Goal: Communication & Community: Answer question/provide support

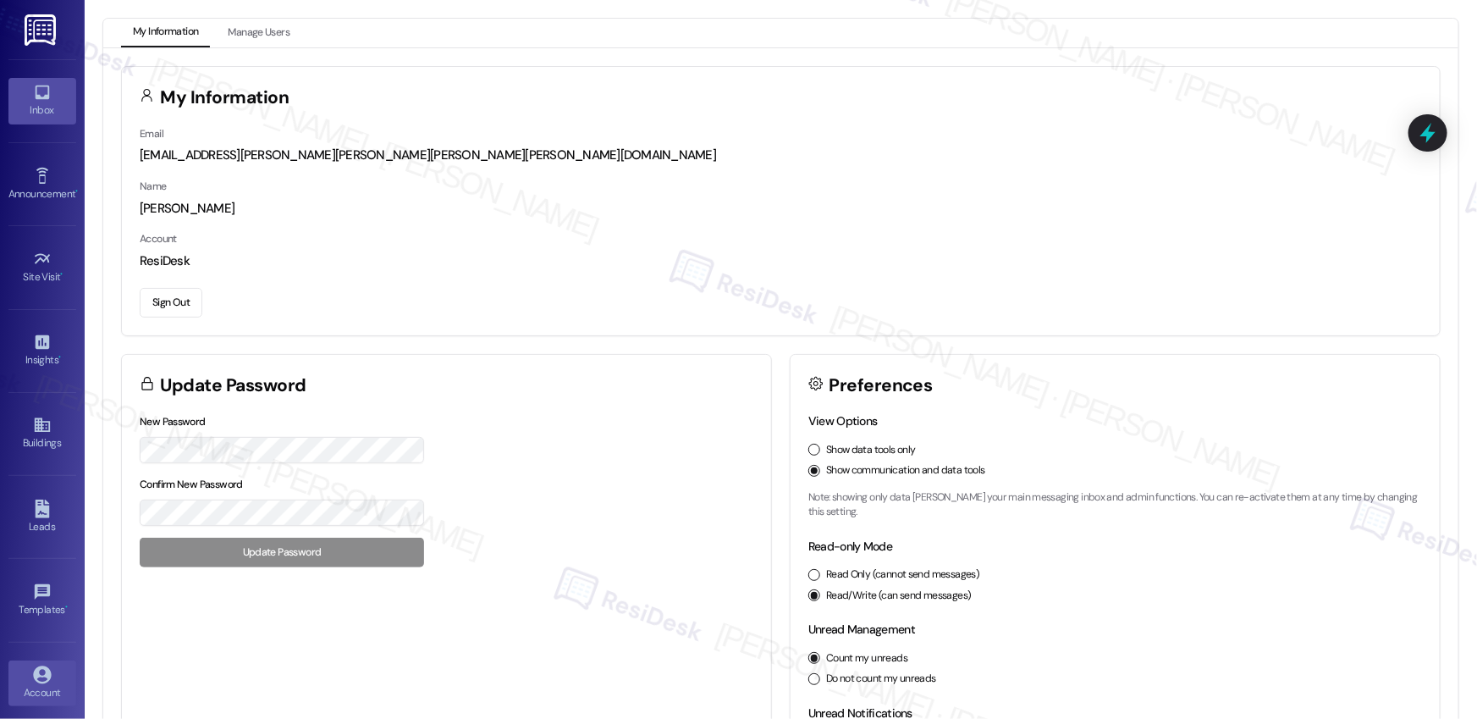
click at [33, 97] on icon at bounding box center [42, 92] width 19 height 19
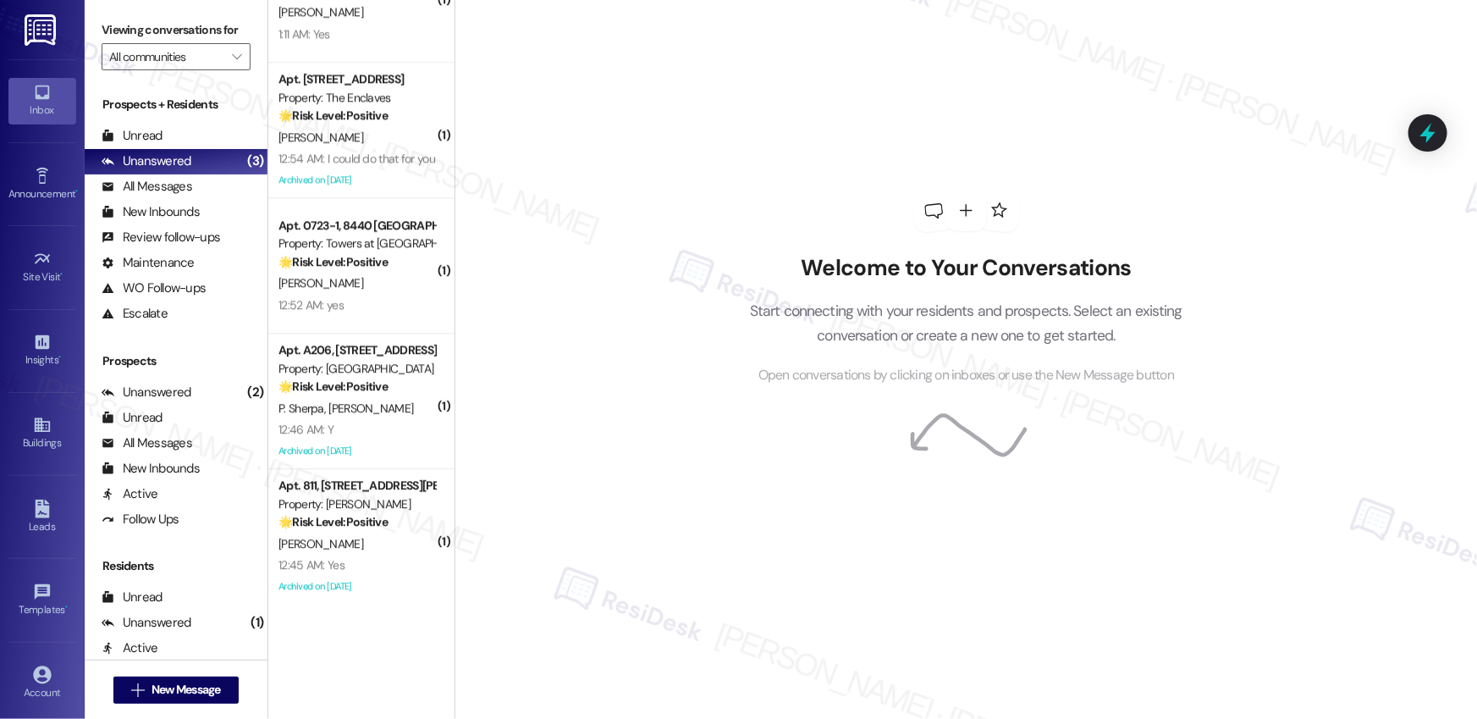
scroll to position [2380, 0]
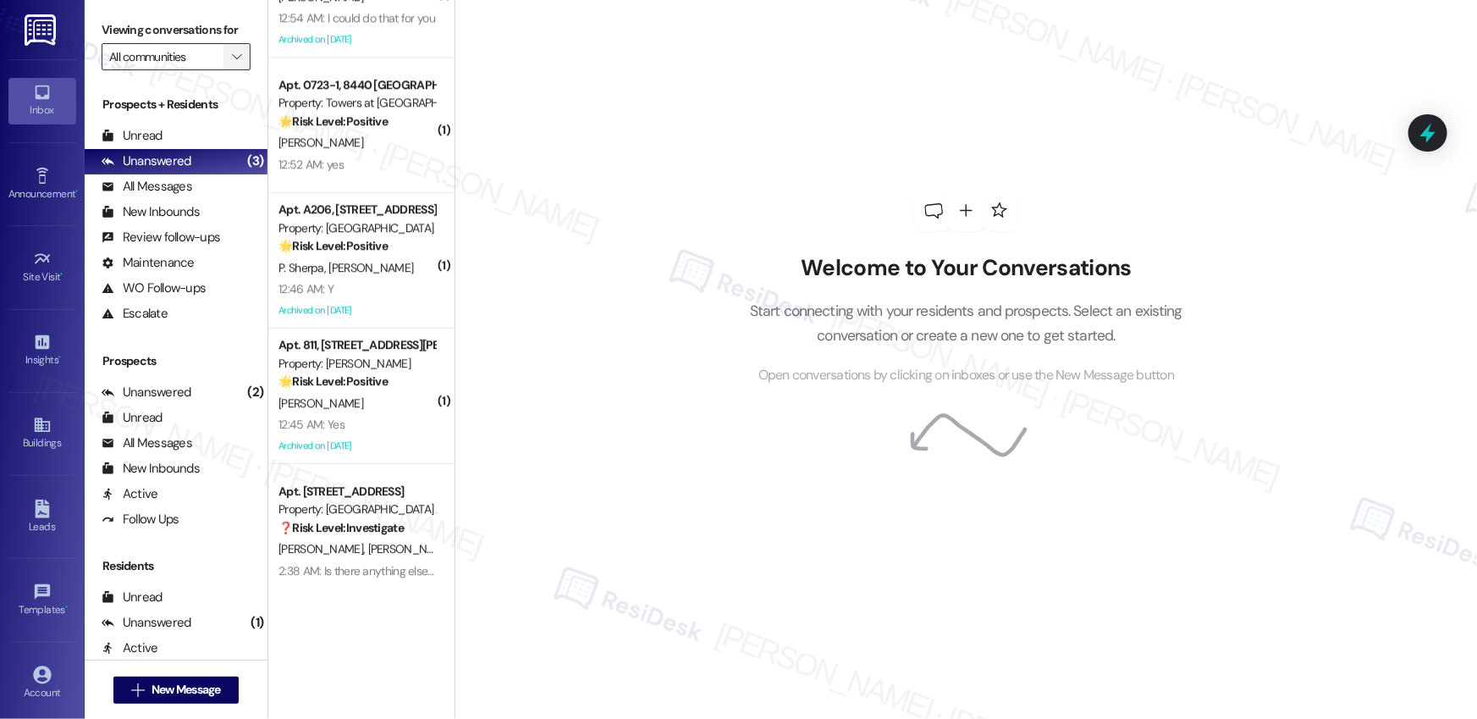
click at [233, 57] on span "" at bounding box center [237, 56] width 16 height 27
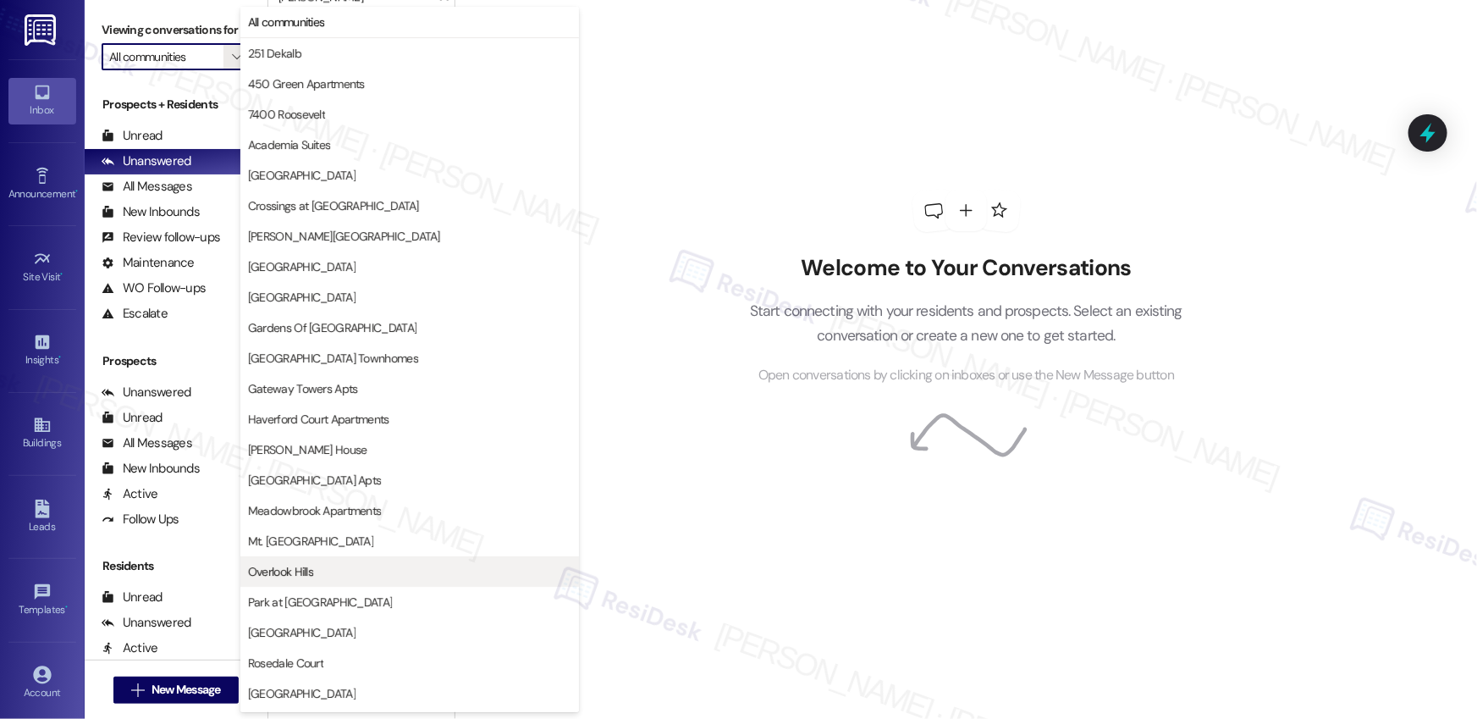
scroll to position [300, 0]
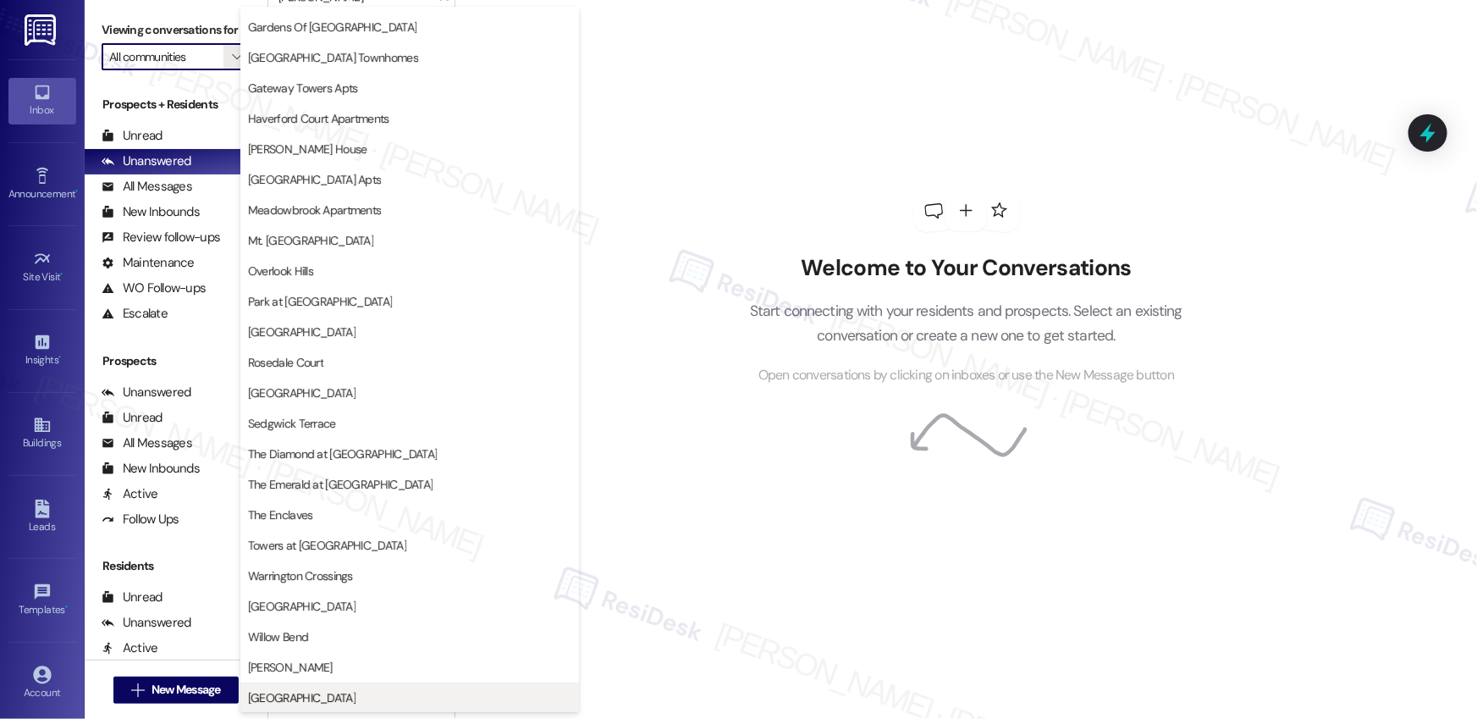
click at [294, 686] on button "[GEOGRAPHIC_DATA]" at bounding box center [409, 697] width 339 height 30
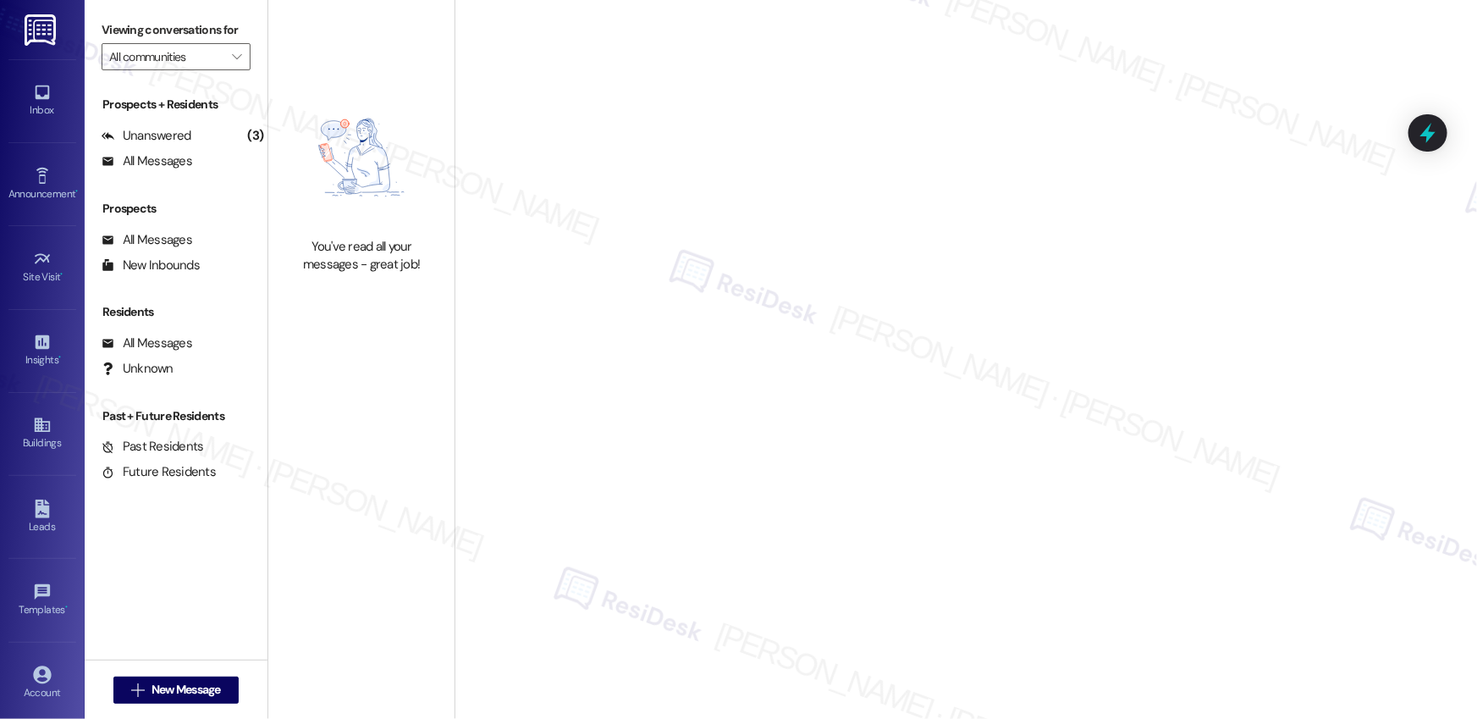
type input "[GEOGRAPHIC_DATA]"
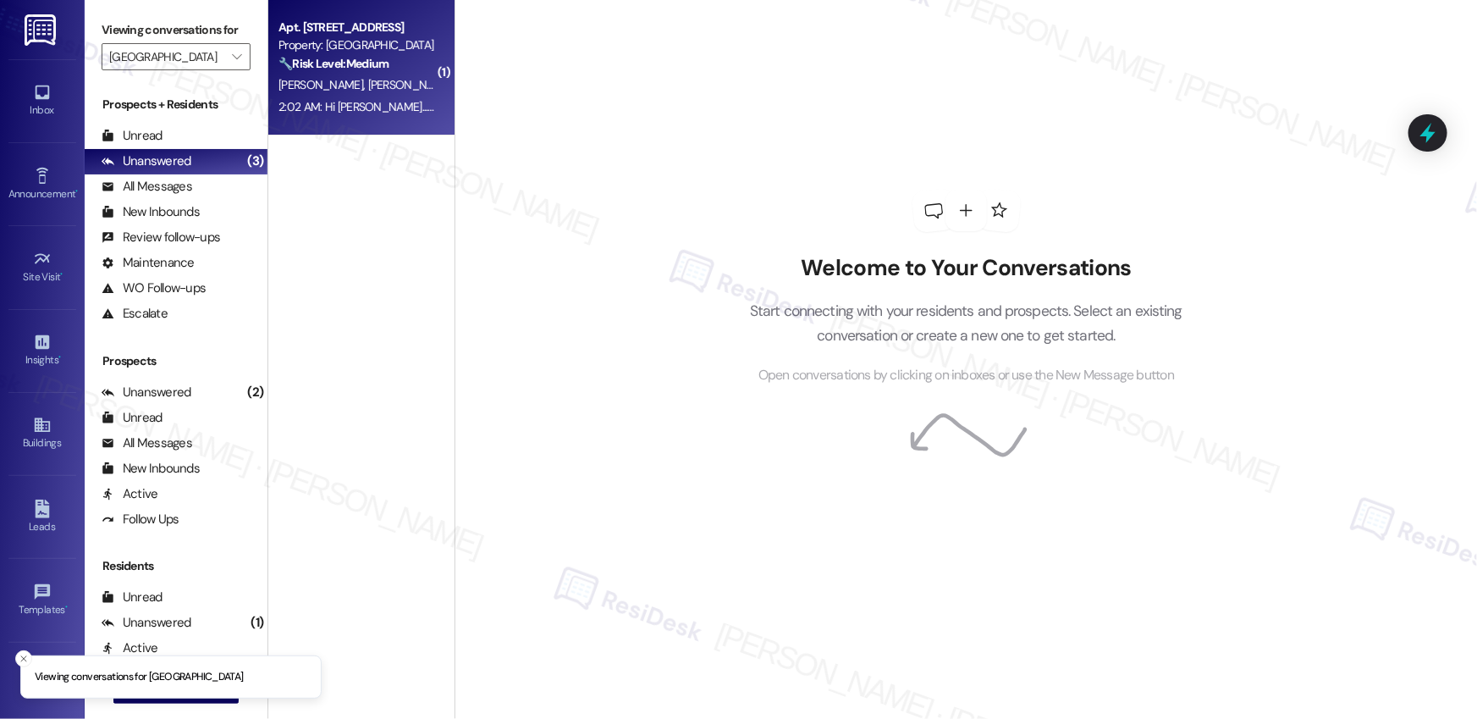
click at [356, 99] on div "2:02 AM: Hi [PERSON_NAME]...I am still not sent the mass text so I am using and…" at bounding box center [1420, 106] width 2284 height 15
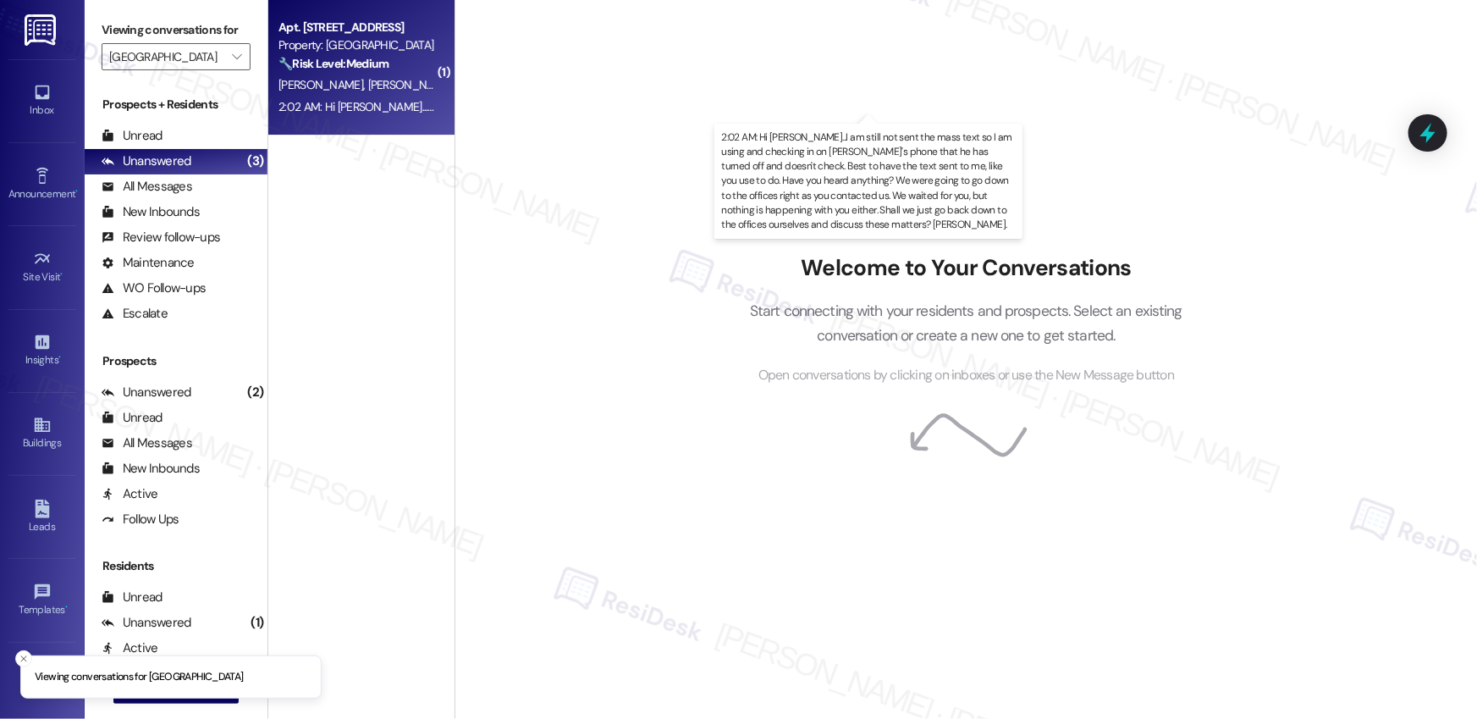
click at [356, 99] on div "2:02 AM: Hi [PERSON_NAME]...I am still not sent the mass text so I am using and…" at bounding box center [1420, 106] width 2284 height 15
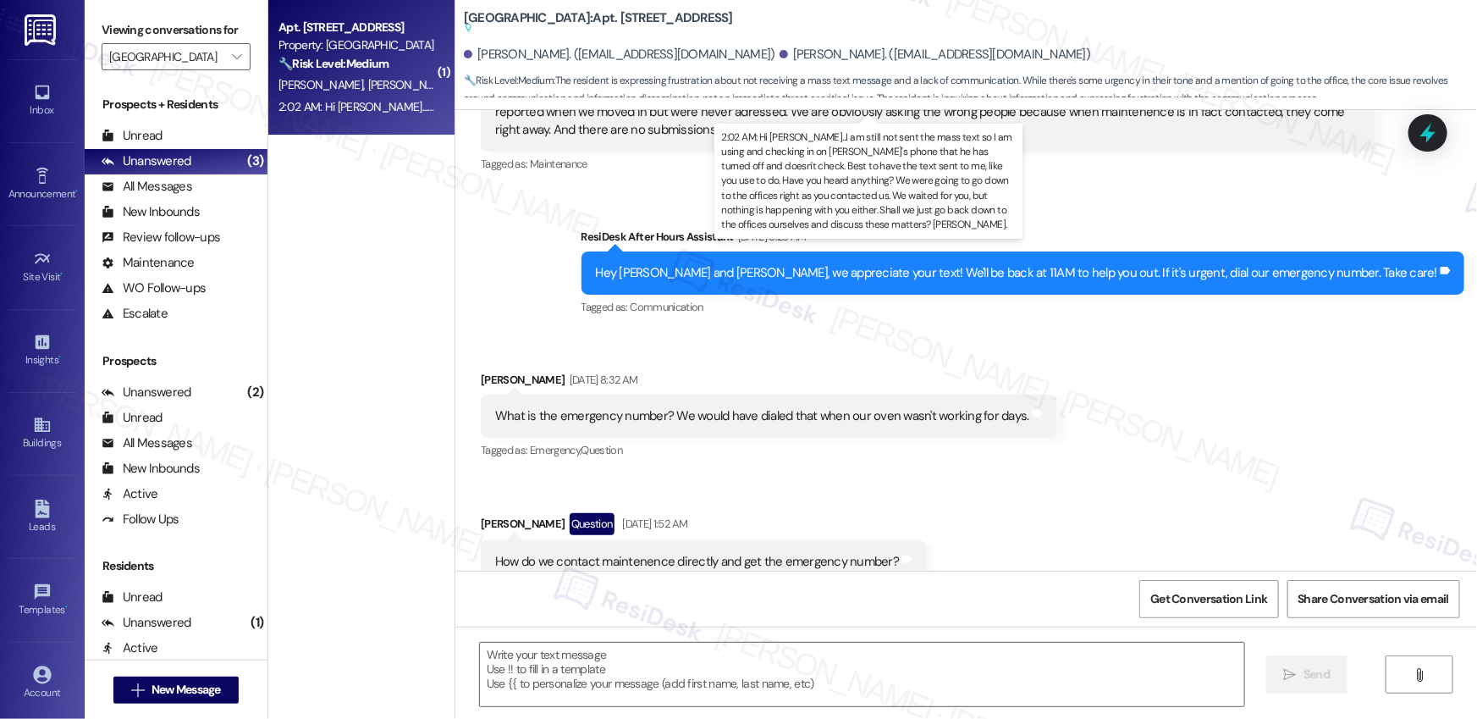
click at [356, 99] on div "2:02 AM: Hi [PERSON_NAME]...I am still not sent the mass text so I am using and…" at bounding box center [1420, 106] width 2284 height 15
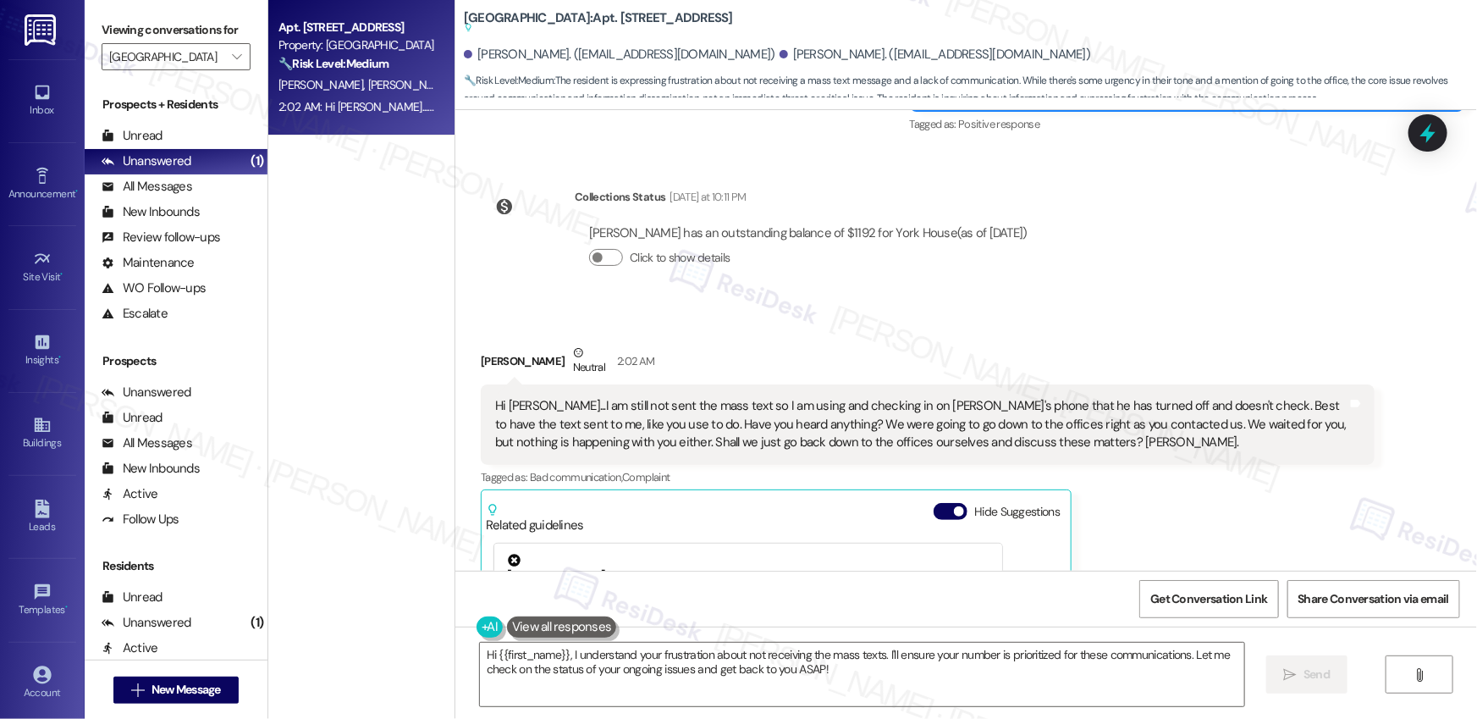
scroll to position [16597, 0]
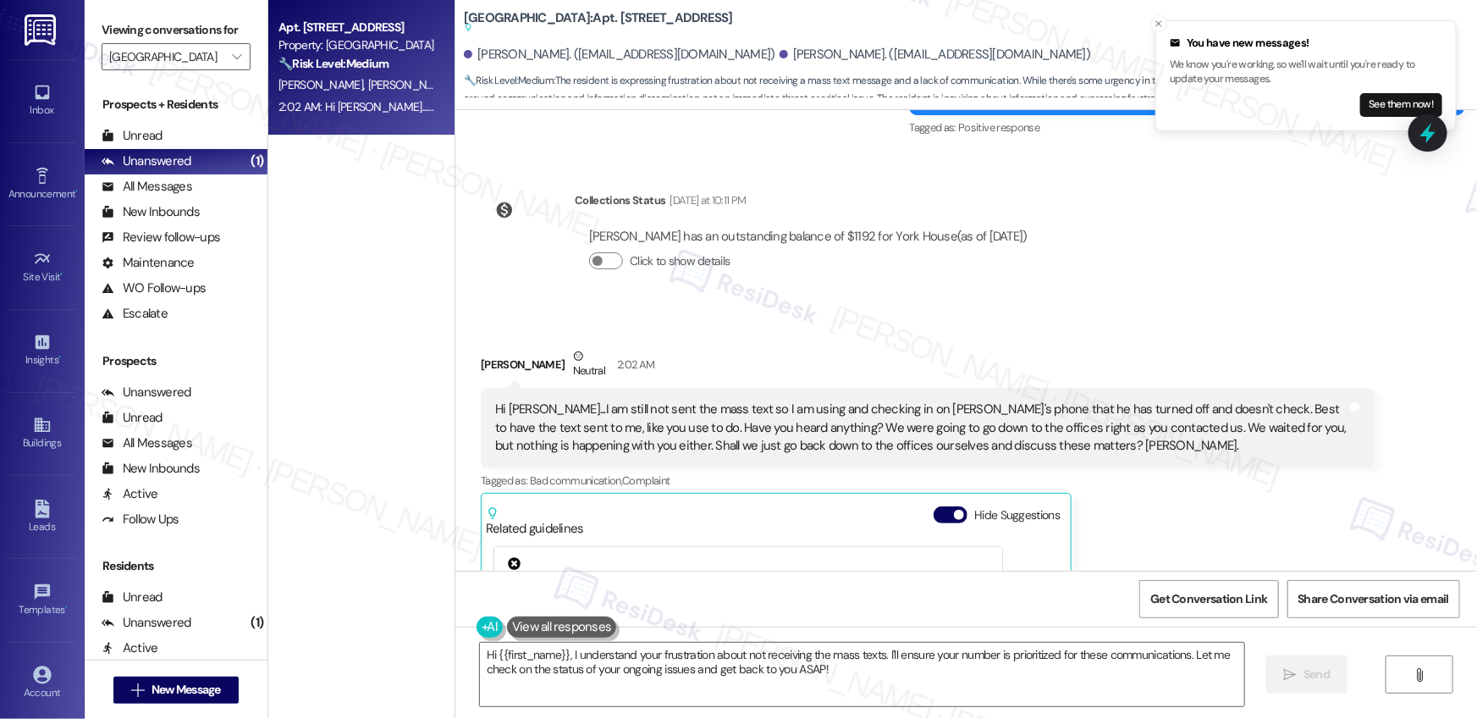
click at [644, 400] on div "Hi [PERSON_NAME]...I am still not sent the mass text so I am using and checking…" at bounding box center [921, 427] width 852 height 54
click at [644, 400] on div "Hi Emily...I am still not sent the mass text so I am using and checking in on D…" at bounding box center [921, 427] width 852 height 54
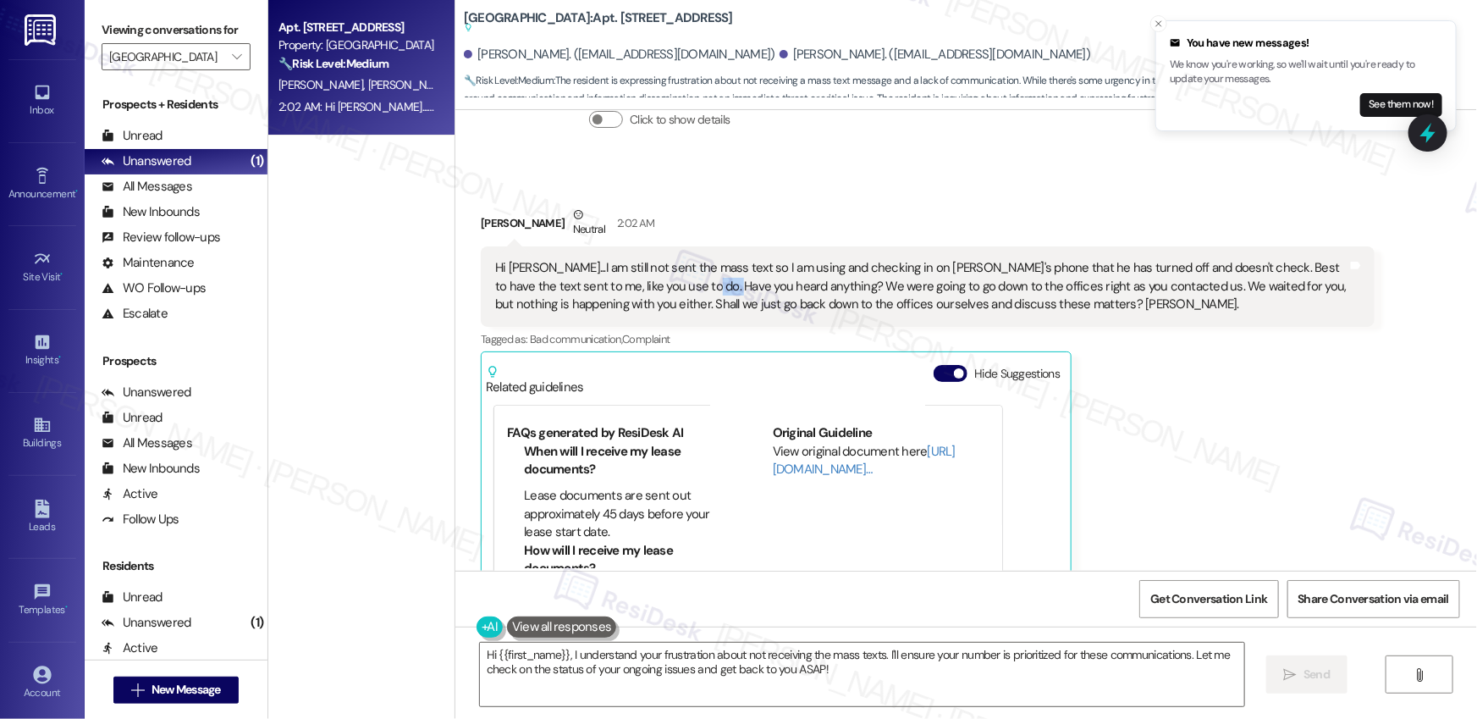
scroll to position [153, 0]
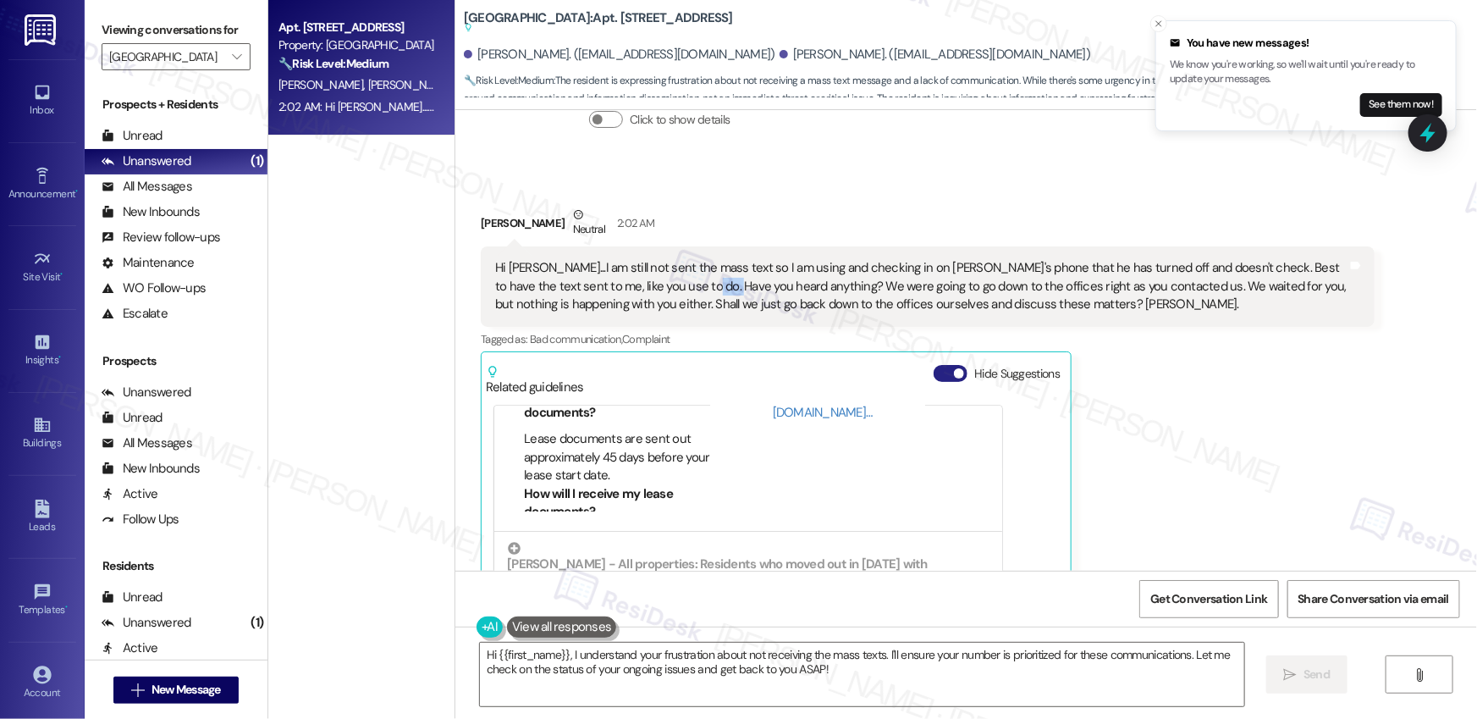
click at [934, 365] on button "Hide Suggestions" at bounding box center [951, 373] width 34 height 17
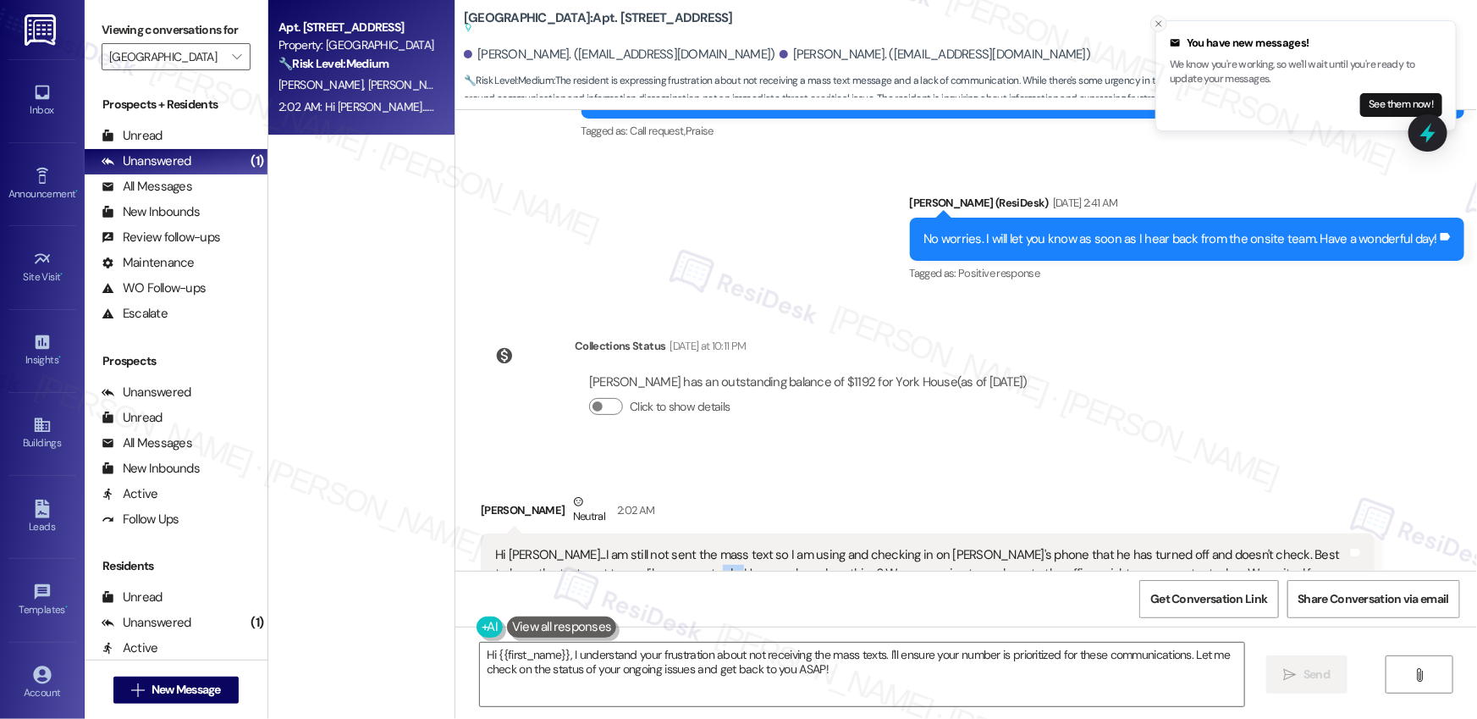
click at [1162, 25] on icon "Close toast" at bounding box center [1159, 24] width 10 height 10
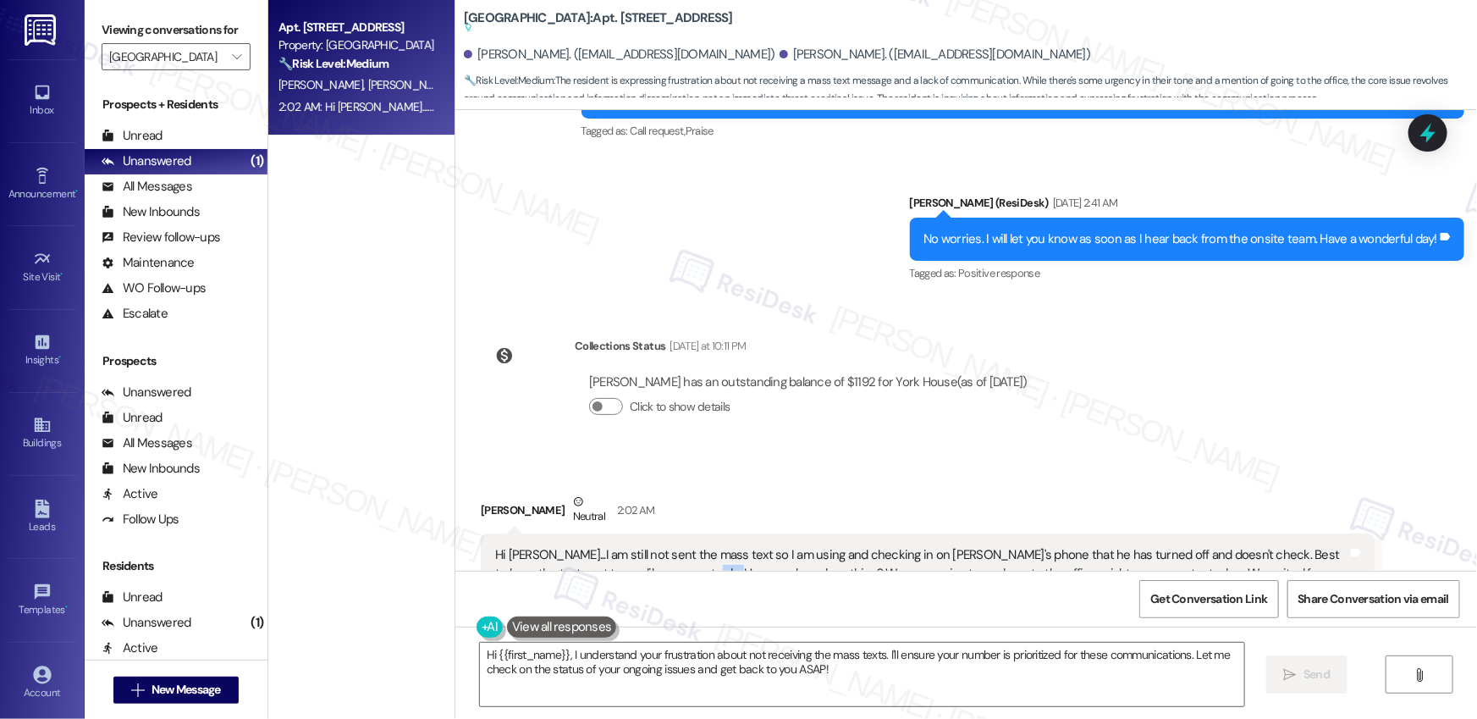
click at [841, 546] on div "Hi Emily...I am still not sent the mass text so I am using and checking in on D…" at bounding box center [921, 573] width 852 height 54
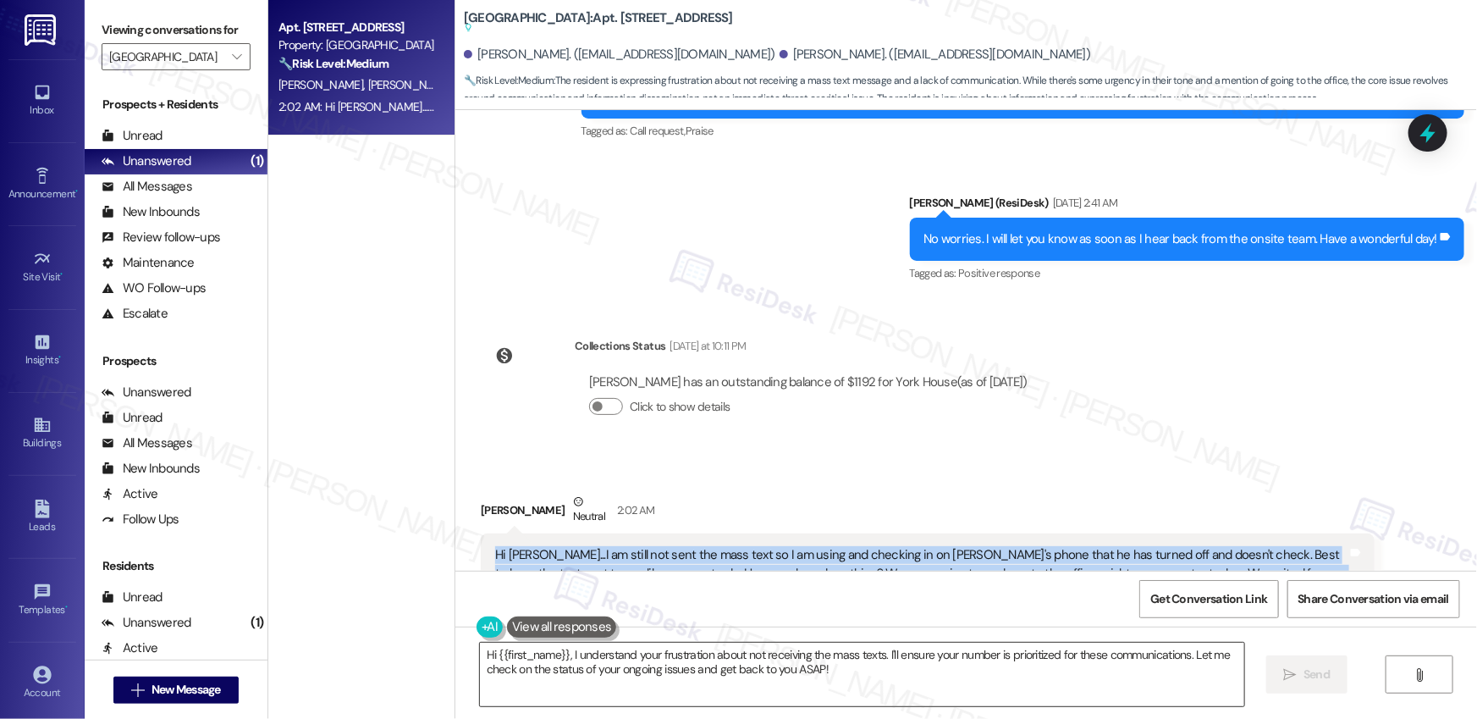
click at [607, 672] on textarea "Hi {{first_name}}, I understand your frustration about not receiving the mass t…" at bounding box center [862, 673] width 764 height 63
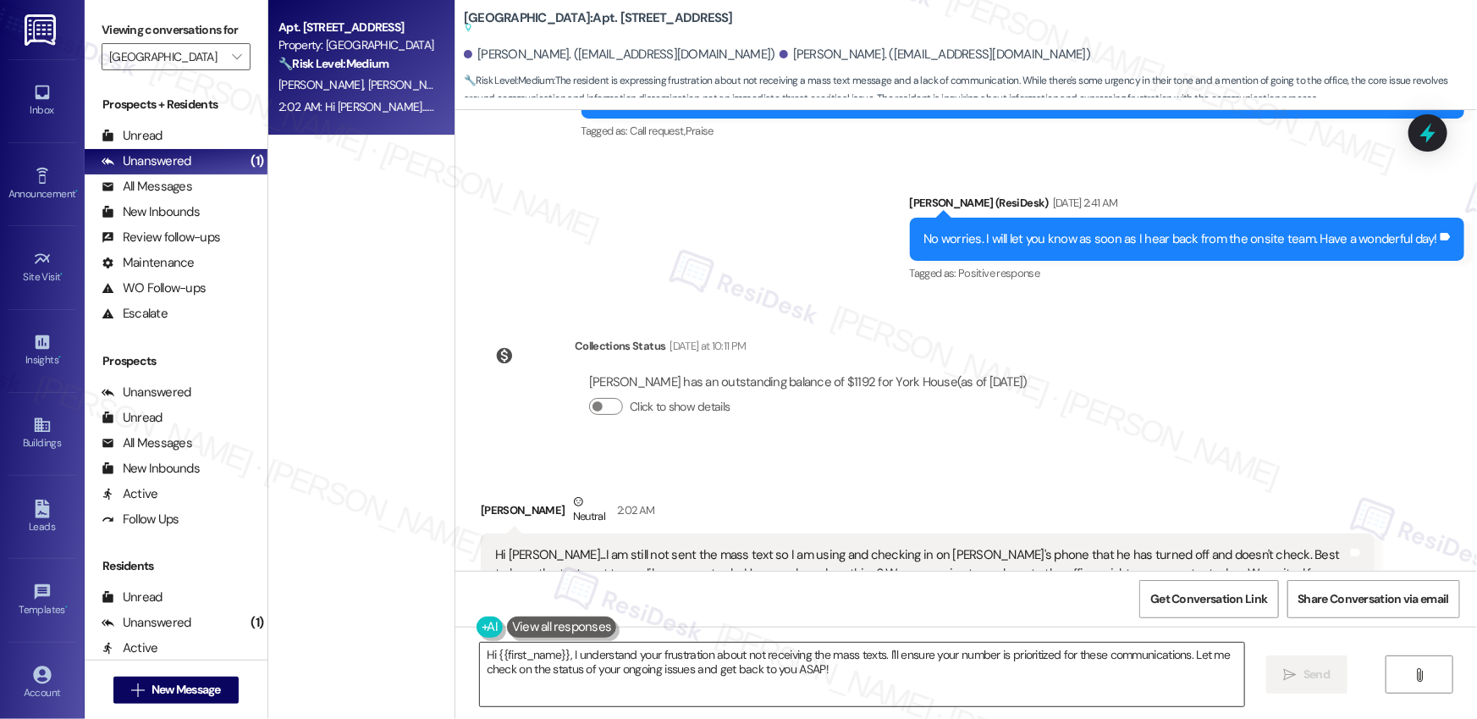
click at [607, 672] on textarea "Hi {{first_name}}, I understand your frustration about not receiving the mass t…" at bounding box center [862, 673] width 764 height 63
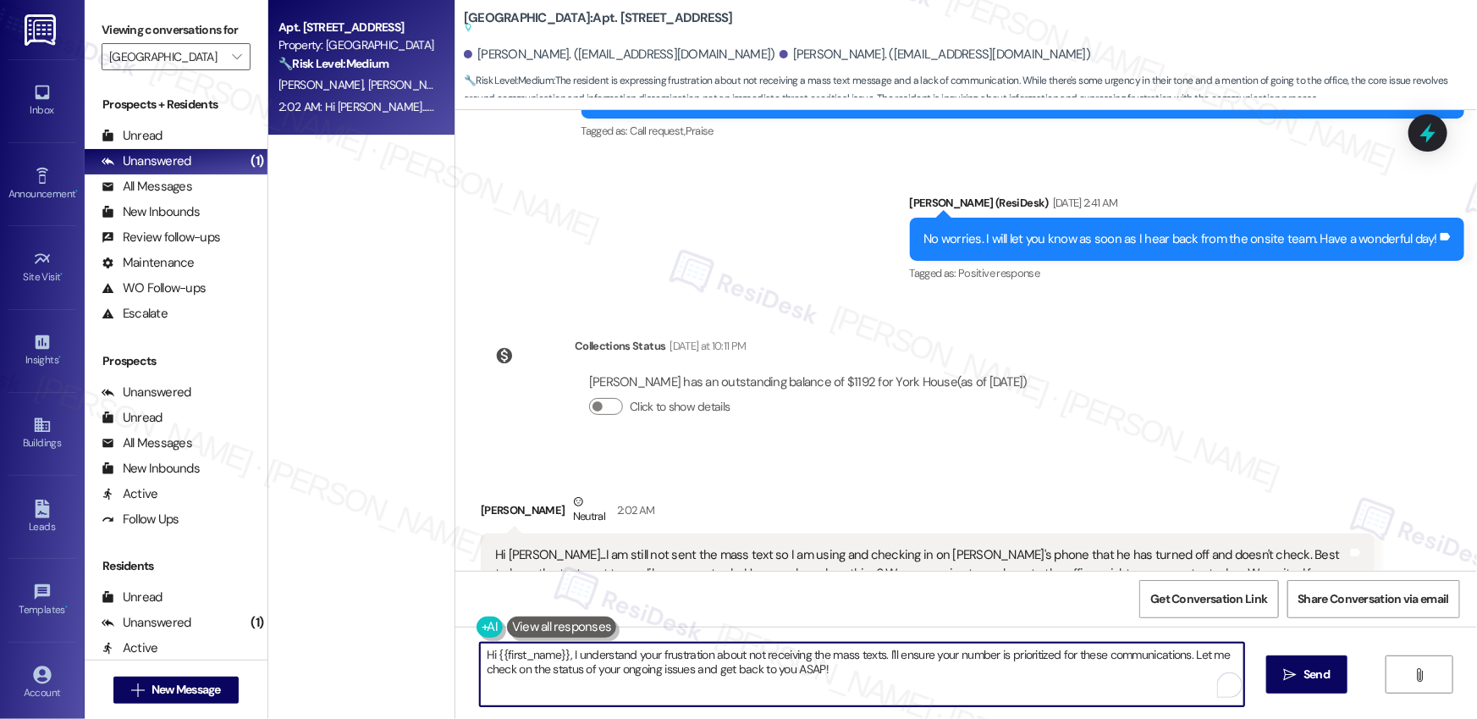
click at [607, 672] on textarea "Hi {{first_name}}, I understand your frustration about not receiving the mass t…" at bounding box center [862, 673] width 764 height 63
type textarea "Hi Sally, I have not receive any response yet. I agree that you drop by the off…"
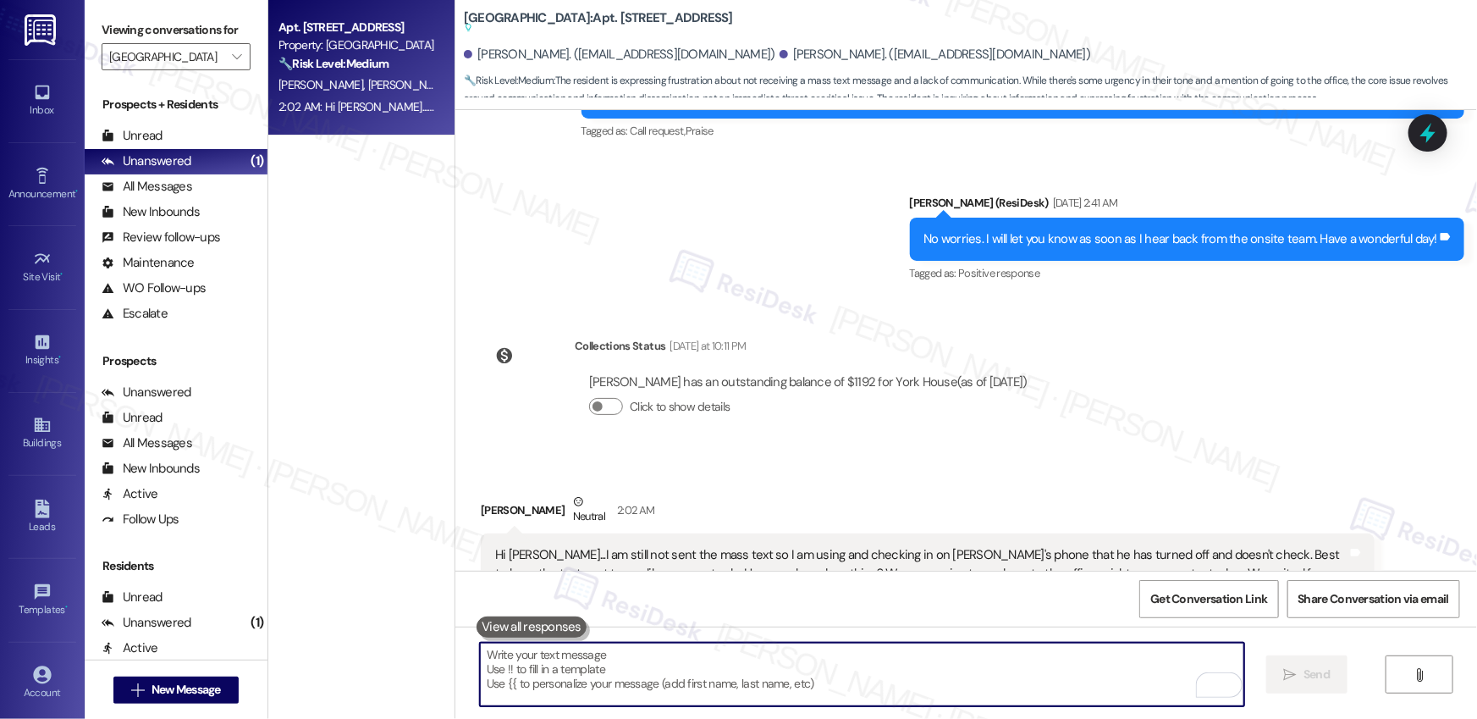
click at [593, 667] on textarea "To enrich screen reader interactions, please activate Accessibility in Grammarl…" at bounding box center [862, 673] width 764 height 63
paste textarea "Hi Sally, I haven’t received a response yet. I agree that stopping by the offic…"
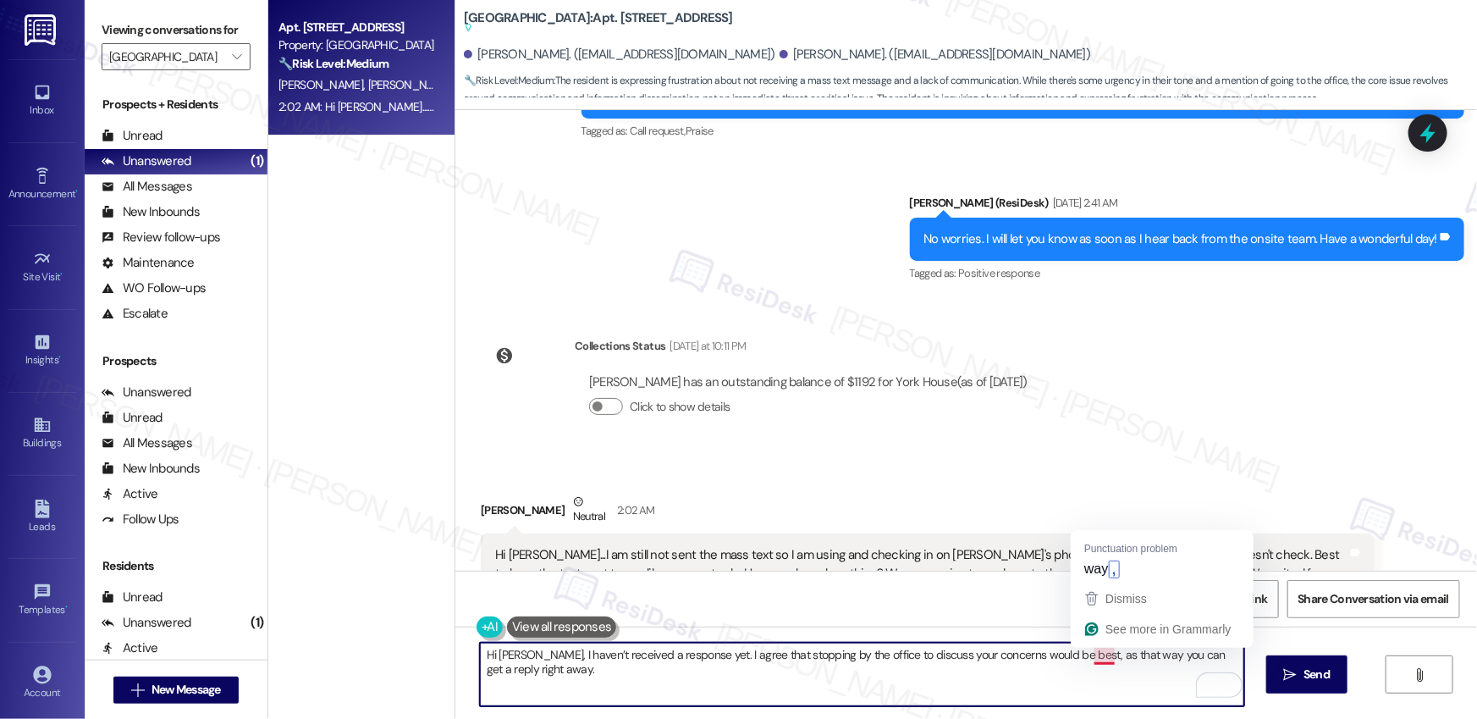
click at [1096, 657] on textarea "Hi Sally, I haven’t received a response yet. I agree that stopping by the offic…" at bounding box center [862, 673] width 764 height 63
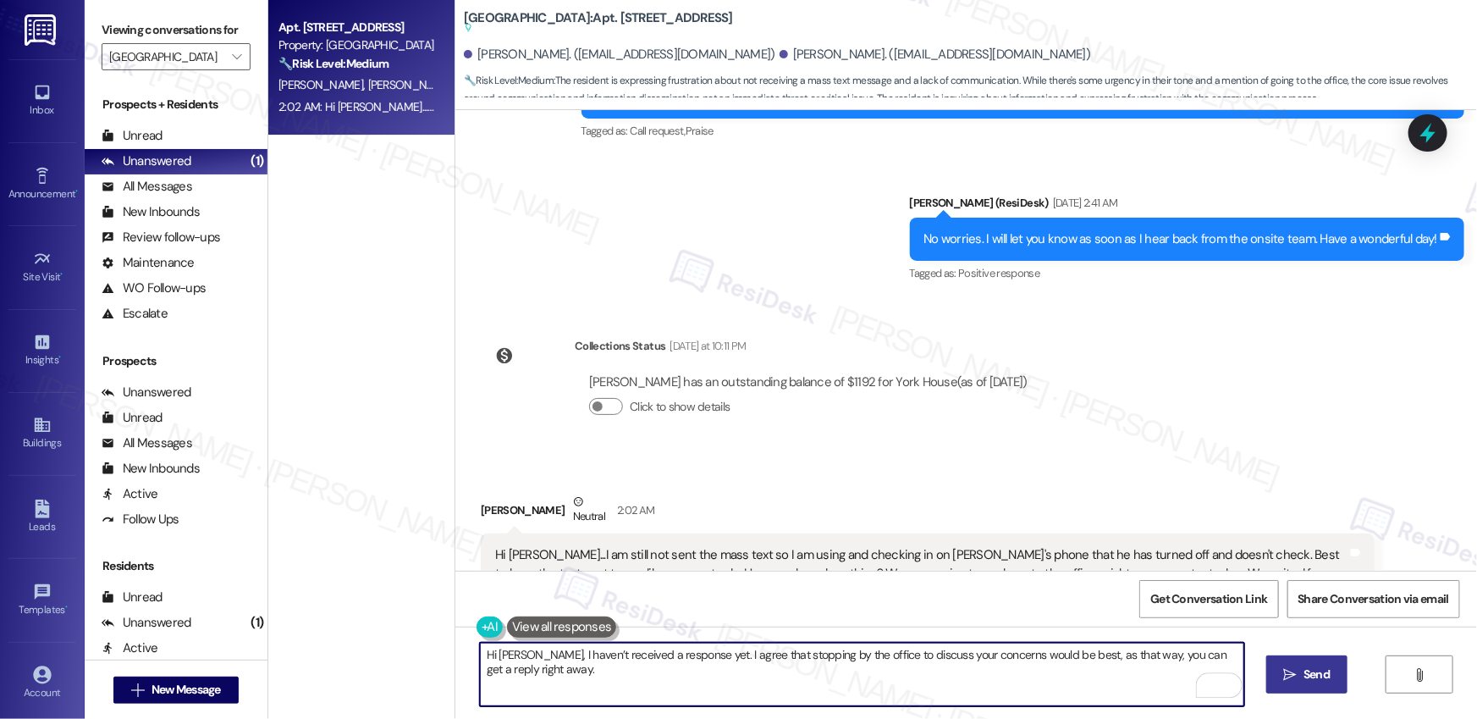
type textarea "Hi Sally, I haven’t received a response yet. I agree that stopping by the offic…"
click at [1313, 672] on span "Send" at bounding box center [1317, 674] width 26 height 18
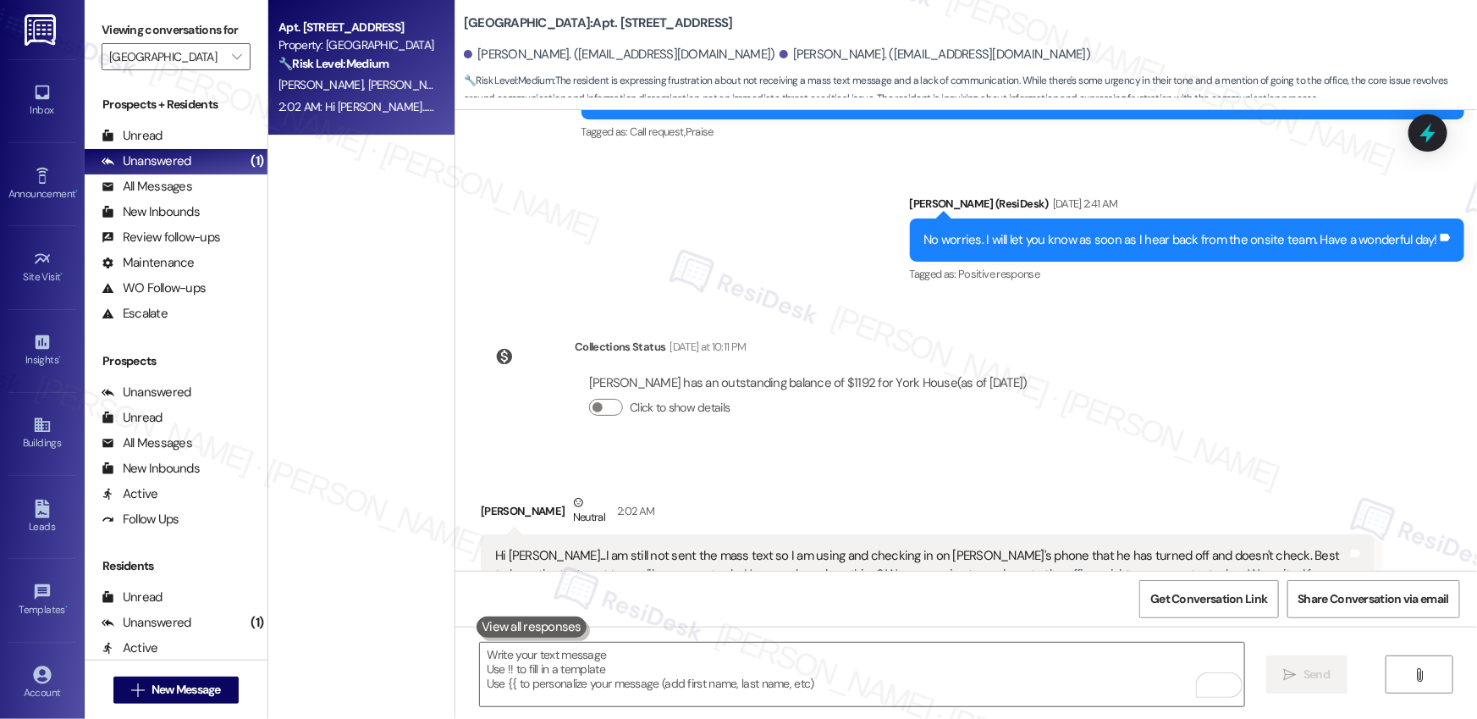
scroll to position [16569, 0]
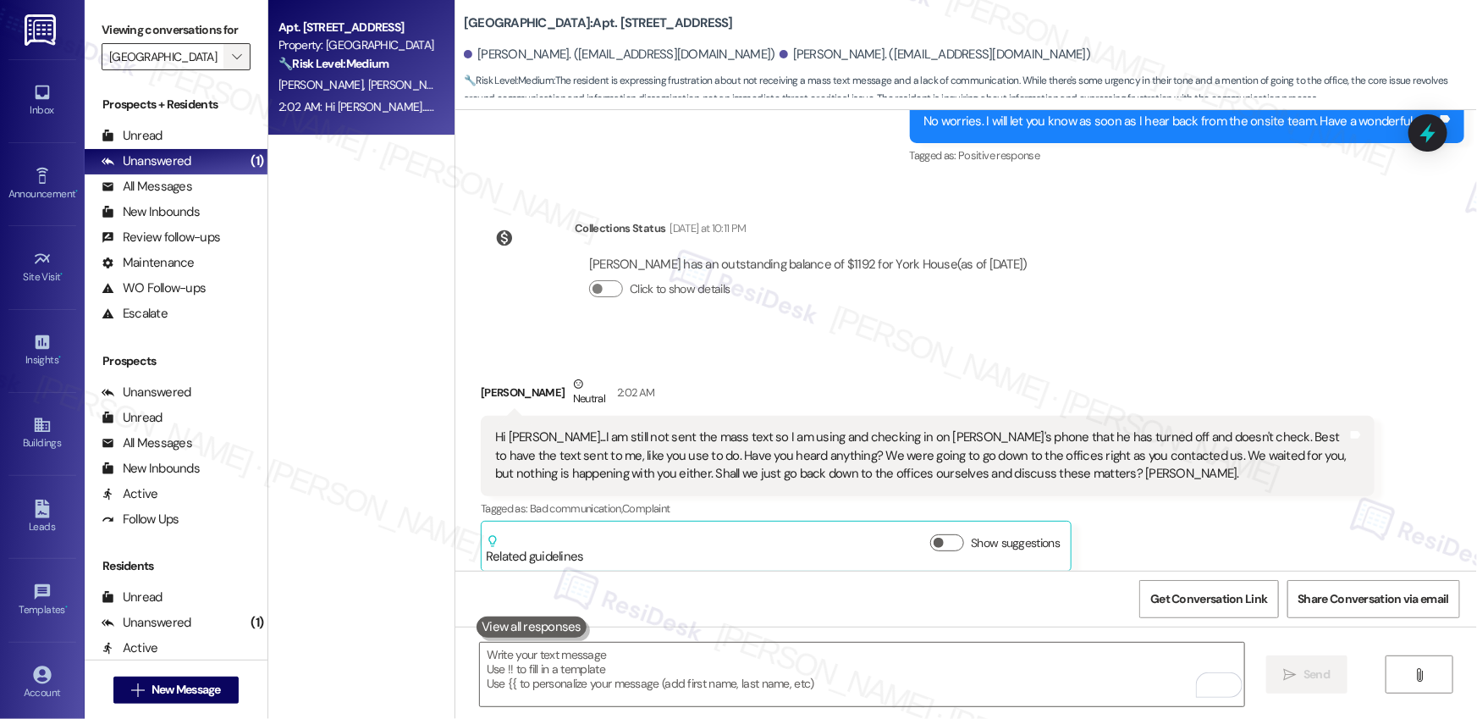
click at [232, 61] on span "" at bounding box center [237, 56] width 16 height 27
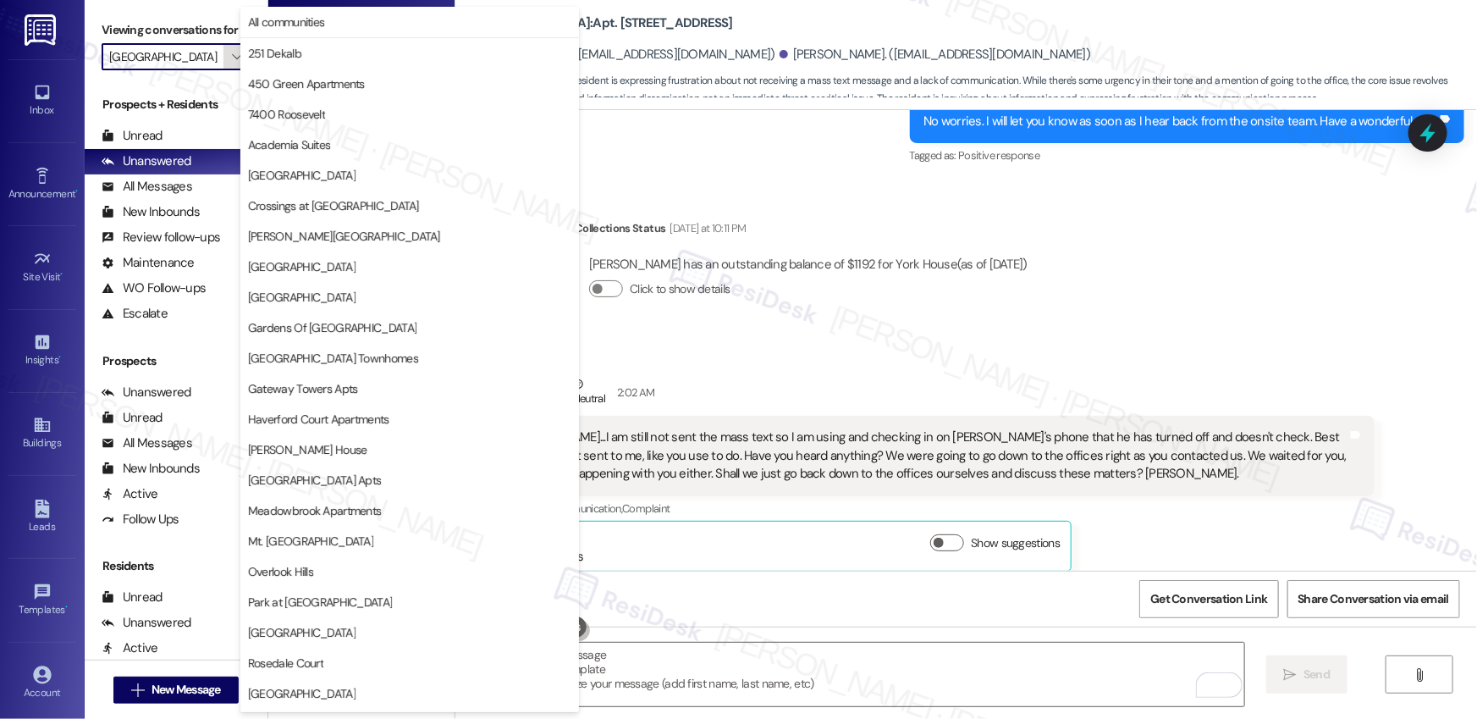
scroll to position [301, 0]
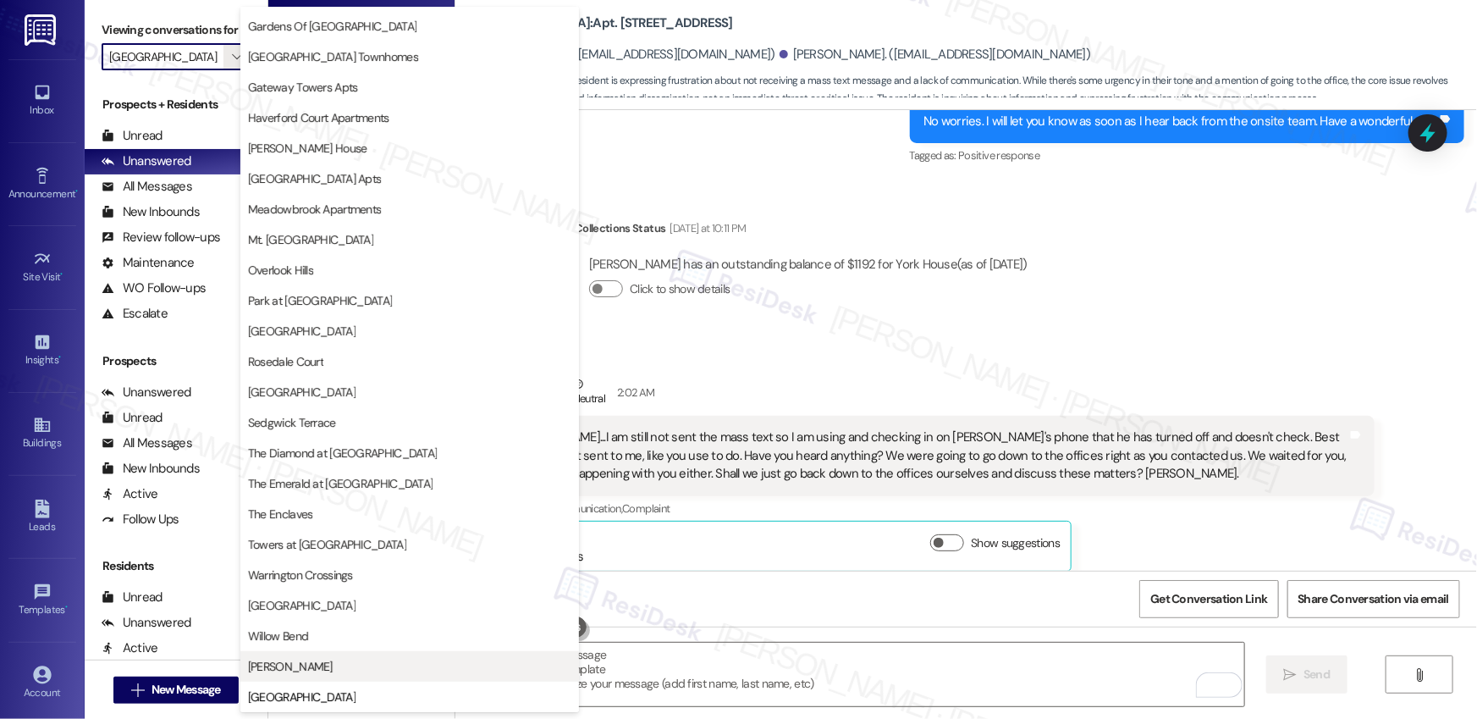
click at [296, 667] on span "[PERSON_NAME]" at bounding box center [409, 666] width 323 height 17
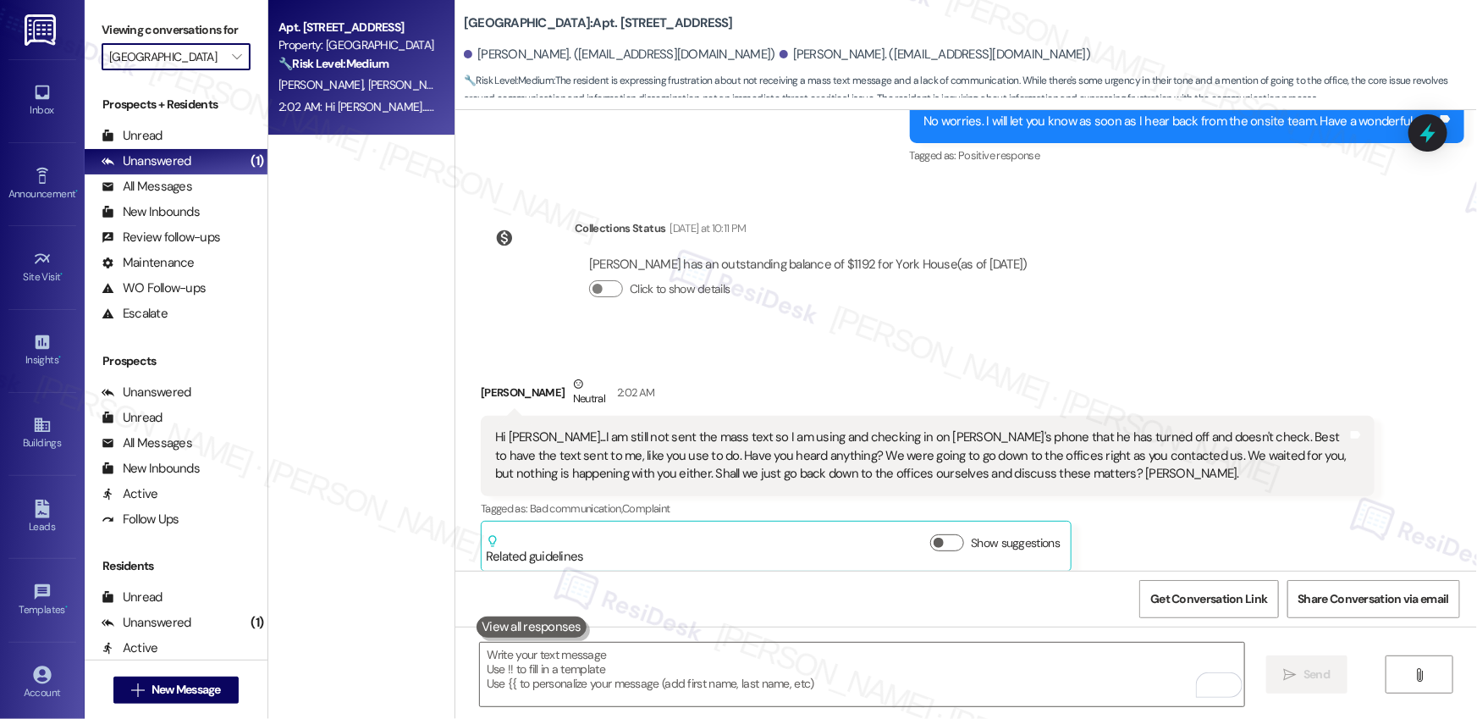
type input "[PERSON_NAME]"
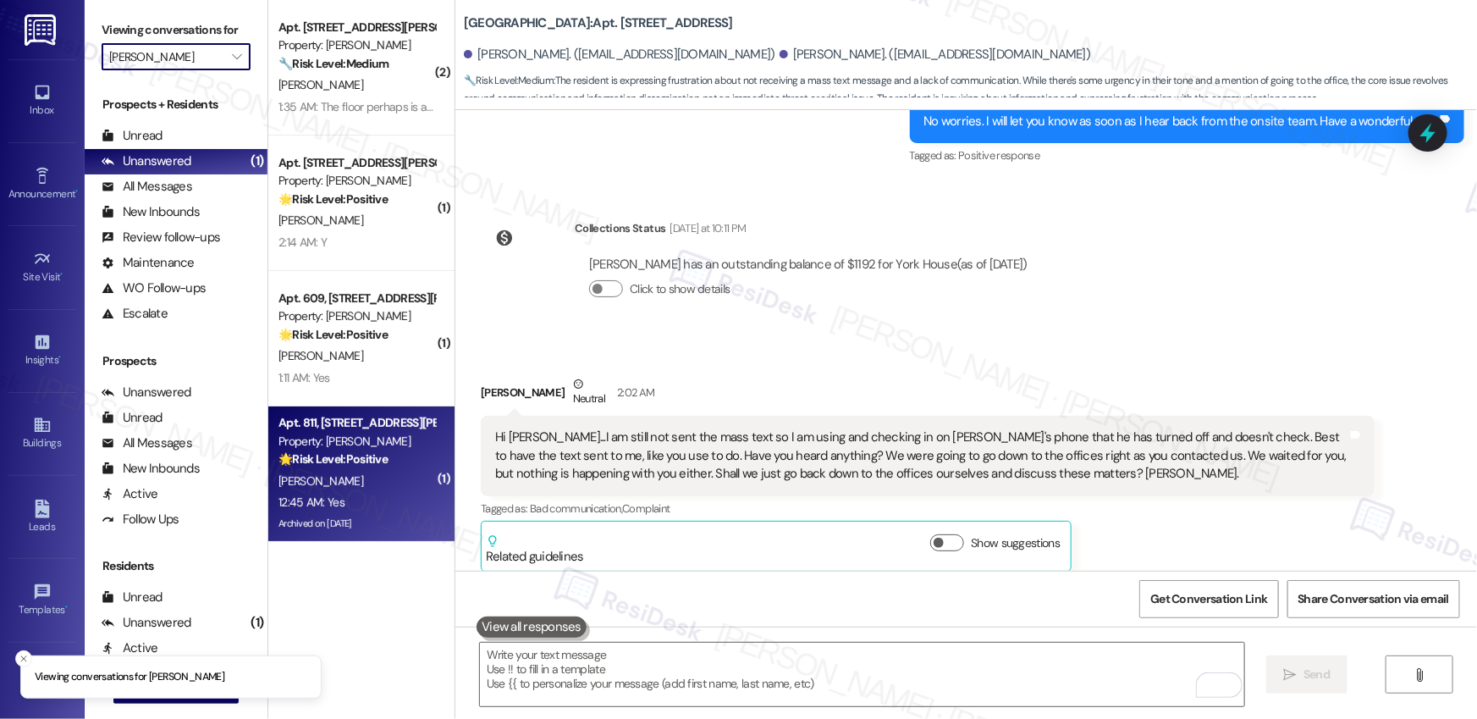
click at [363, 482] on div "R. White" at bounding box center [357, 481] width 160 height 21
type textarea "Fetching suggested responses. Please feel free to read through the conversation…"
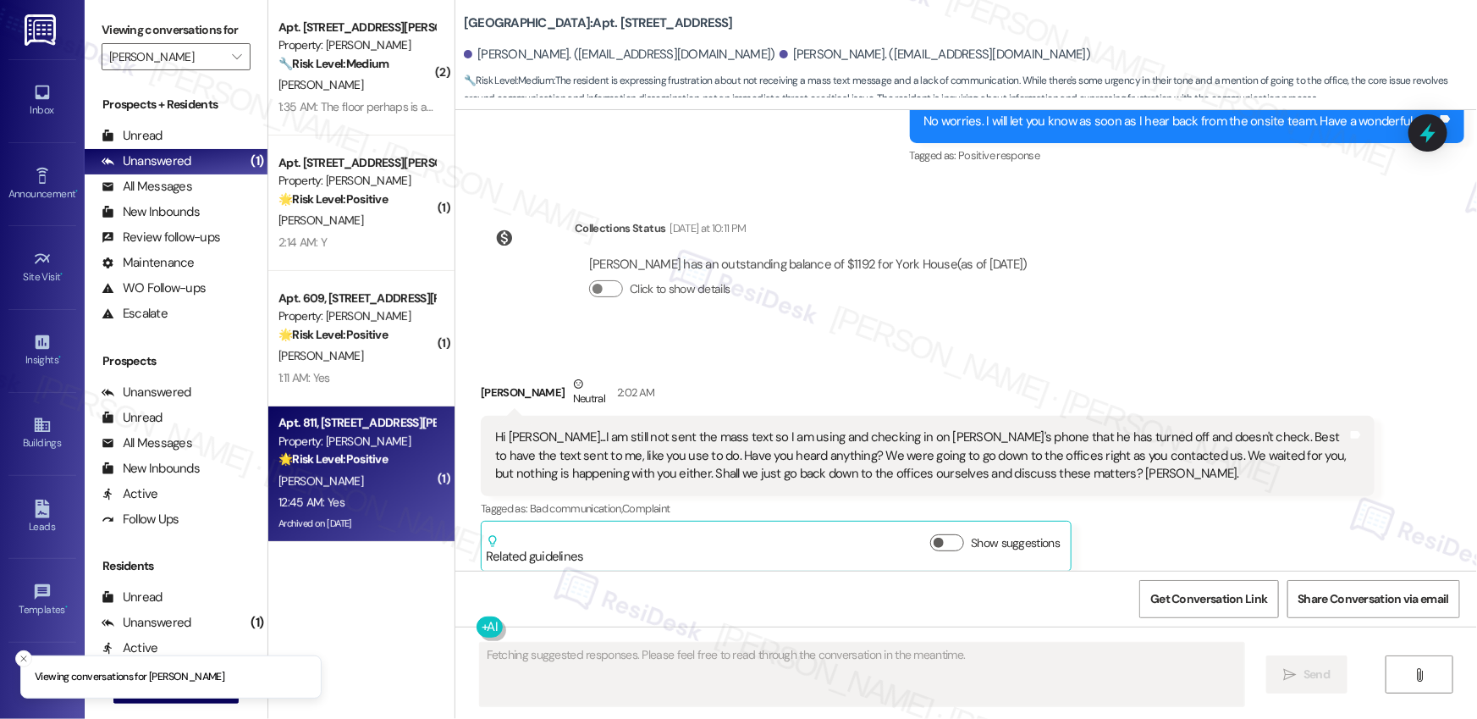
click at [363, 482] on div "R. White" at bounding box center [357, 481] width 160 height 21
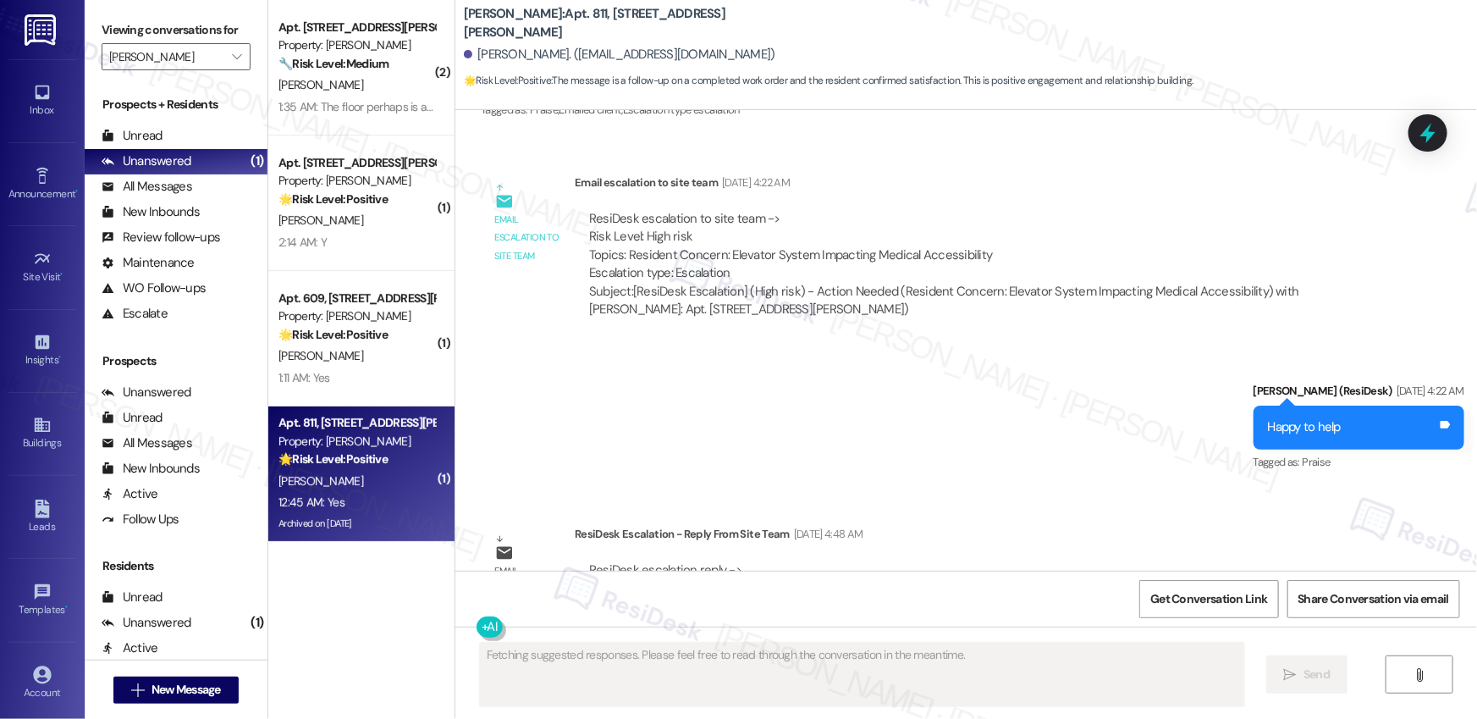
scroll to position [38387, 0]
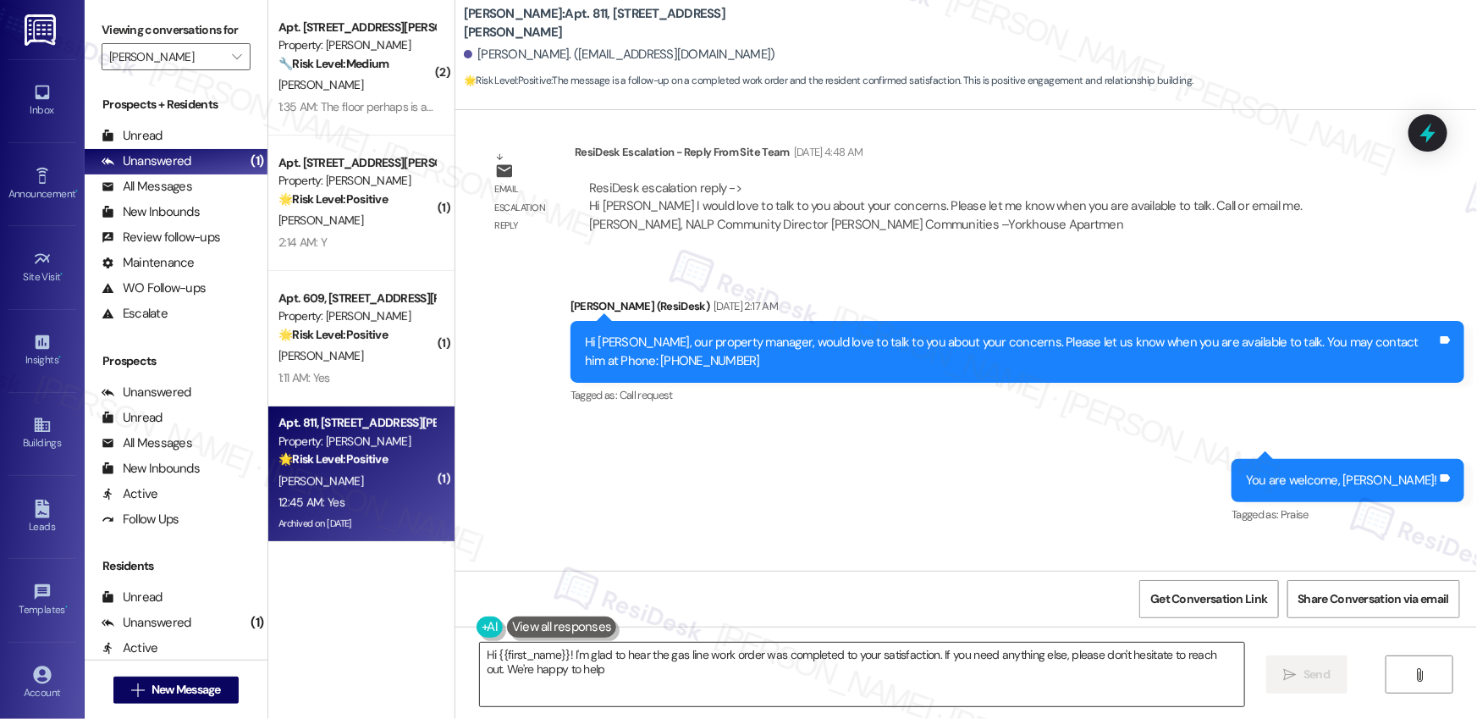
type textarea "Hi {{first_name}}! I'm glad to hear the gas line work order was completed to yo…"
click at [586, 703] on textarea "Hi {{first_name}}! I'm glad to hear the gas line work order was completed to yo…" at bounding box center [862, 673] width 764 height 63
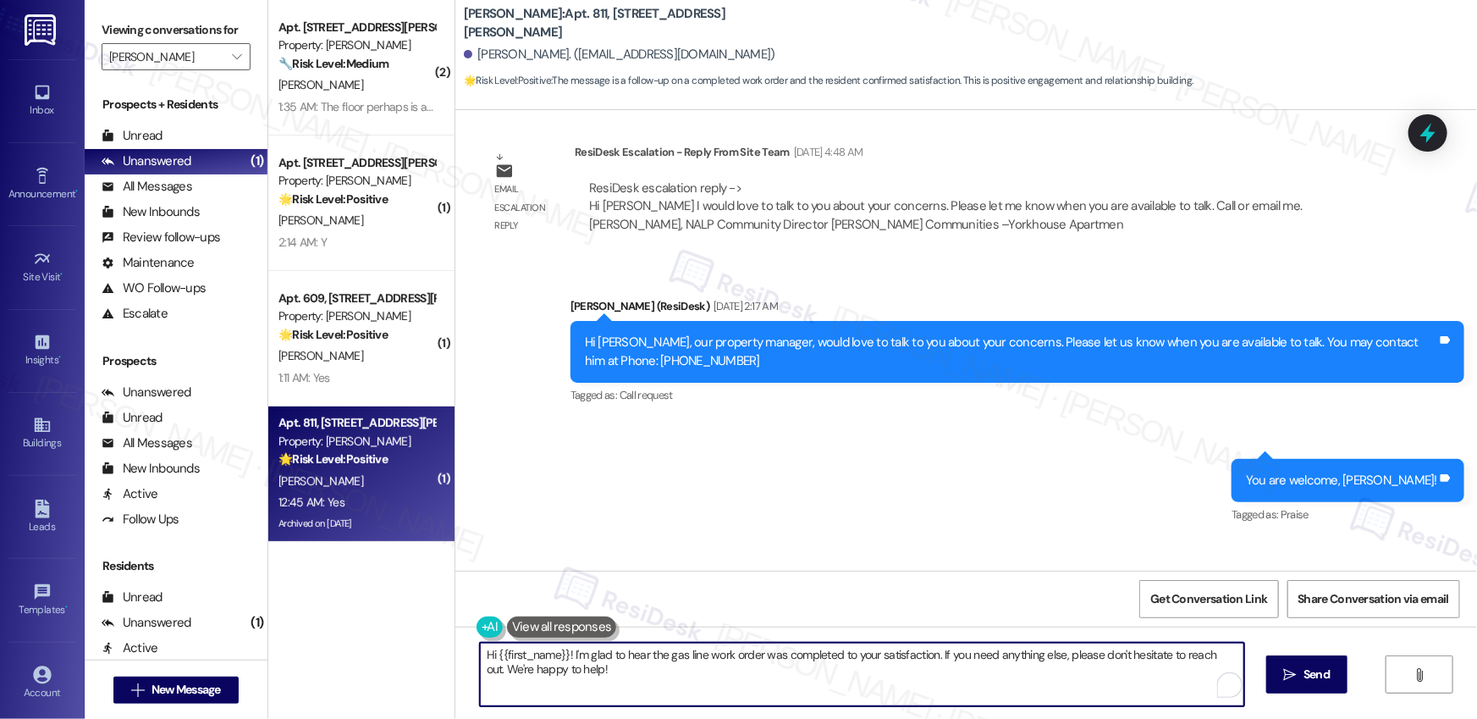
click at [752, 692] on textarea "Hi {{first_name}}! I'm glad to hear the gas line work order was completed to yo…" at bounding box center [862, 673] width 764 height 63
click at [1278, 670] on button " Send" at bounding box center [1307, 674] width 82 height 38
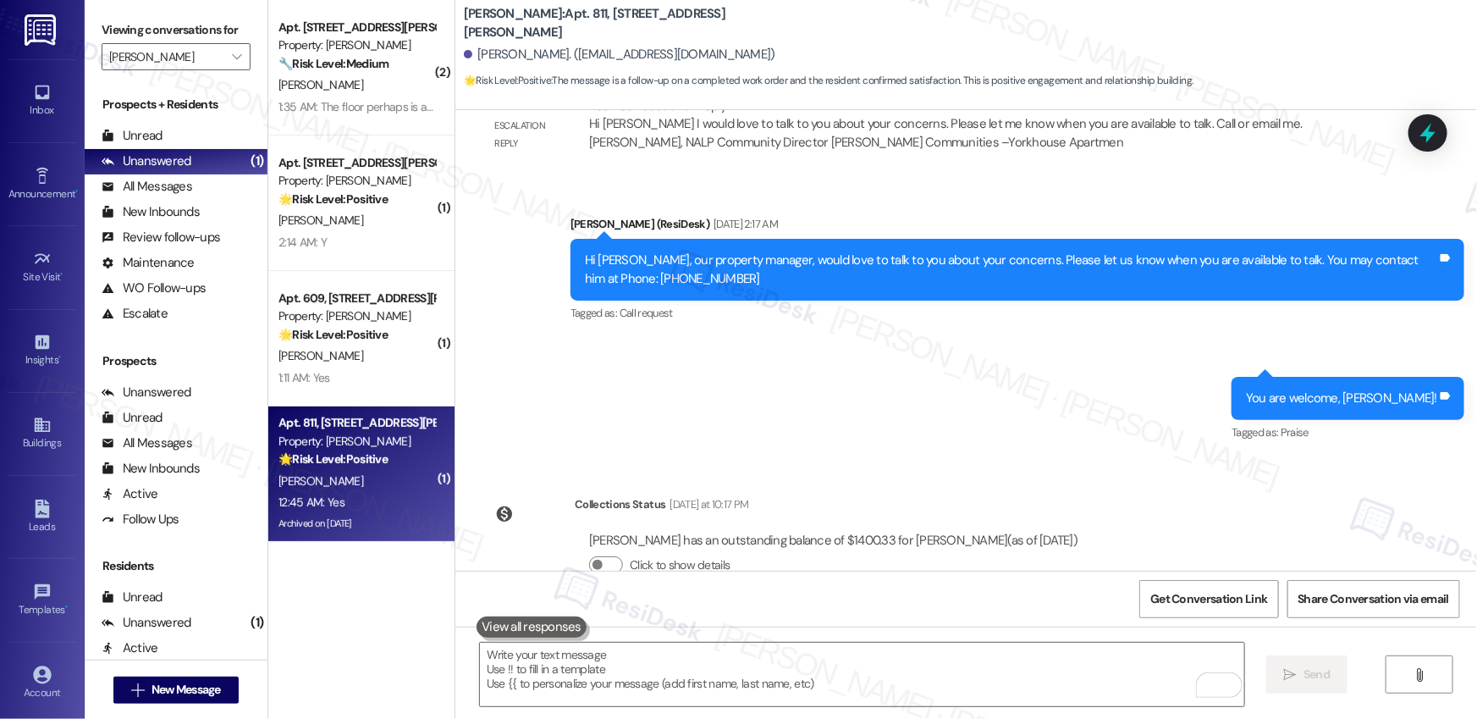
scroll to position [38523, 0]
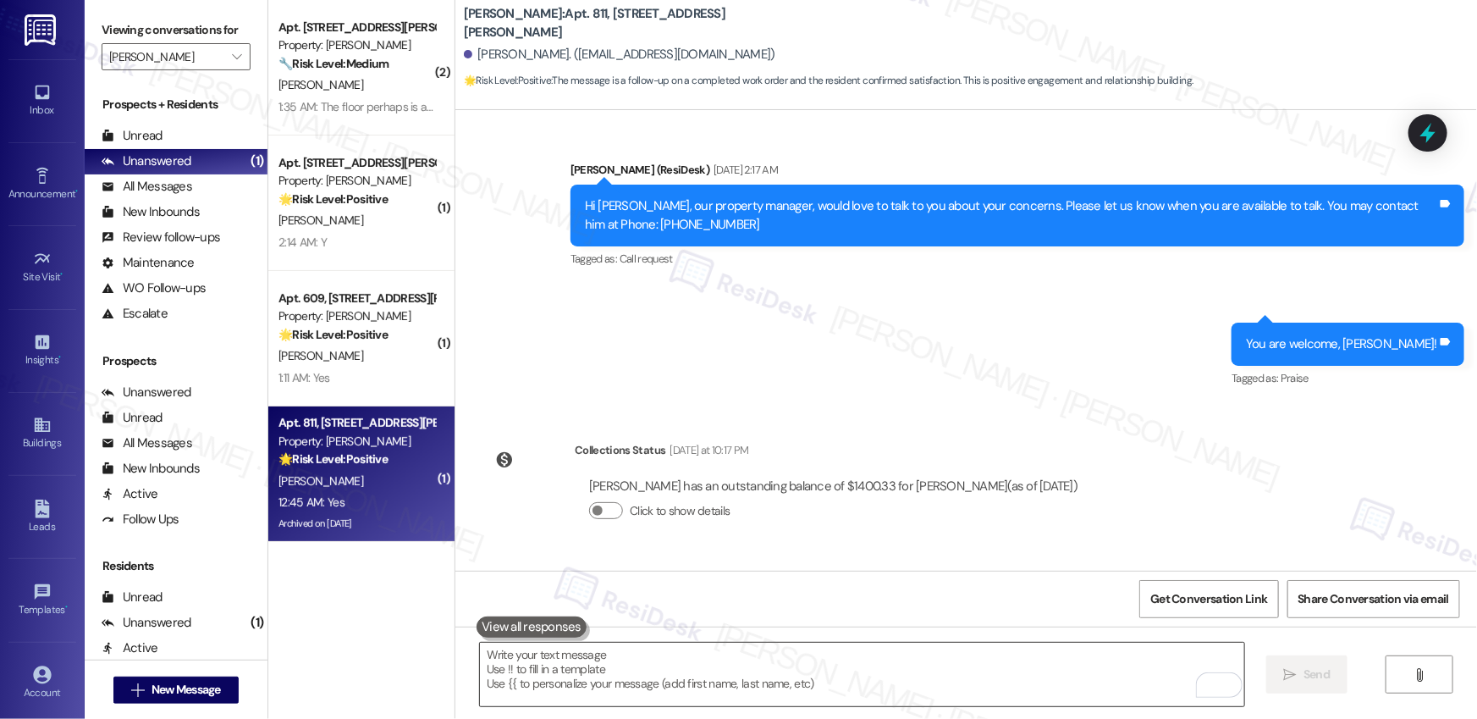
click at [840, 662] on textarea "To enrich screen reader interactions, please activate Accessibility in Grammarl…" at bounding box center [862, 673] width 764 height 63
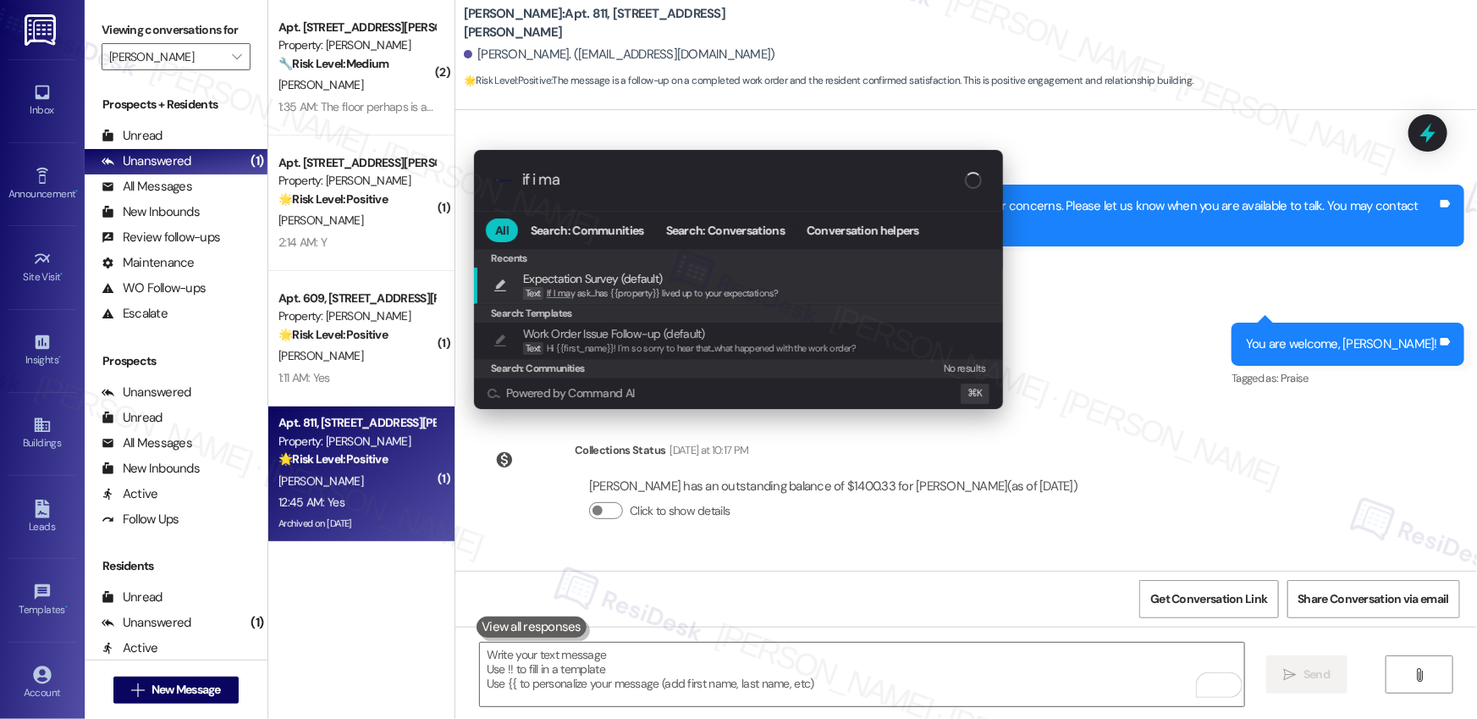
type input "if i may"
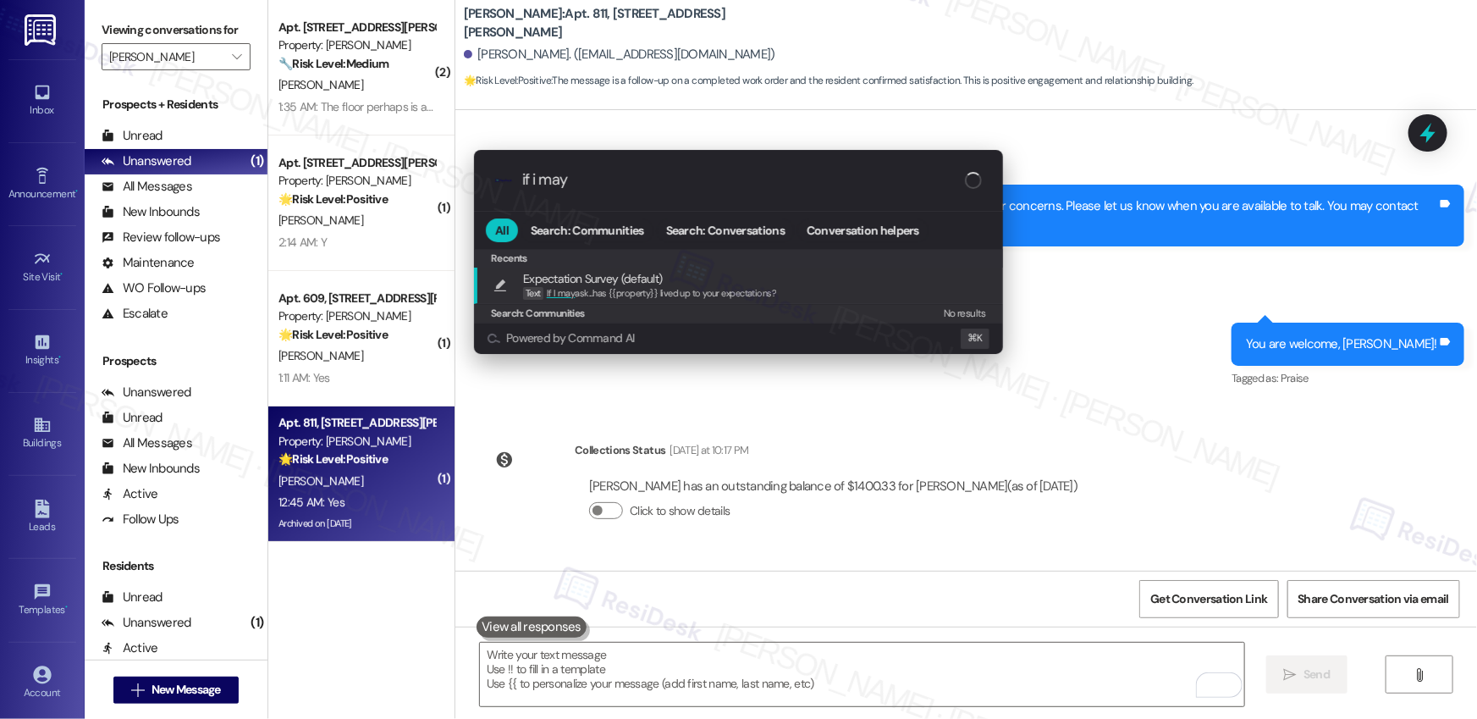
click at [766, 286] on div "Text If I may ask...has {{property}} lived up to your expectations?" at bounding box center [649, 293] width 253 height 15
type textarea "If I may ask...has {{property}} lived up to your expectations?"
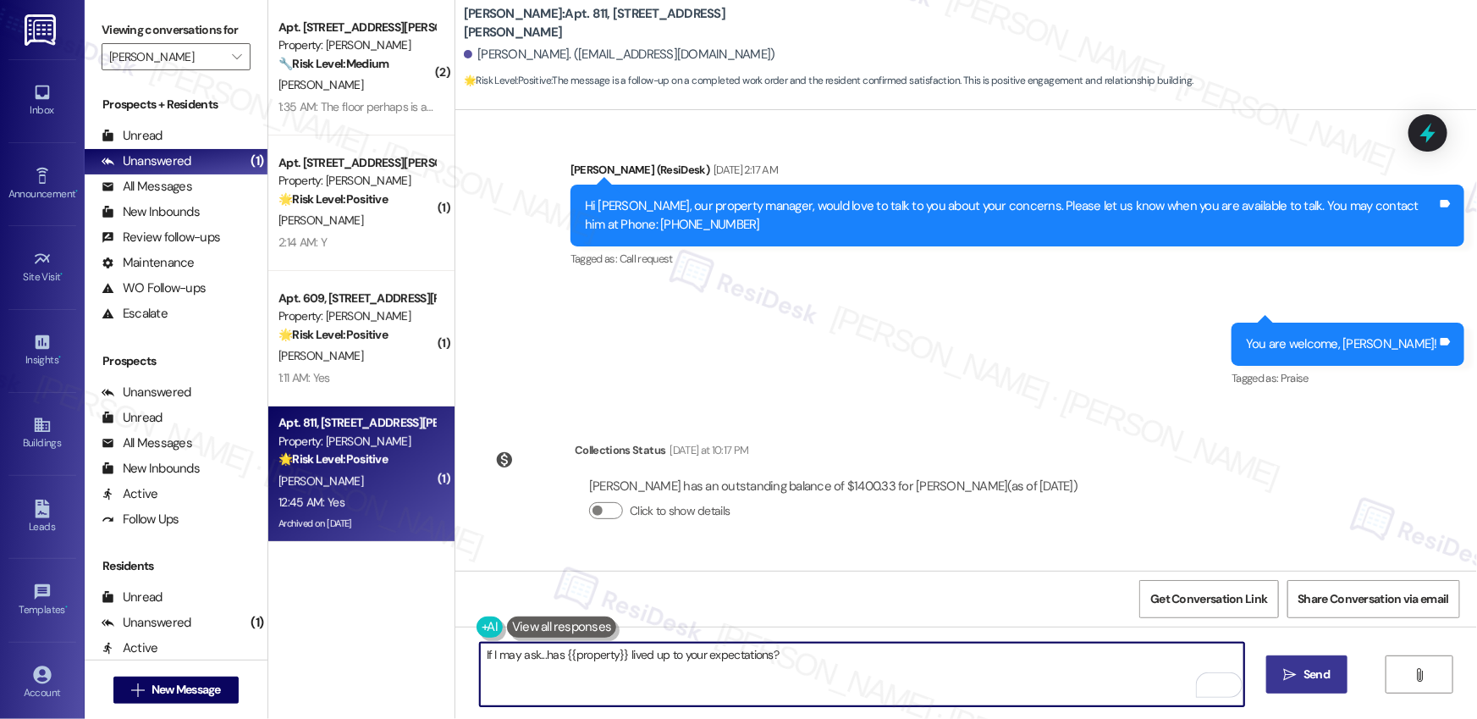
click at [1299, 690] on button " Send" at bounding box center [1307, 674] width 82 height 38
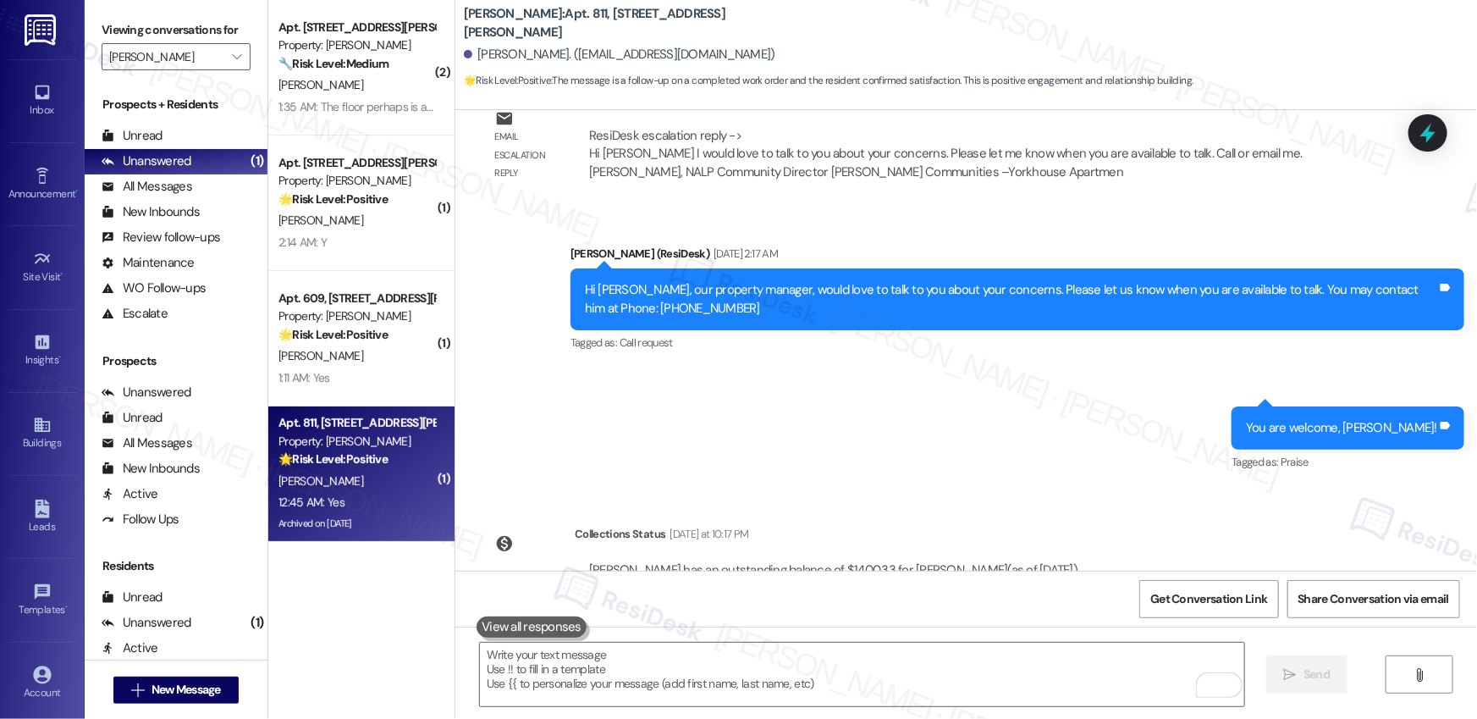
scroll to position [38641, 0]
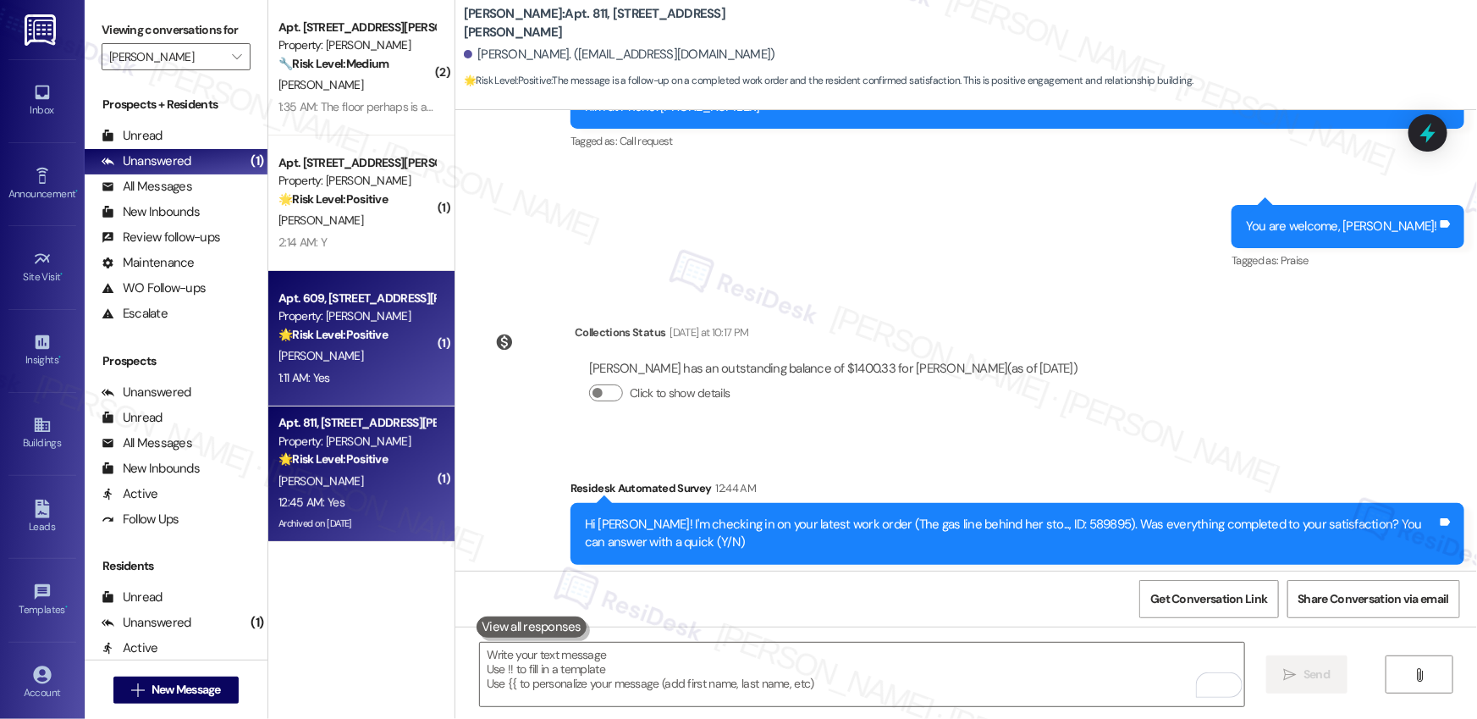
click at [347, 342] on div "🌟 Risk Level: Positive The message is a follow-up on a completed work order and…" at bounding box center [356, 335] width 157 height 18
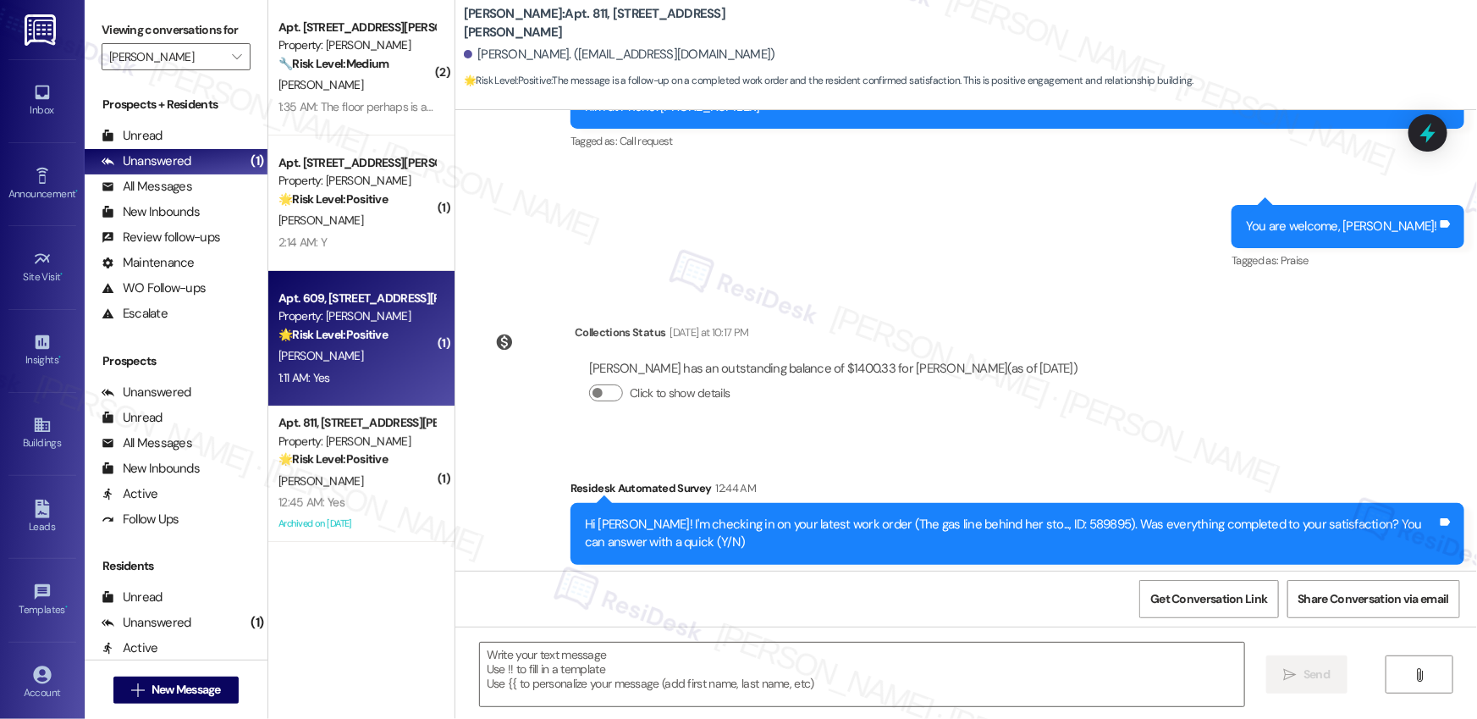
type textarea "Fetching suggested responses. Please feel free to read through the conversation…"
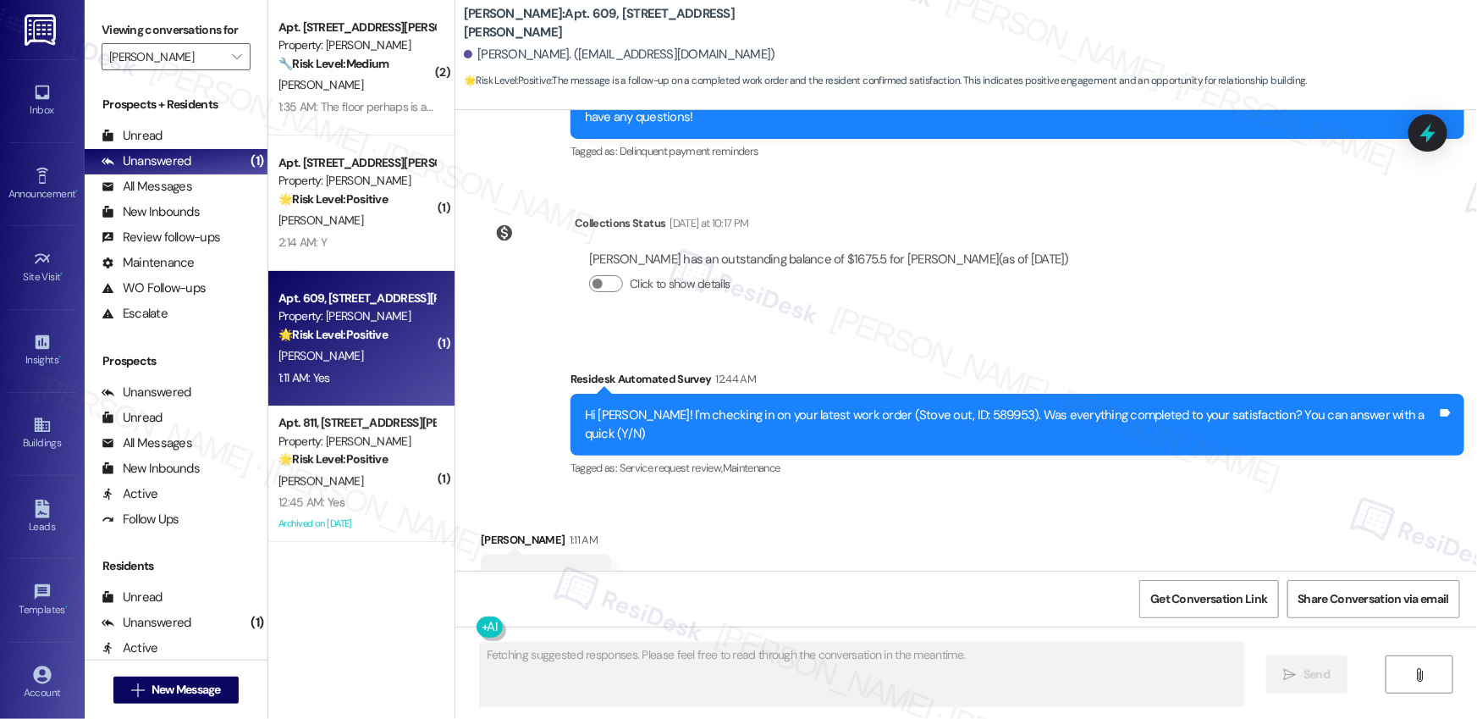
scroll to position [1542, 0]
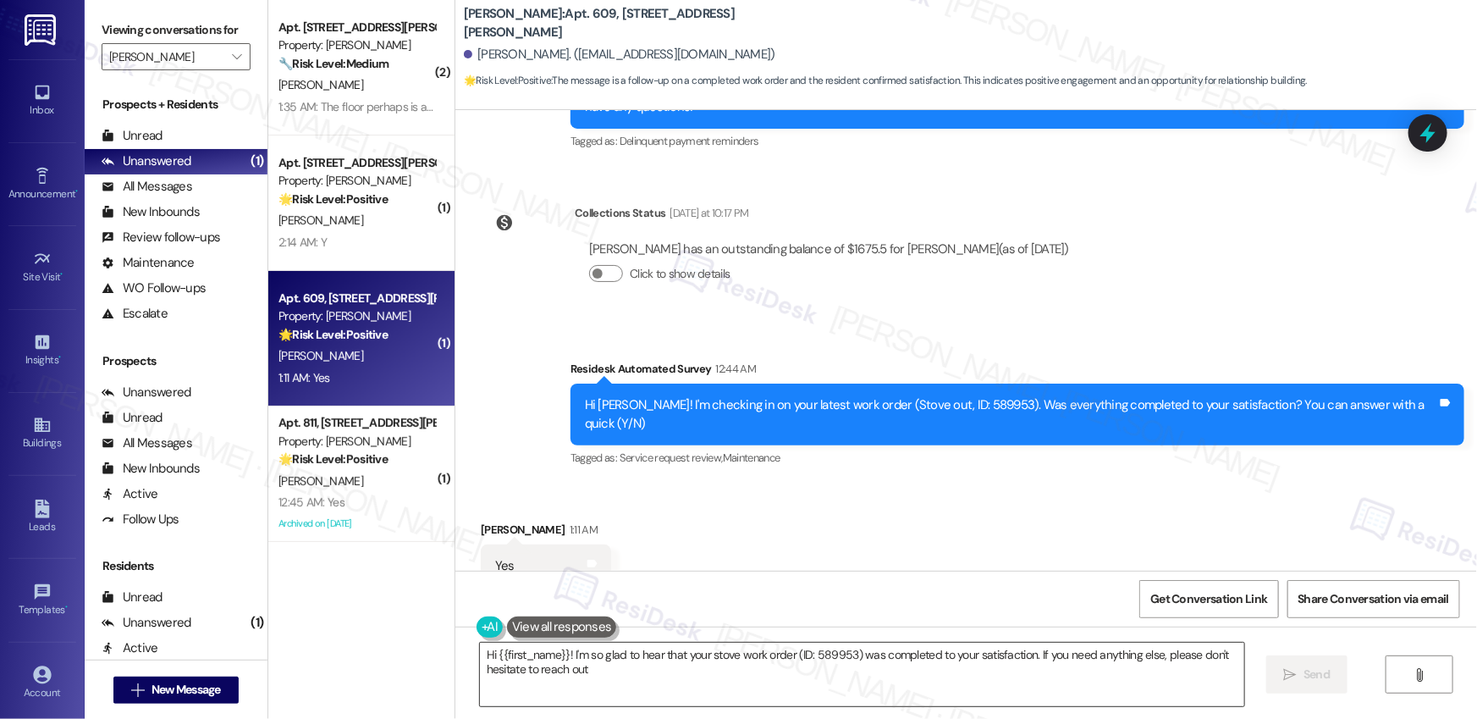
type textarea "Hi {{first_name}}! I'm so glad to hear that your stove work order (ID: 589953) …"
click at [582, 688] on textarea "Hi {{first_name}}! I'm so glad to hear that your stove work order (ID: 589953) …" at bounding box center [862, 673] width 764 height 63
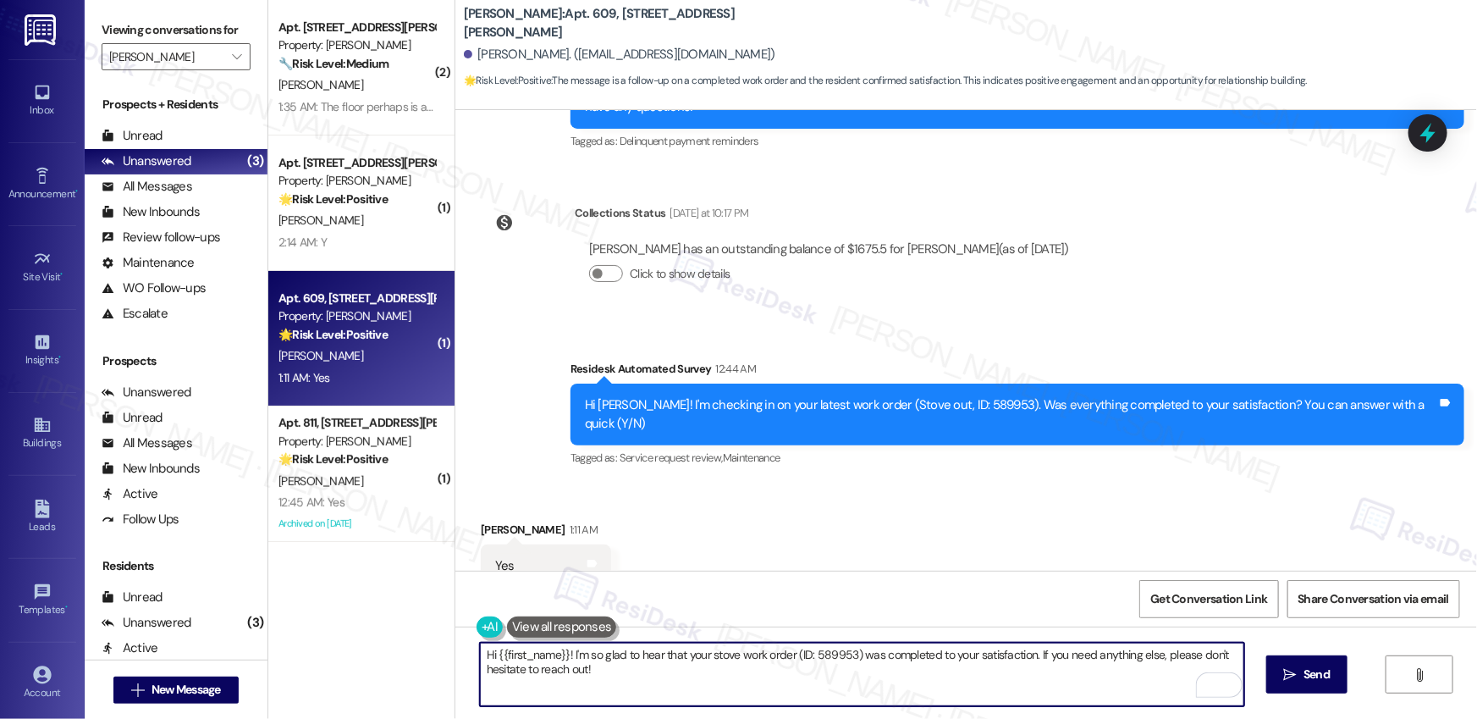
click at [611, 678] on textarea "Hi {{first_name}}! I'm so glad to hear that your stove work order (ID: 589953) …" at bounding box center [862, 673] width 764 height 63
click at [672, 670] on textarea "Hi {{first_name}}! I'm so glad to hear that your stove work order (ID: 589953) …" at bounding box center [862, 673] width 764 height 63
click at [1315, 681] on span "Send" at bounding box center [1317, 674] width 26 height 18
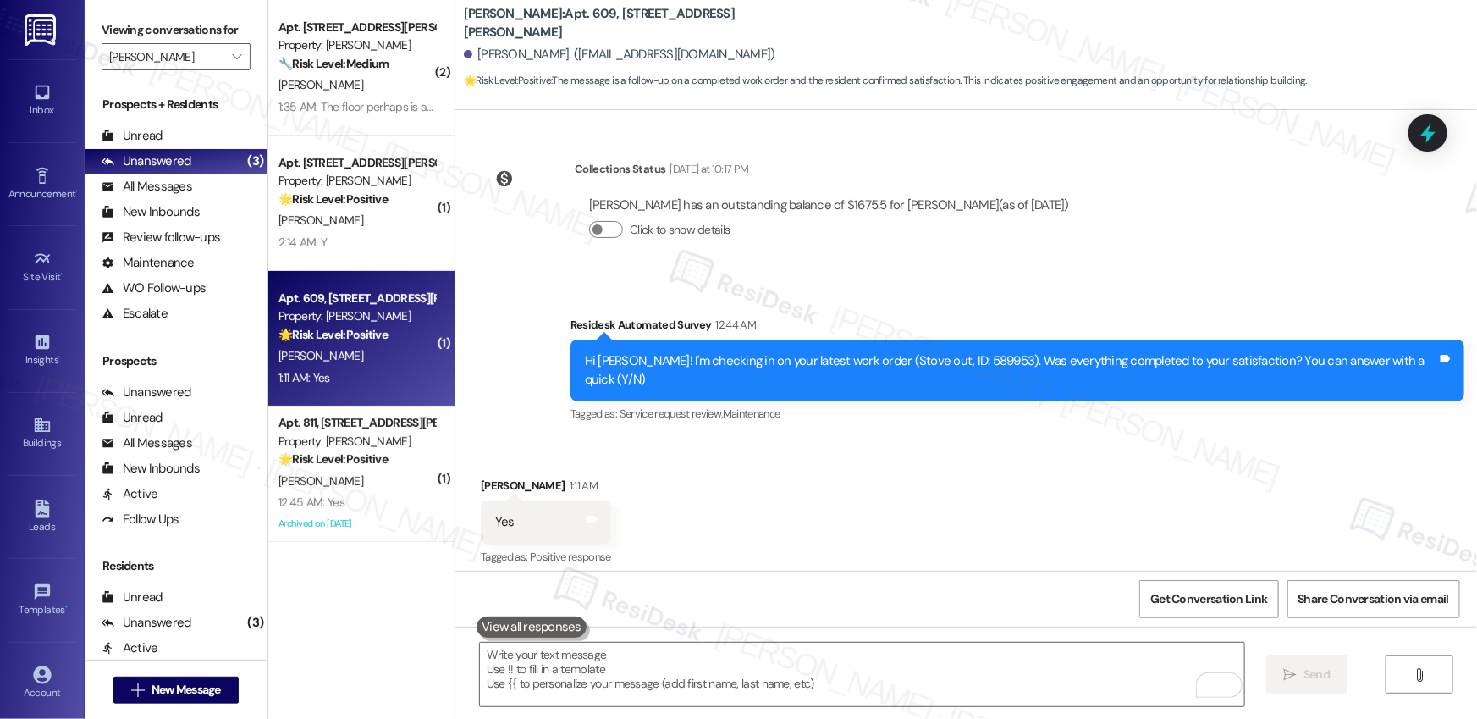
scroll to position [1627, 0]
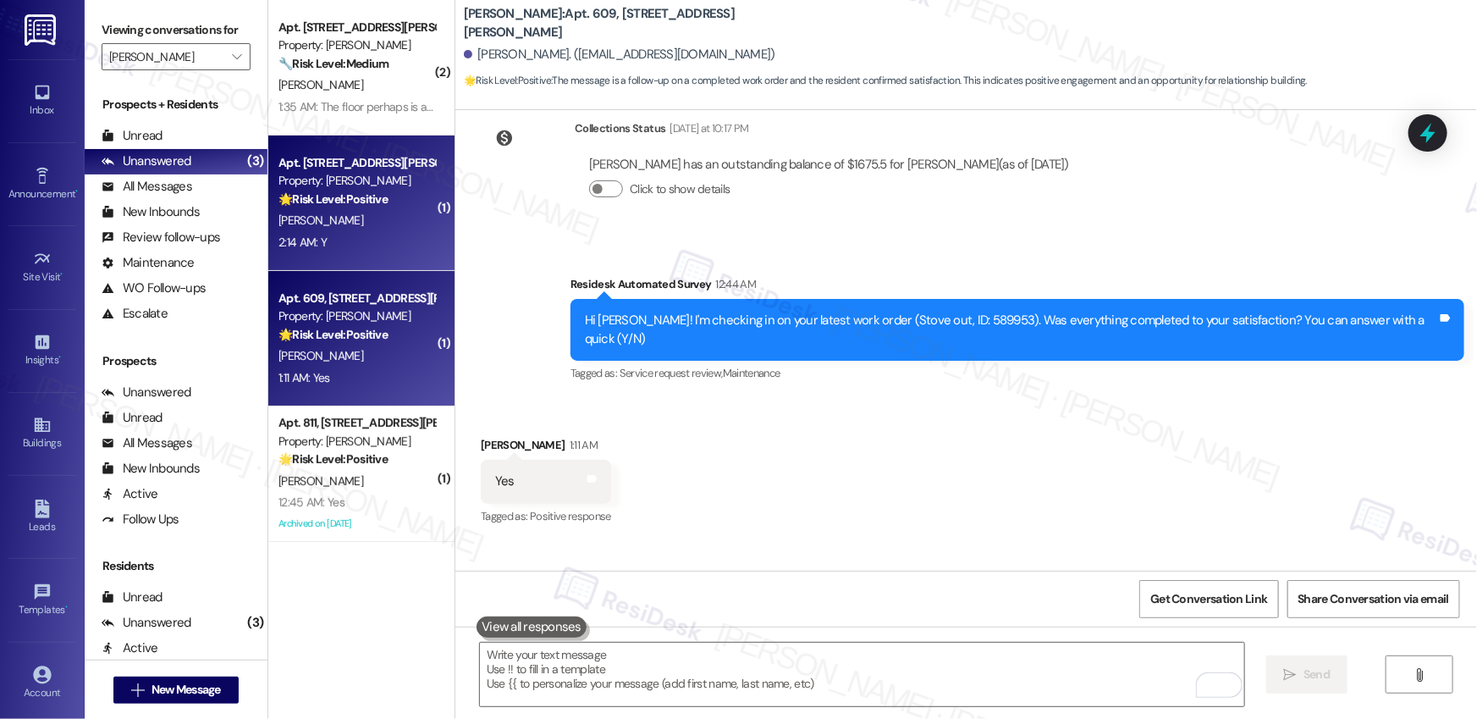
click at [350, 215] on div "[PERSON_NAME]" at bounding box center [357, 220] width 160 height 21
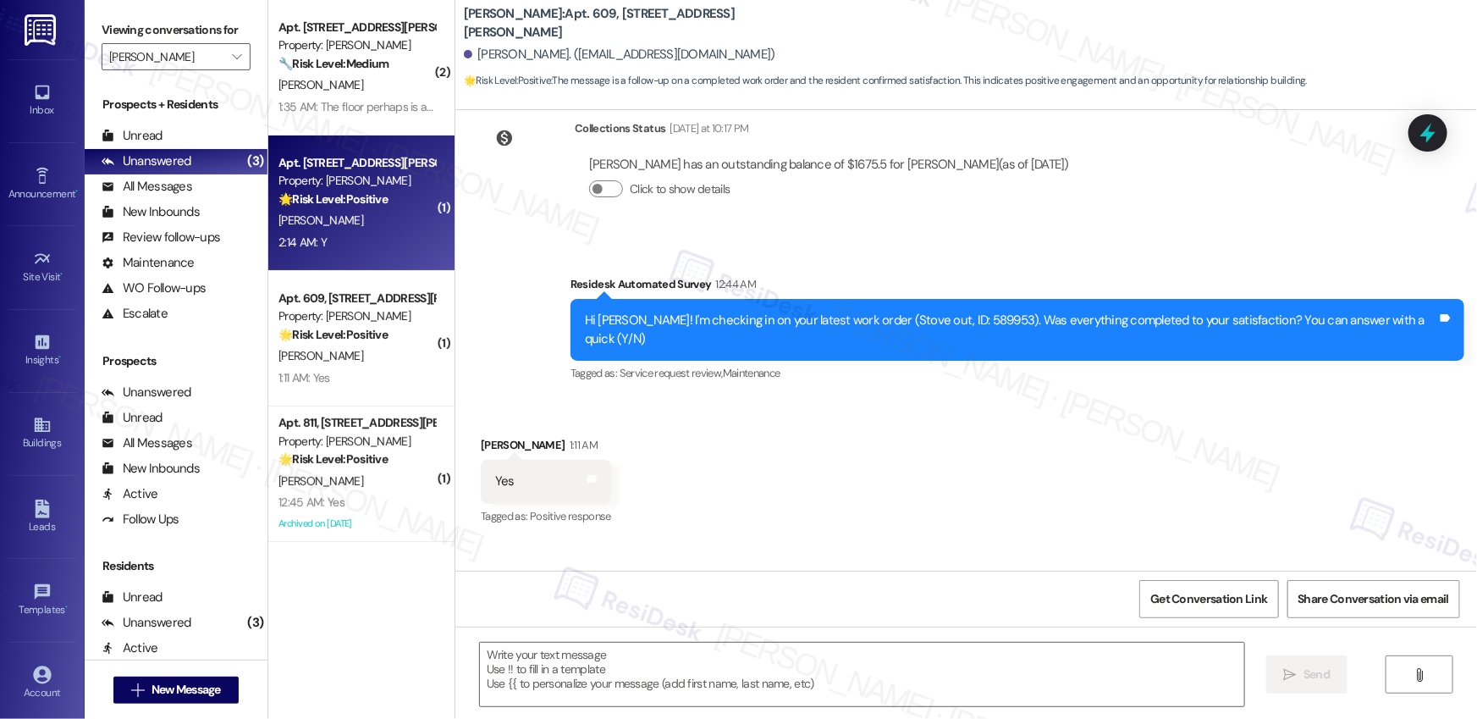
type textarea "Fetching suggested responses. Please feel free to read through the conversation…"
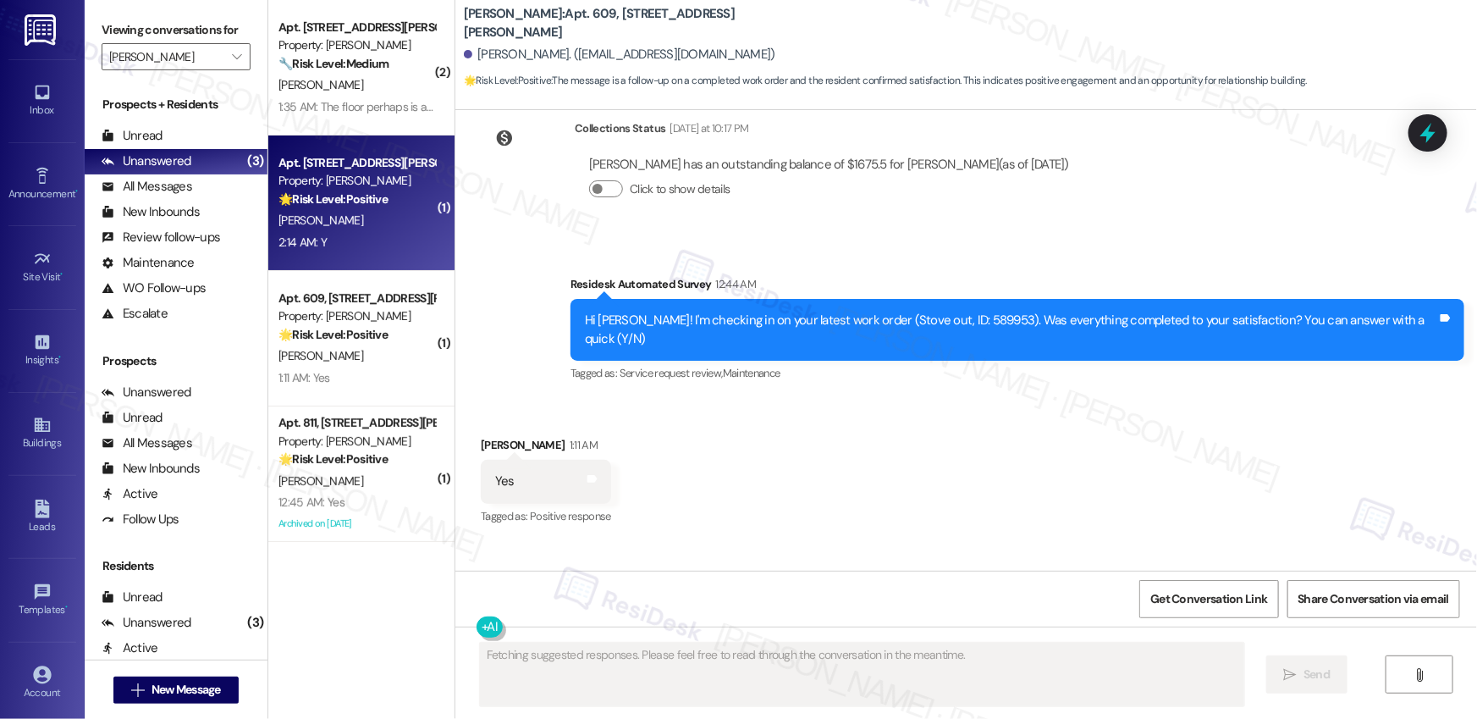
scroll to position [0, 0]
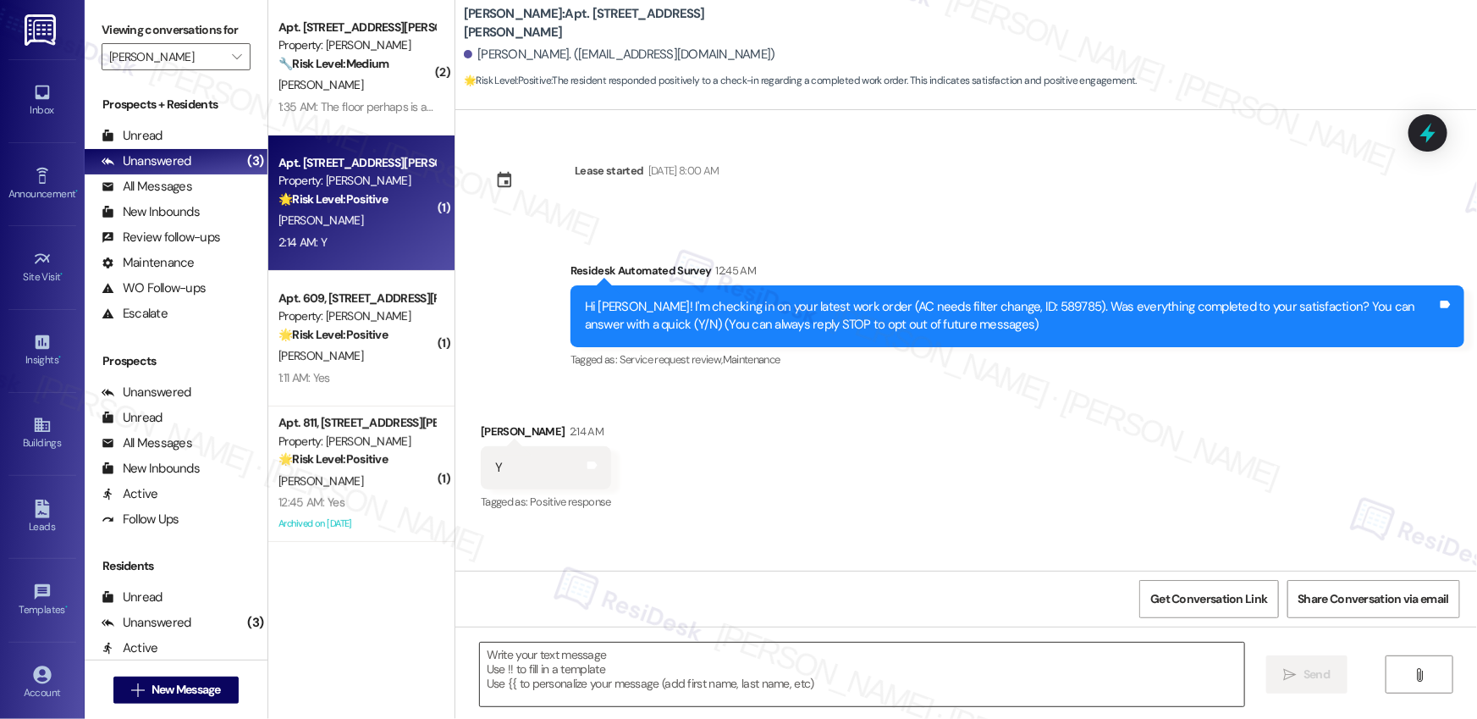
click at [609, 659] on textarea at bounding box center [862, 673] width 764 height 63
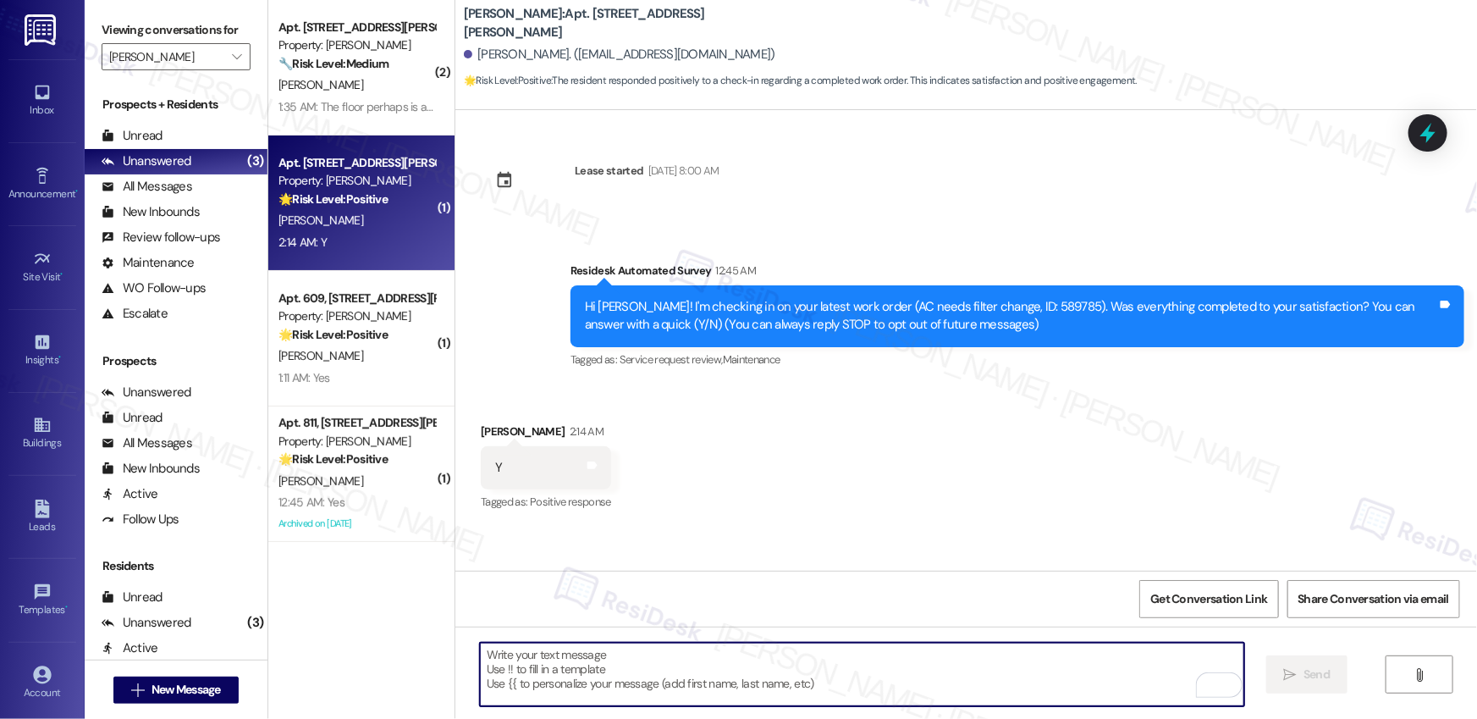
click at [609, 659] on textarea "To enrich screen reader interactions, please activate Accessibility in Grammarl…" at bounding box center [862, 673] width 764 height 63
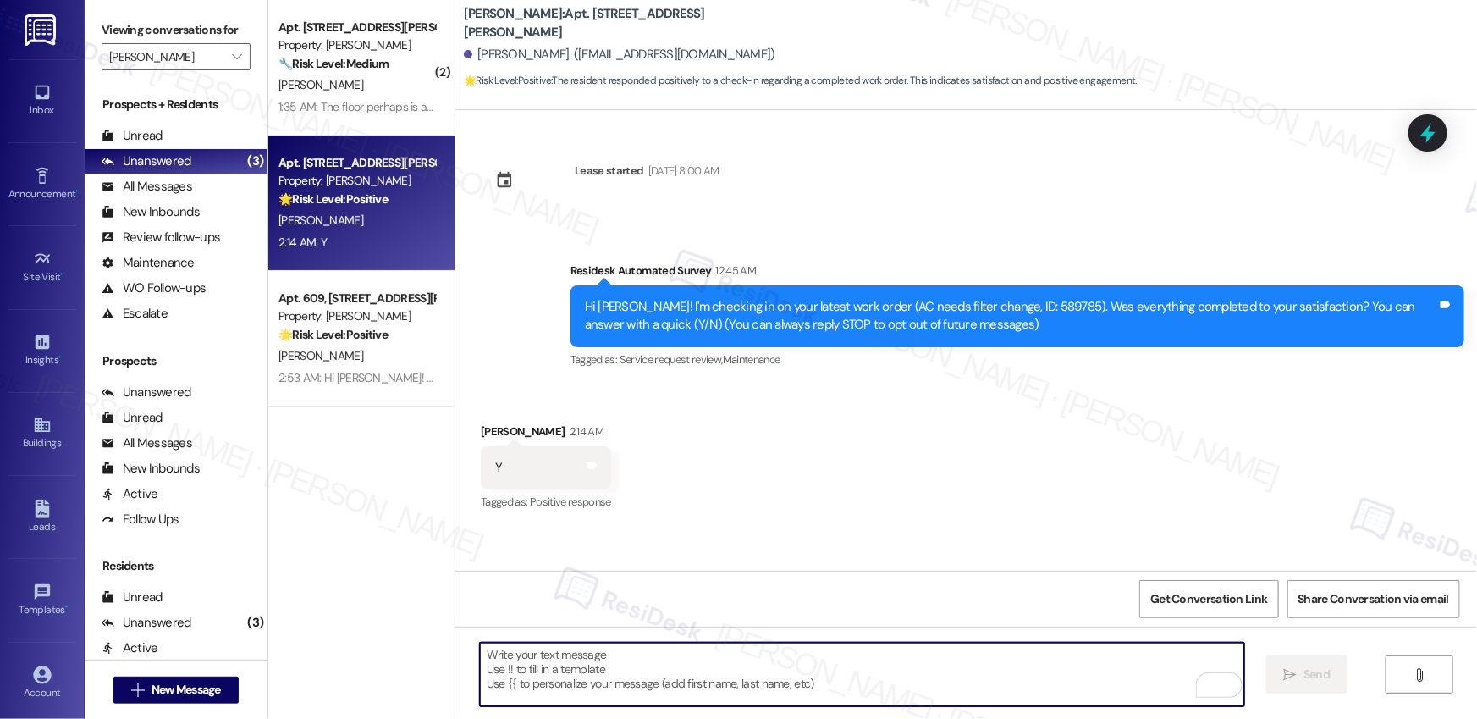
click at [542, 678] on textarea "To enrich screen reader interactions, please activate Accessibility in Grammarl…" at bounding box center [862, 673] width 764 height 63
click at [568, 656] on textarea "To enrich screen reader interactions, please activate Accessibility in Grammarl…" at bounding box center [862, 673] width 764 height 63
paste textarea "Thank you, {{first_name}}. The request has been submitted. Our maintenance team…"
type textarea "Thank you, {{first_name}}. The request has been submitted. Our maintenance team…"
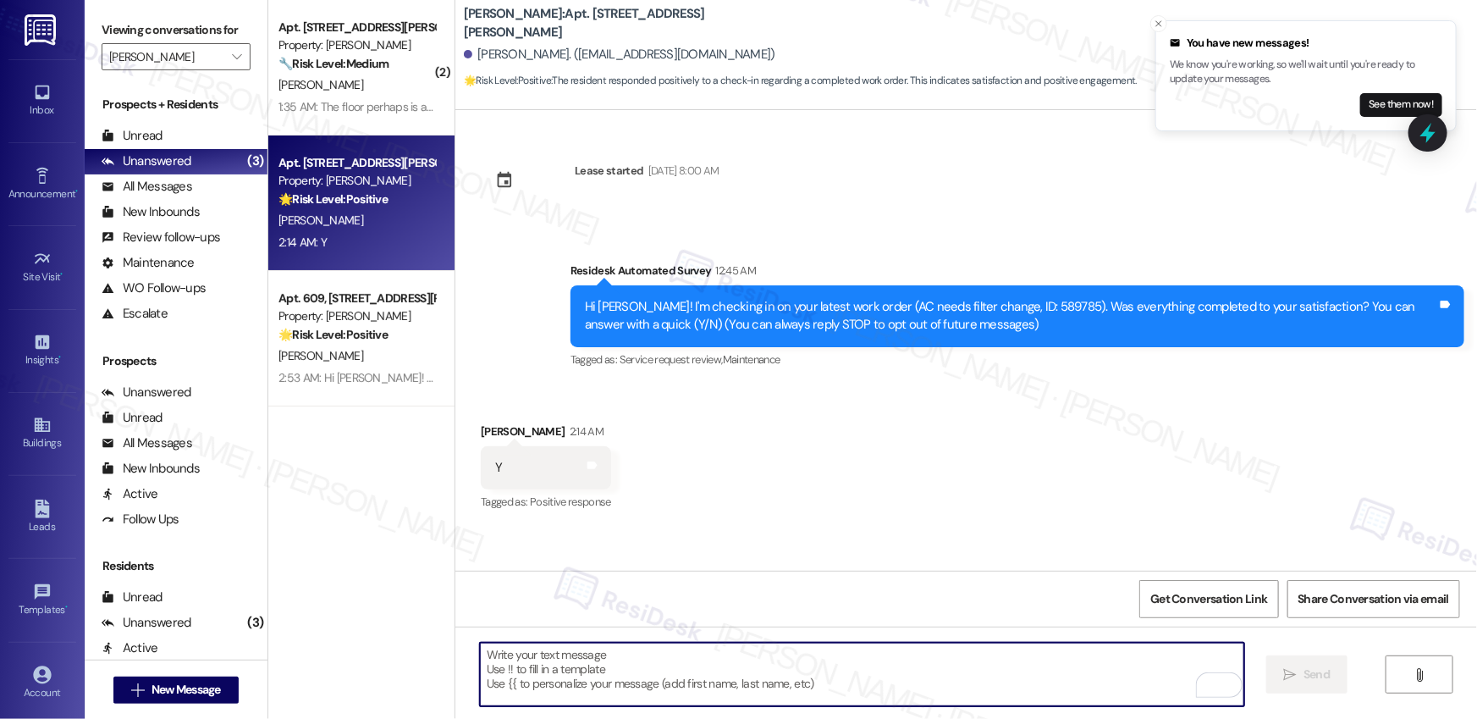
click at [621, 693] on textarea "To enrich screen reader interactions, please activate Accessibility in Grammarl…" at bounding box center [862, 673] width 764 height 63
paste textarea "Hi {{first_name}}, I'm so glad to hear the work order was completed to your sat…"
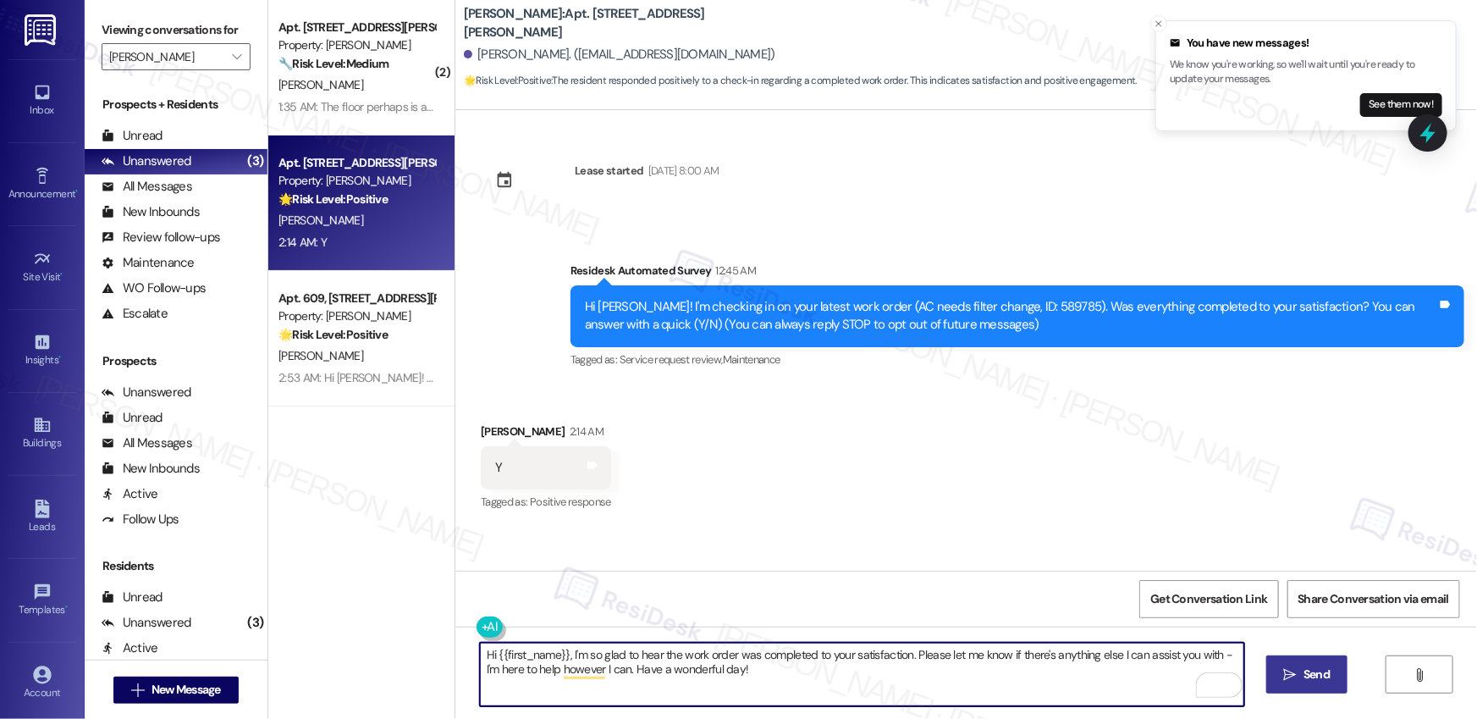
type textarea "Hi {{first_name}}, I'm so glad to hear the work order was completed to your sat…"
click at [1325, 683] on button " Send" at bounding box center [1307, 674] width 82 height 38
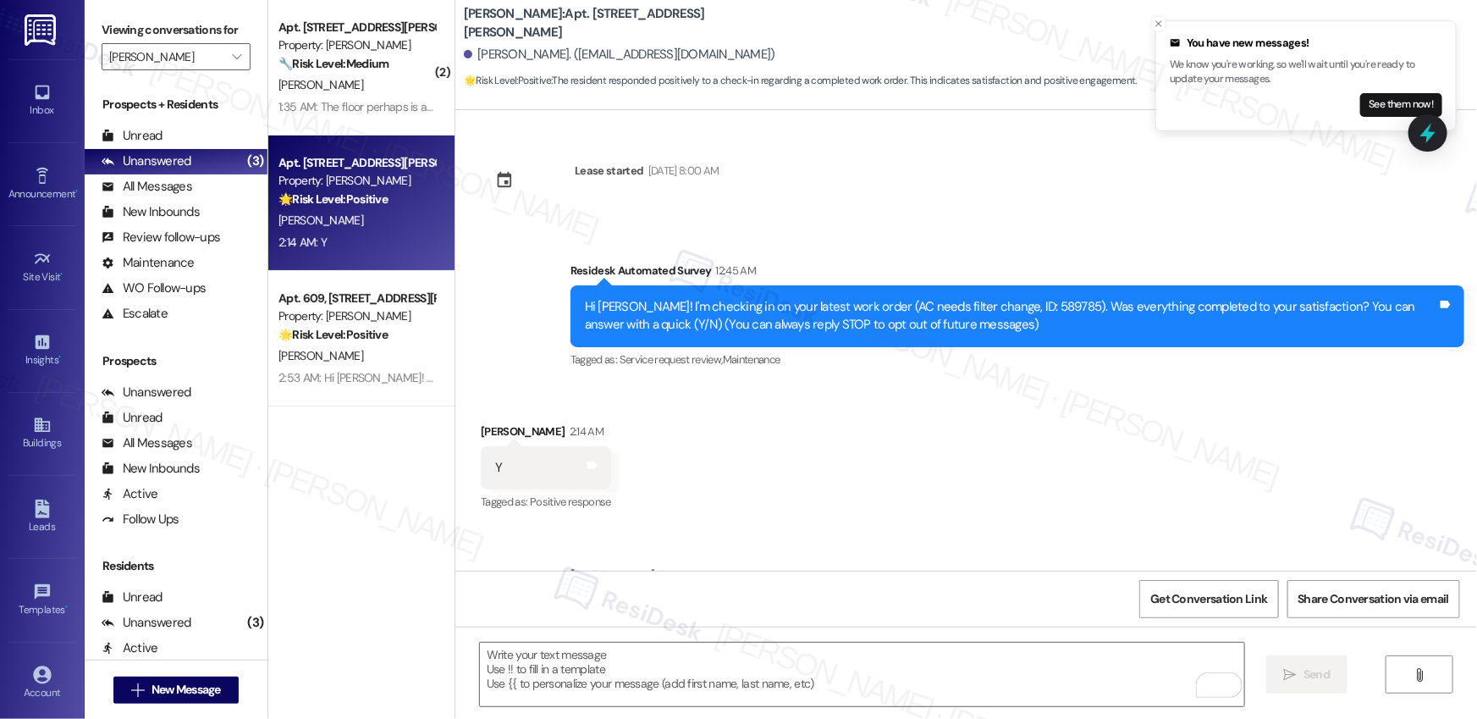
scroll to position [93, 0]
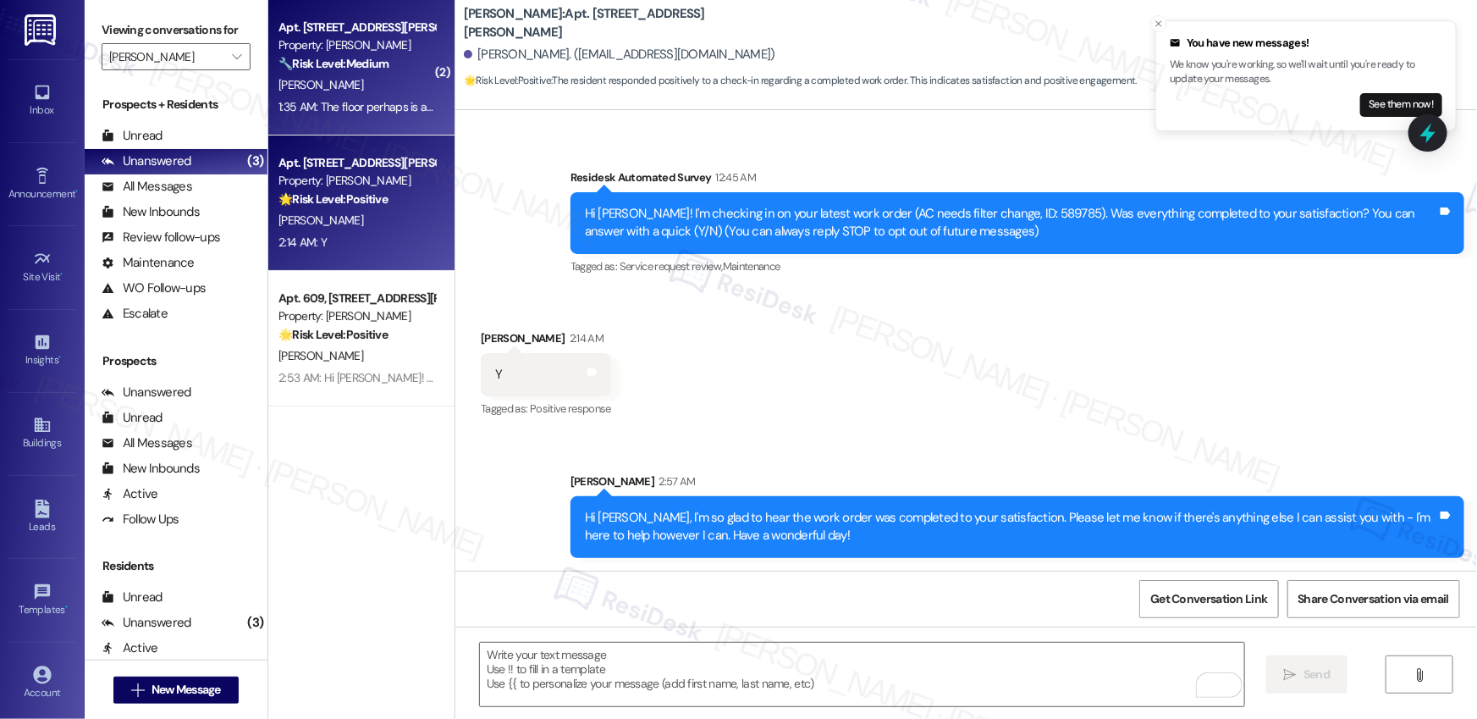
click at [347, 97] on div "1:35 AM: The floor perhaps is another work order.? 1:35 AM: The floor perhaps i…" at bounding box center [357, 106] width 160 height 21
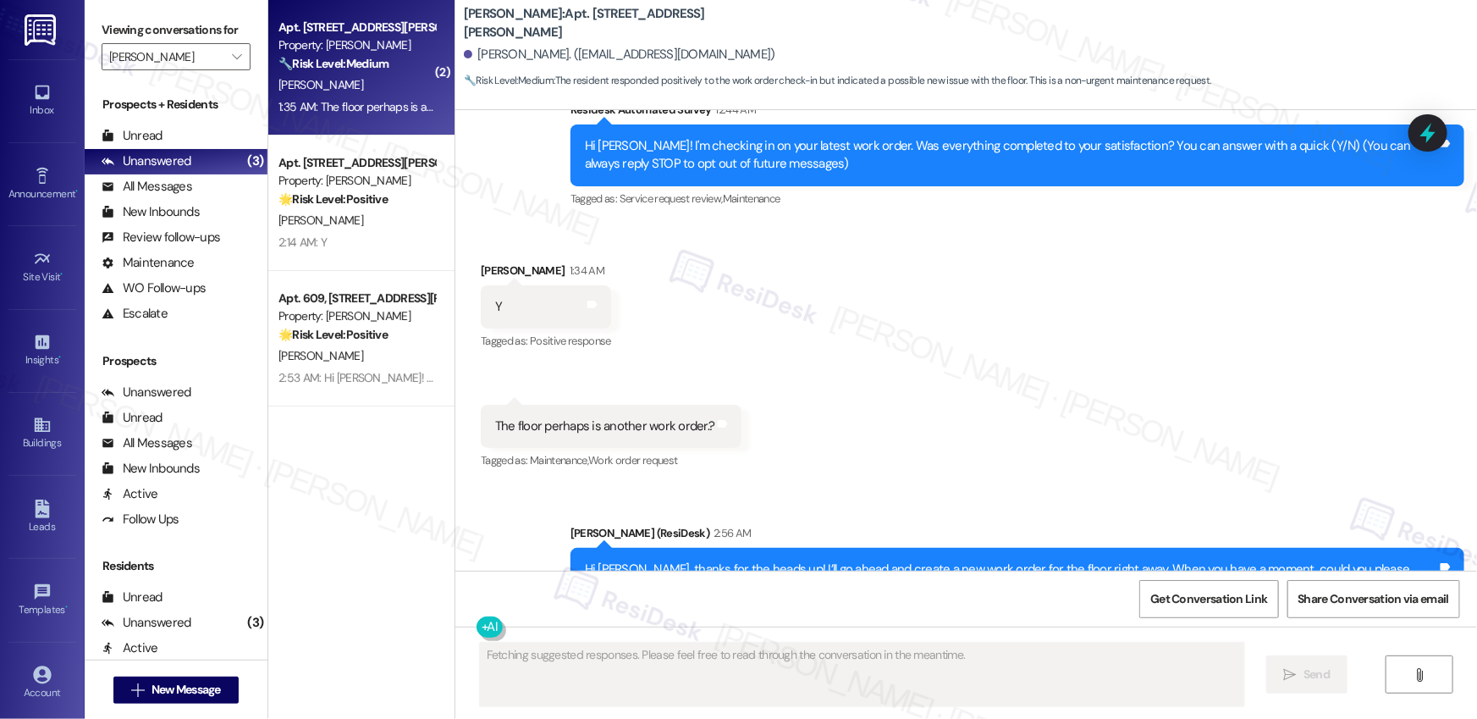
scroll to position [172, 0]
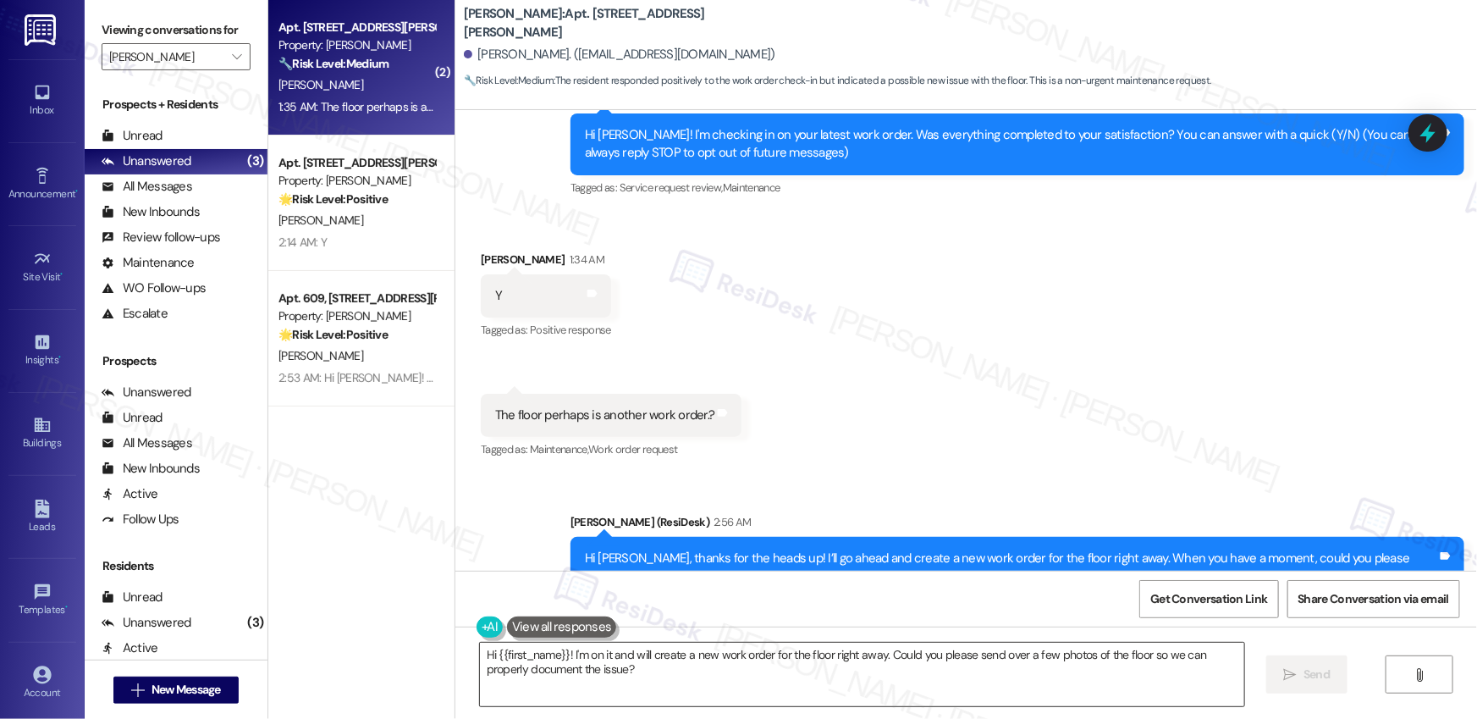
click at [576, 660] on textarea "Hi {{first_name}}! I'm on it and will create a new work order for the floor rig…" at bounding box center [862, 673] width 764 height 63
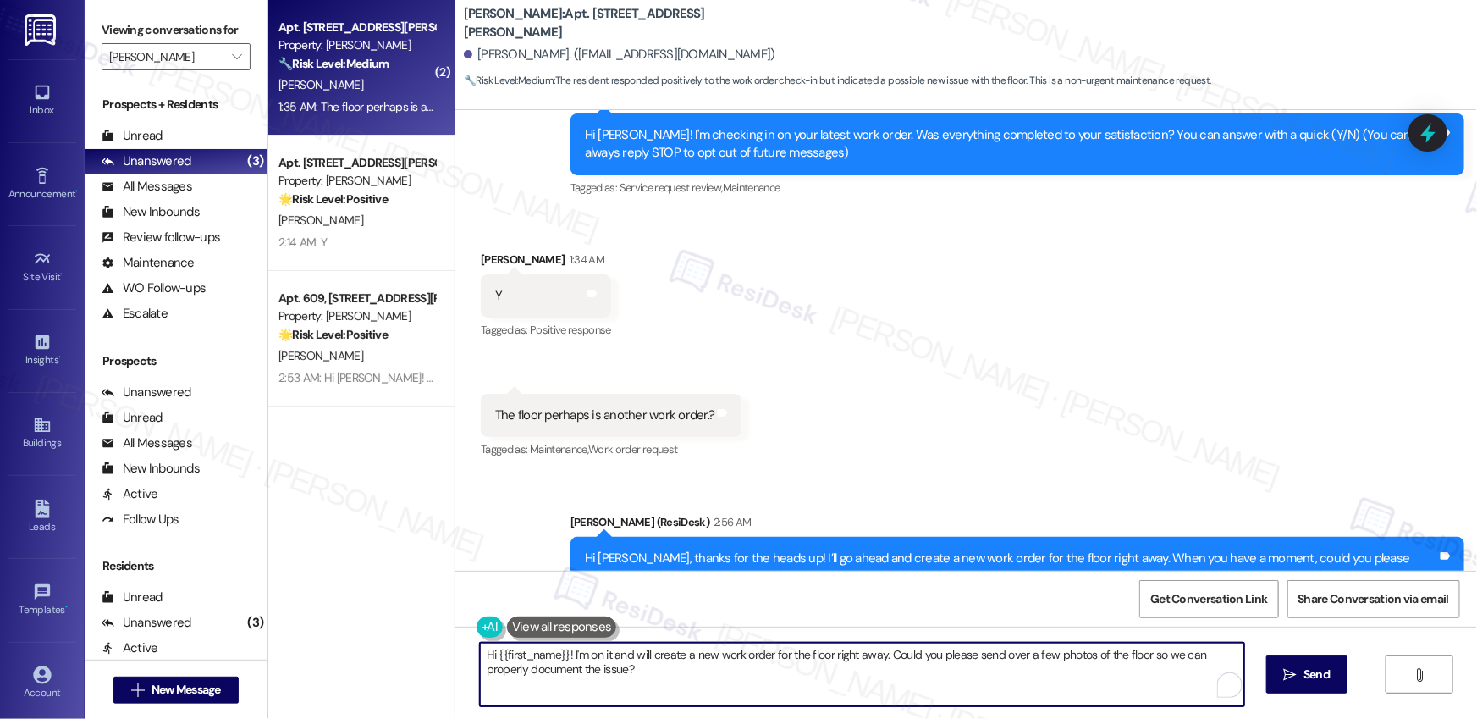
click at [576, 660] on textarea "Hi {{first_name}}! I'm on it and will create a new work order for the floor rig…" at bounding box center [862, 673] width 764 height 63
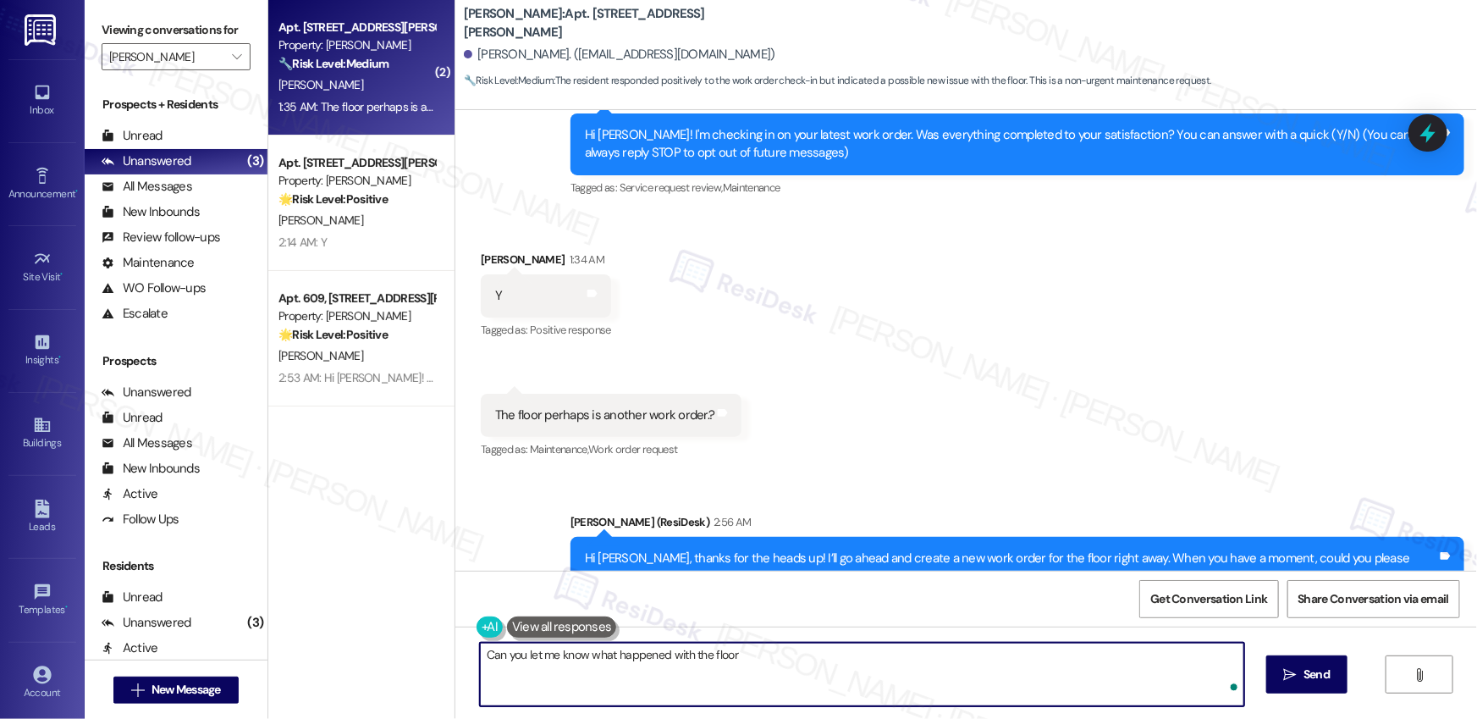
type textarea "Can you let me know what happened with the floor?"
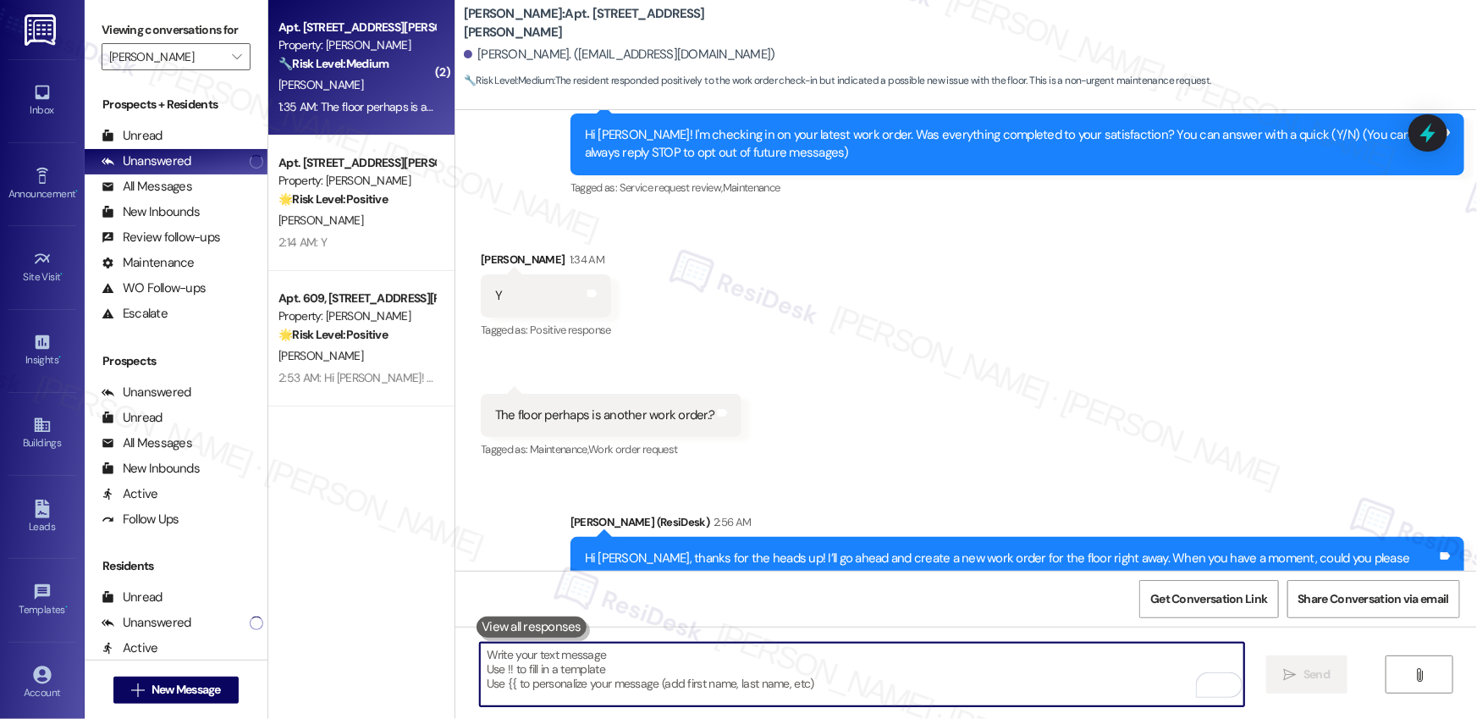
click at [589, 662] on textarea "To enrich screen reader interactions, please activate Accessibility in Grammarl…" at bounding box center [862, 673] width 764 height 63
paste textarea "Could you provide more details on what happened with the floor?"
type textarea "Could you provide more details on what happened with the floor?"
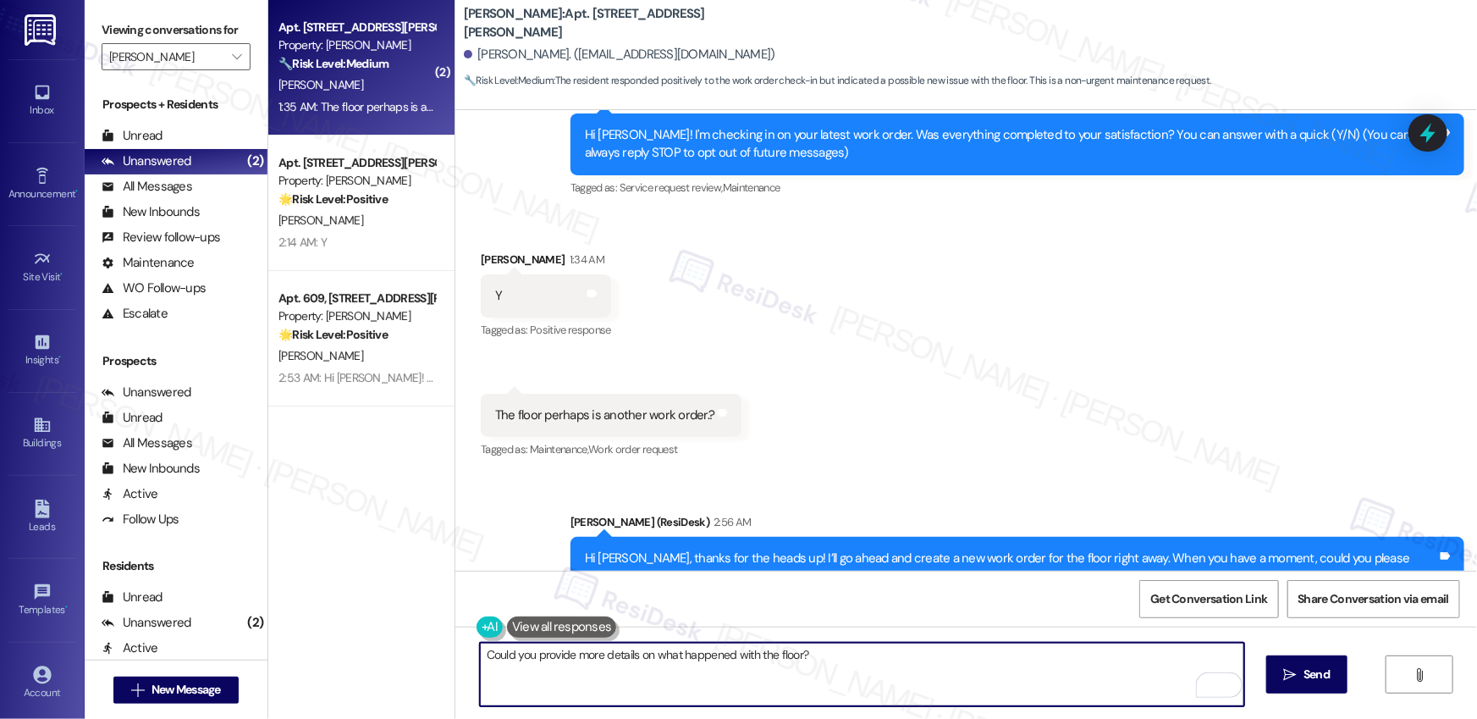
scroll to position [237, 0]
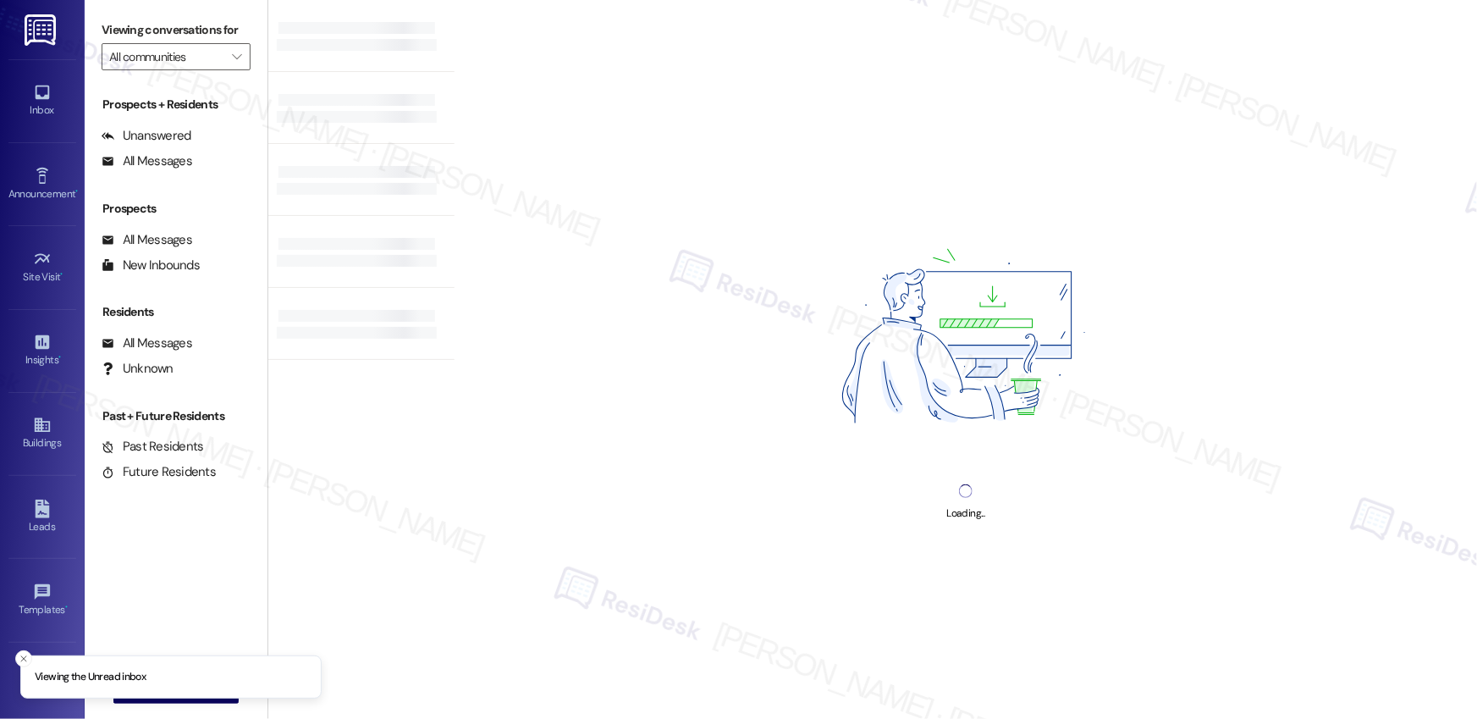
type input "[PERSON_NAME]"
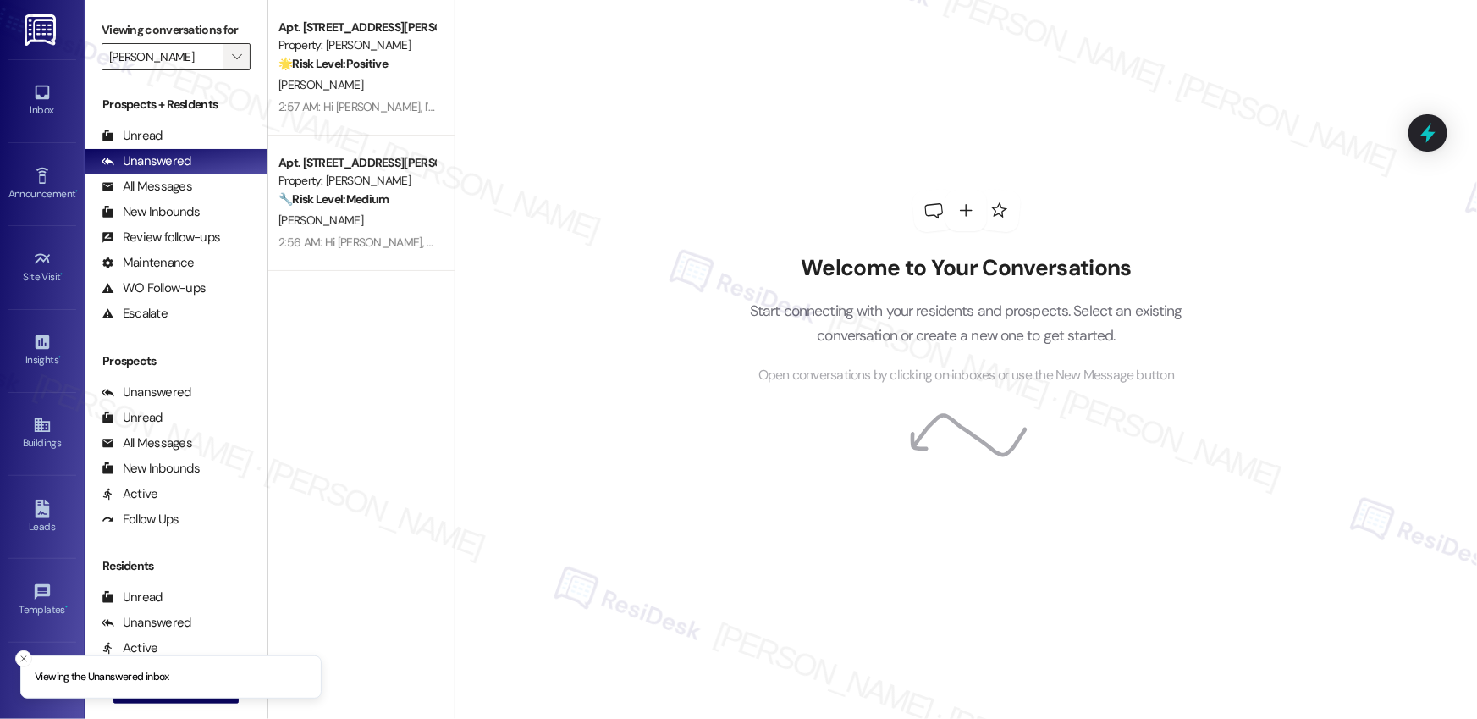
click at [232, 58] on icon "" at bounding box center [236, 57] width 9 height 14
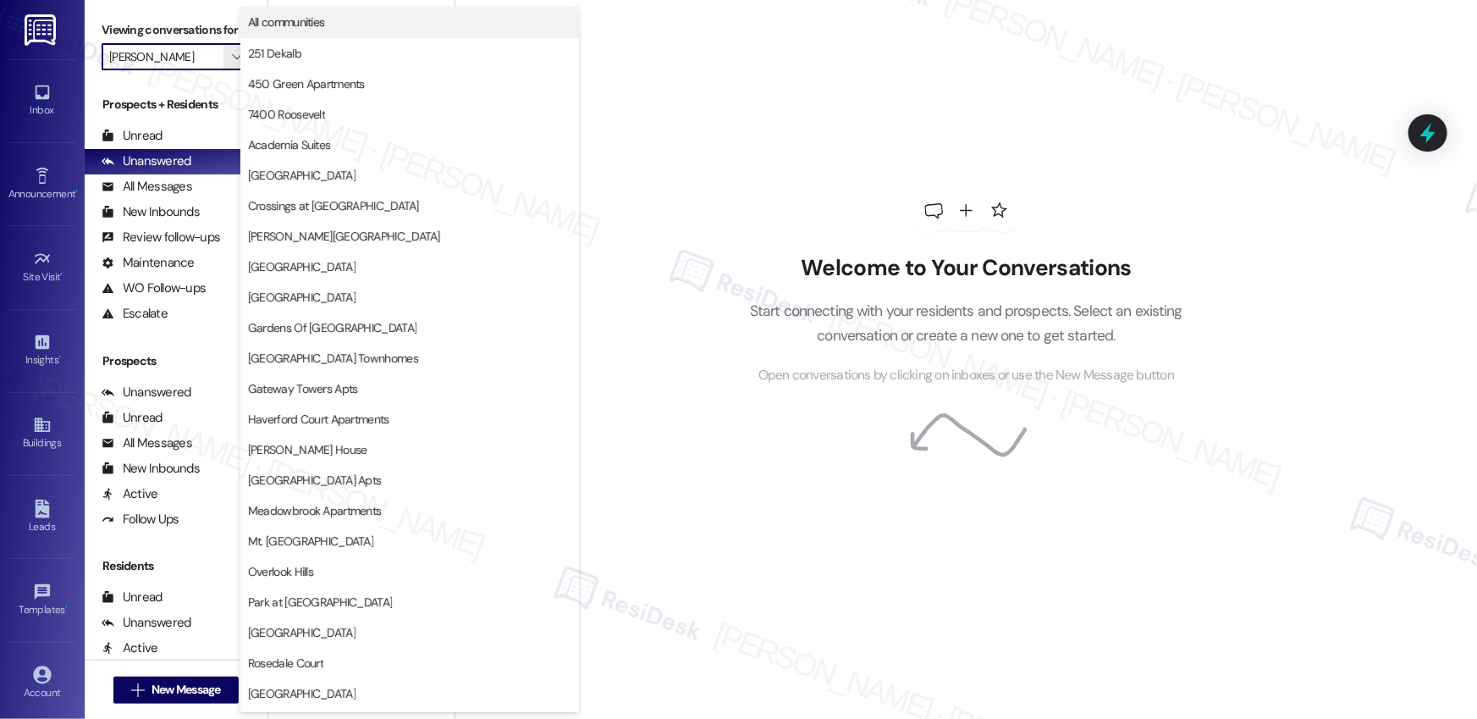
click at [317, 29] on span "All communities" at bounding box center [286, 22] width 77 height 17
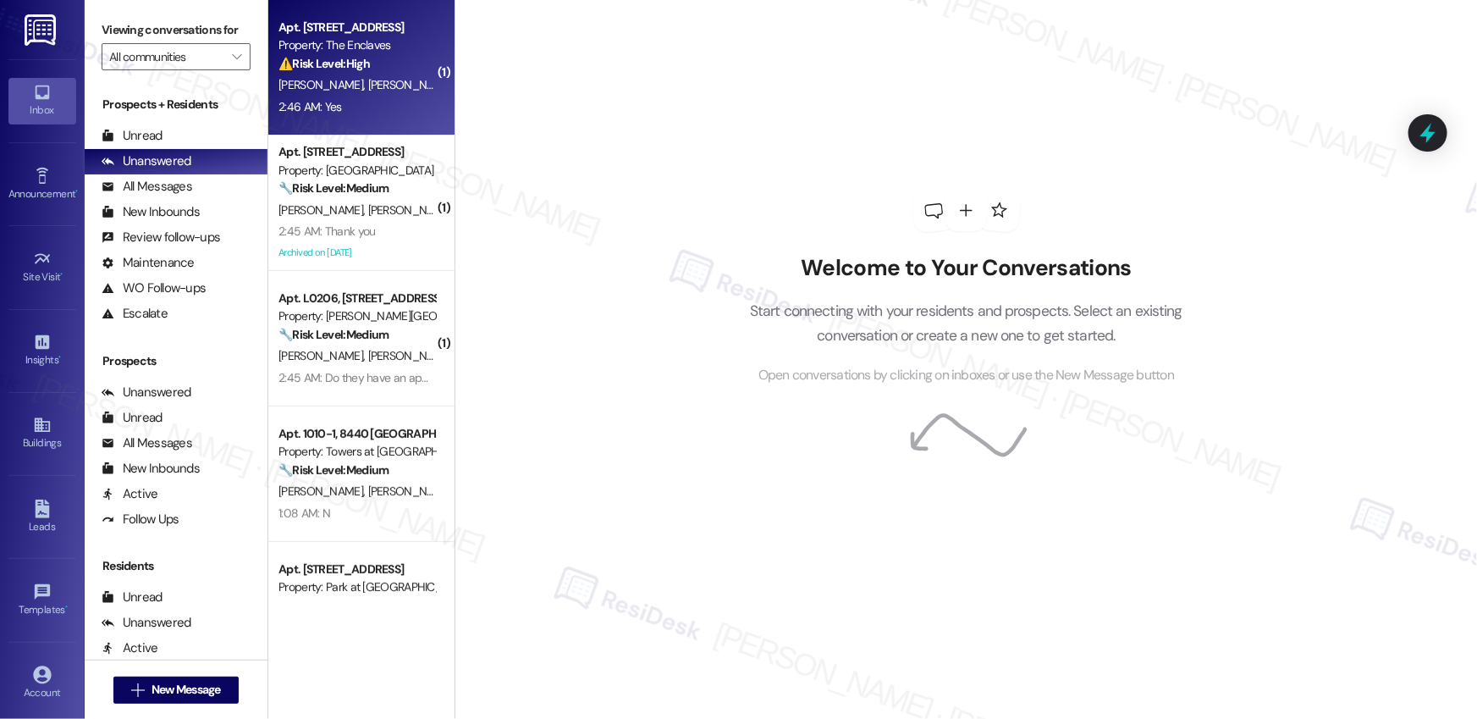
click at [360, 123] on div "Apt. [STREET_ADDRESS] Property: The Enclaves ⚠️ Risk Level: High The resident c…" at bounding box center [361, 67] width 186 height 135
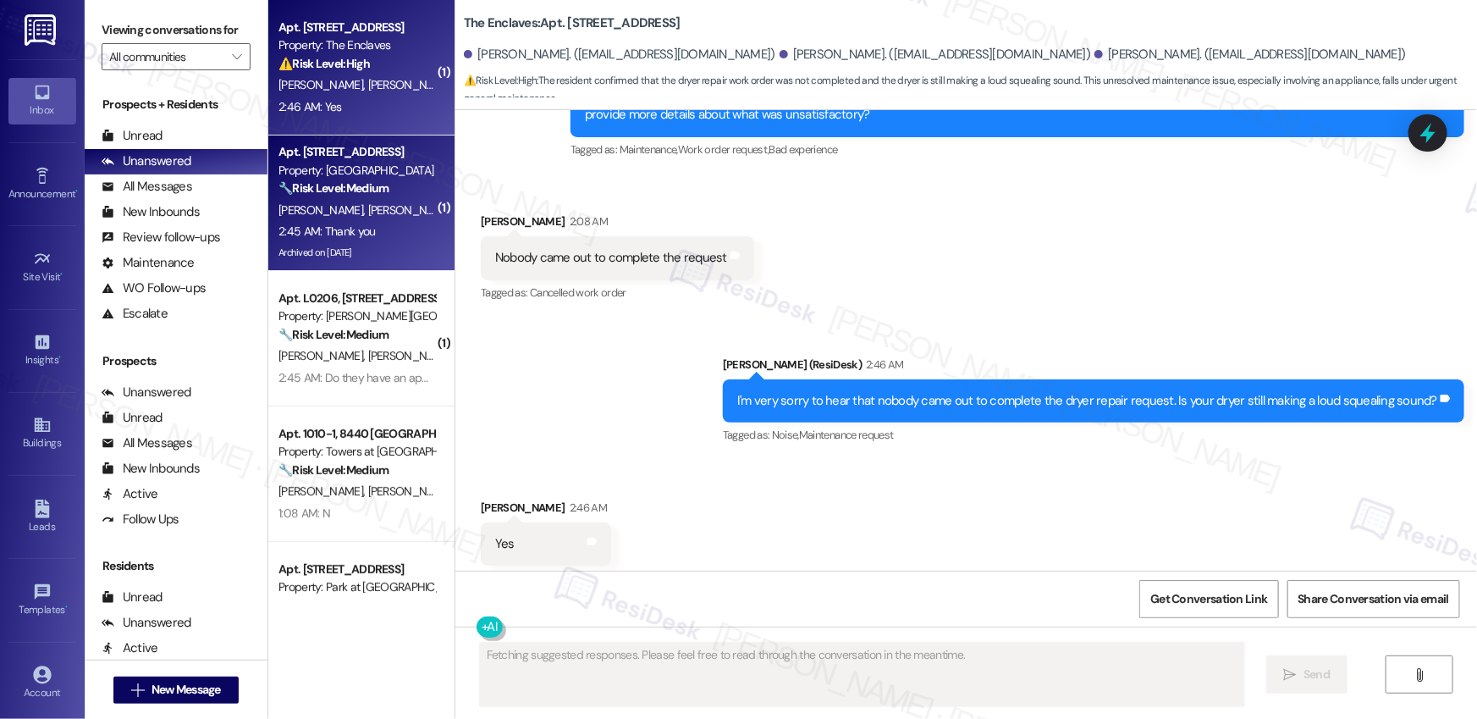
scroll to position [3750, 0]
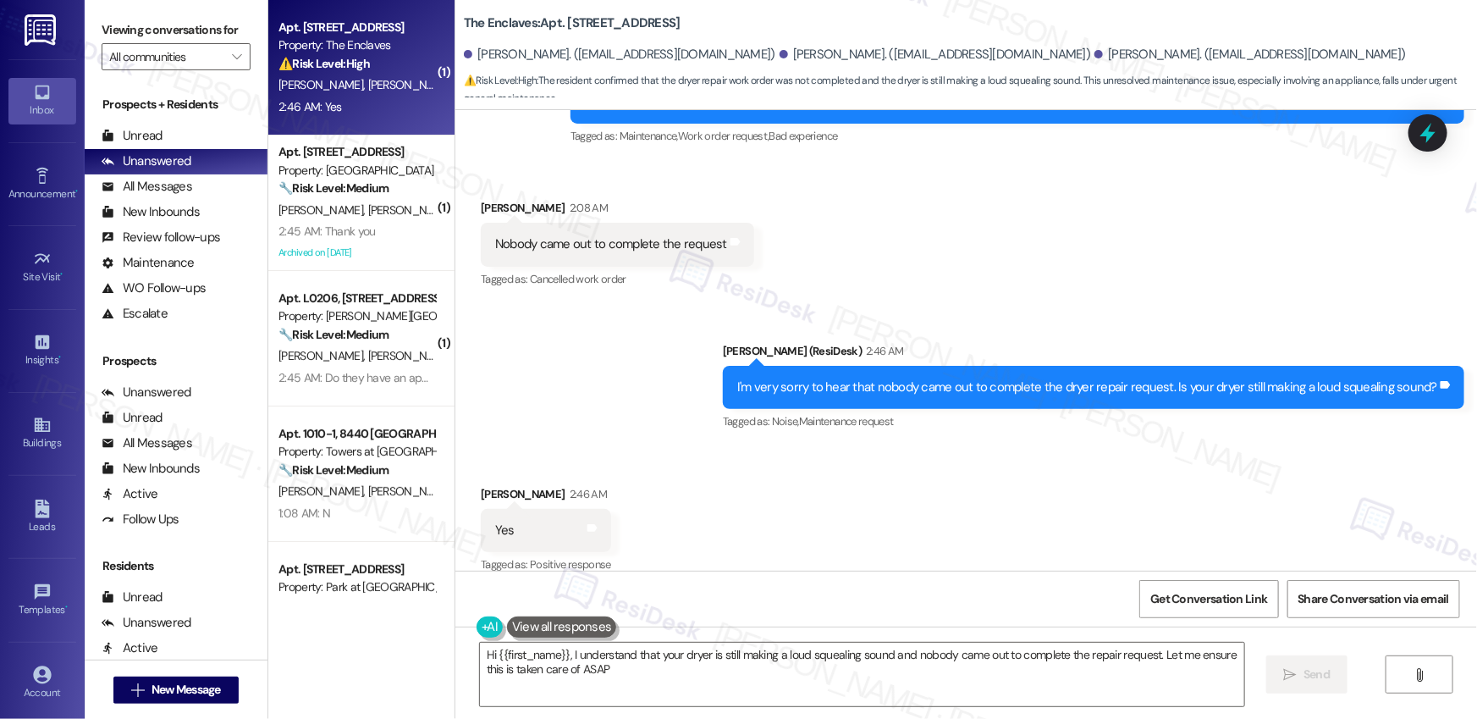
type textarea "Hi {{first_name}}, I understand that your dryer is still making a loud squealin…"
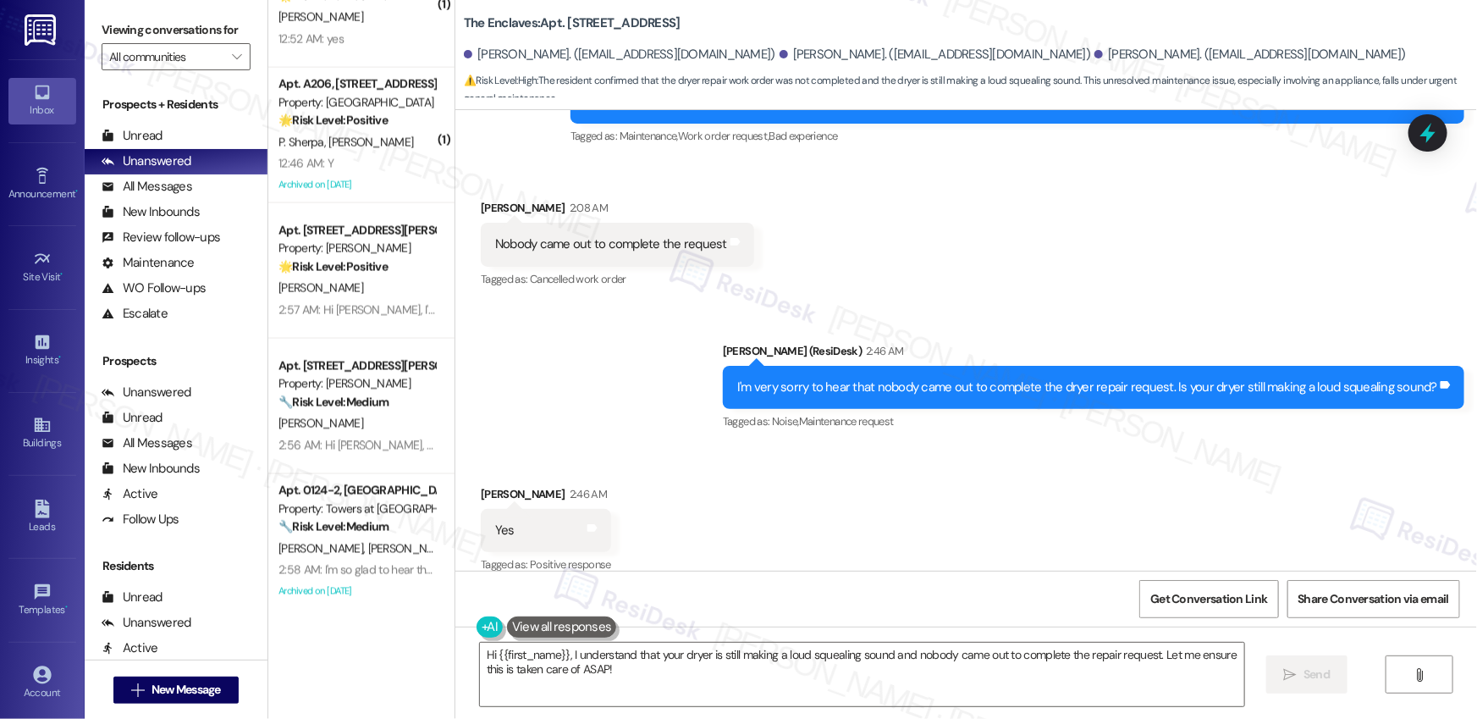
scroll to position [1432, 0]
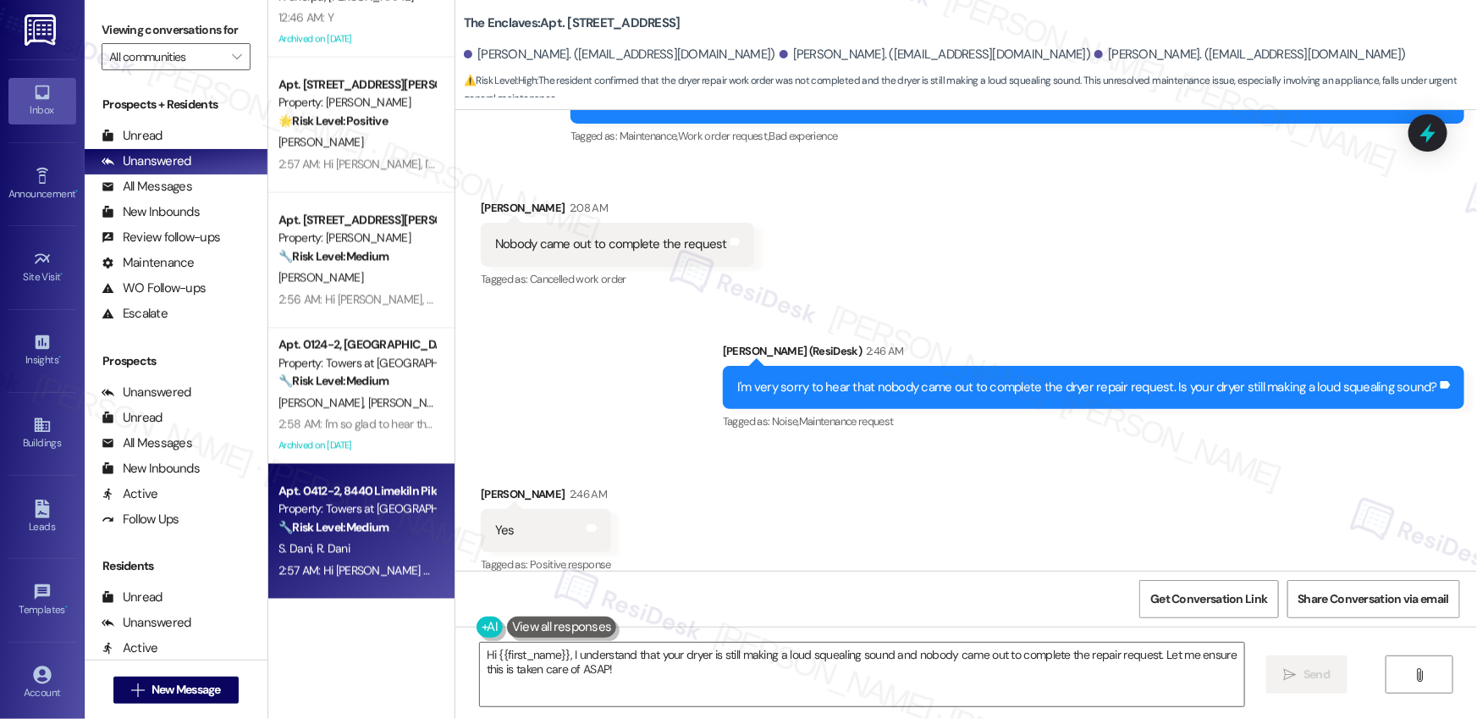
click at [381, 504] on div "Property: Towers at [GEOGRAPHIC_DATA]" at bounding box center [356, 509] width 157 height 18
type textarea "Fetching suggested responses. Please feel free to read through the conversation…"
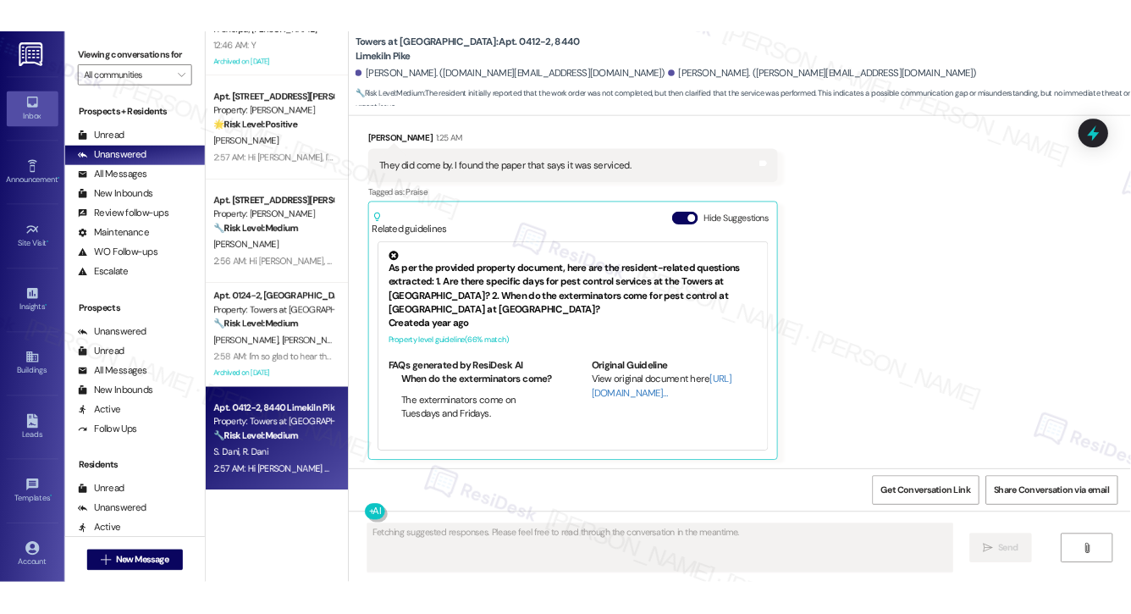
scroll to position [4621, 0]
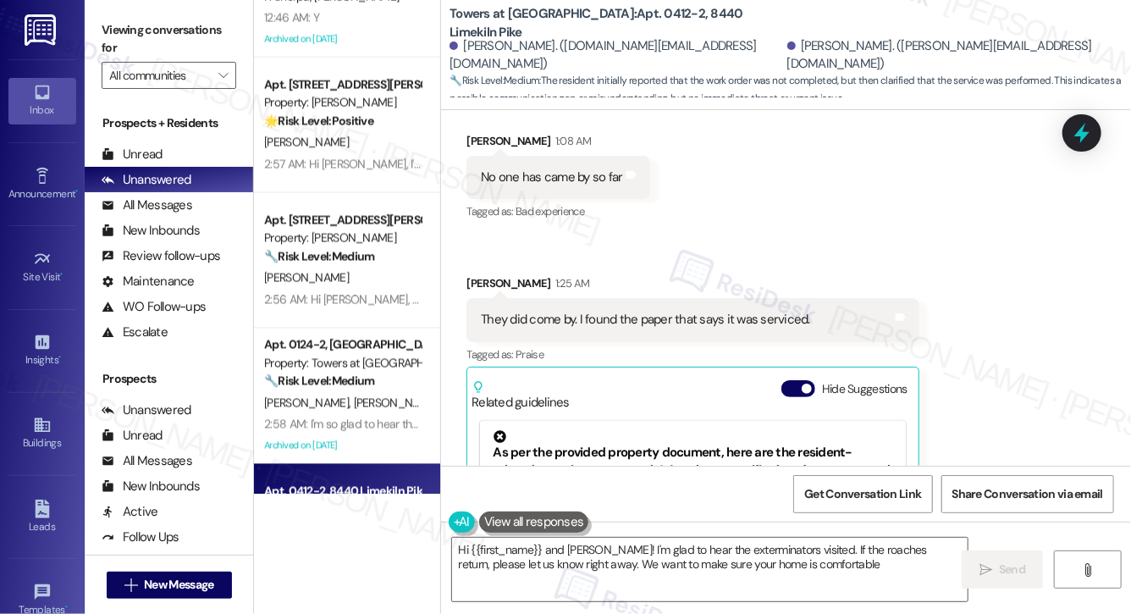
type textarea "Hi {{first_name}} and [PERSON_NAME]! I'm glad to hear the exterminators visited…"
click at [792, 380] on button "Hide Suggestions" at bounding box center [798, 388] width 34 height 17
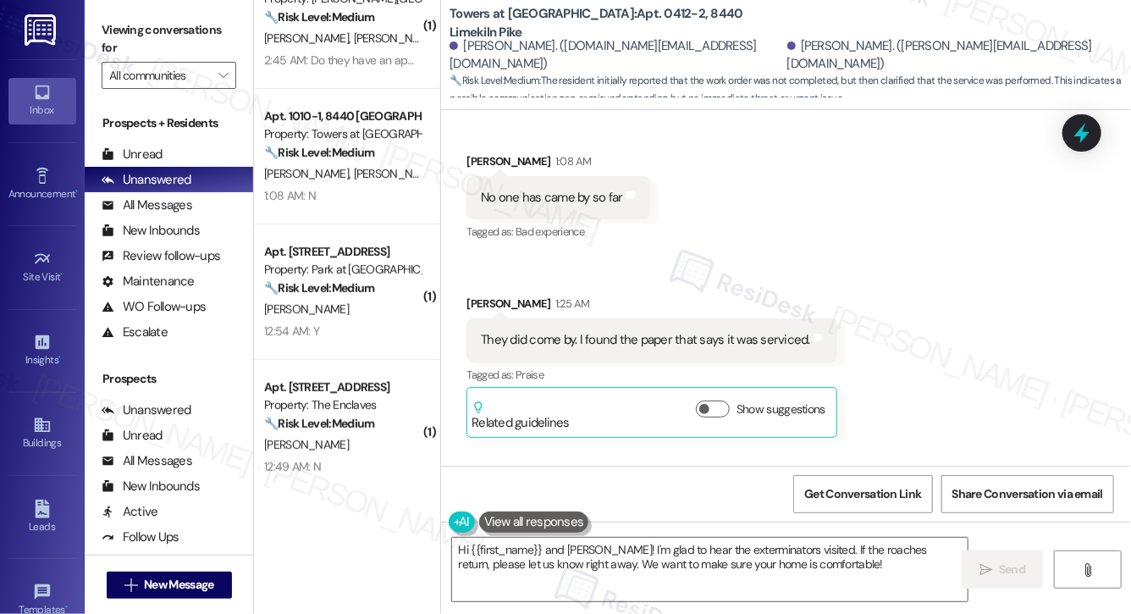
scroll to position [316, 0]
click at [355, 349] on div "Apt. A20, [STREET_ADDRESS] Property: Park at [GEOGRAPHIC_DATA] 🔧 Risk Level: Me…" at bounding box center [347, 293] width 186 height 135
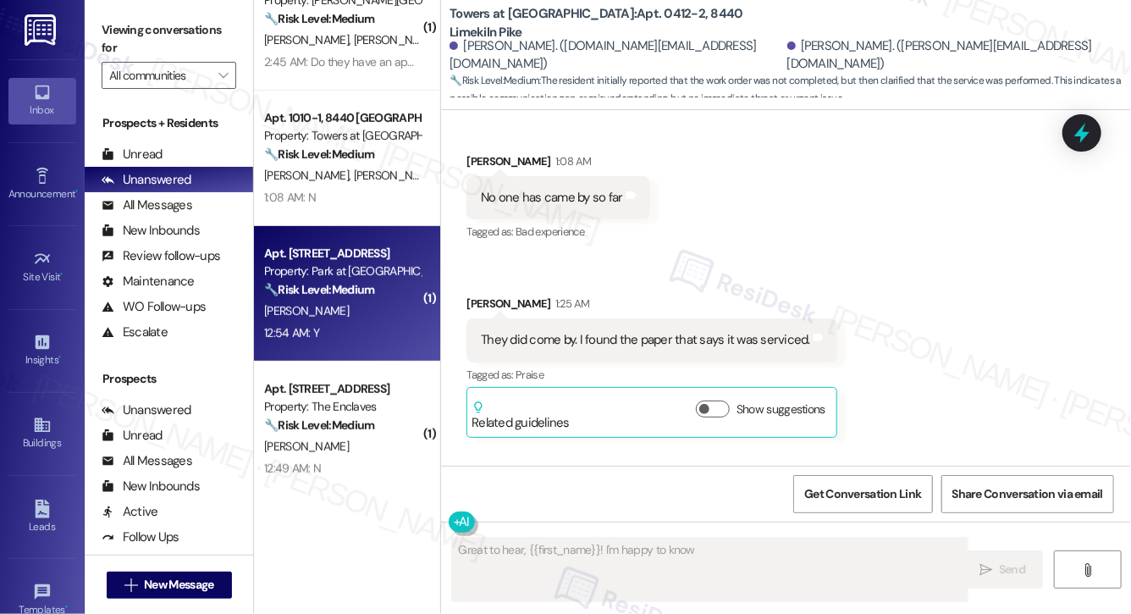
scroll to position [2807, 0]
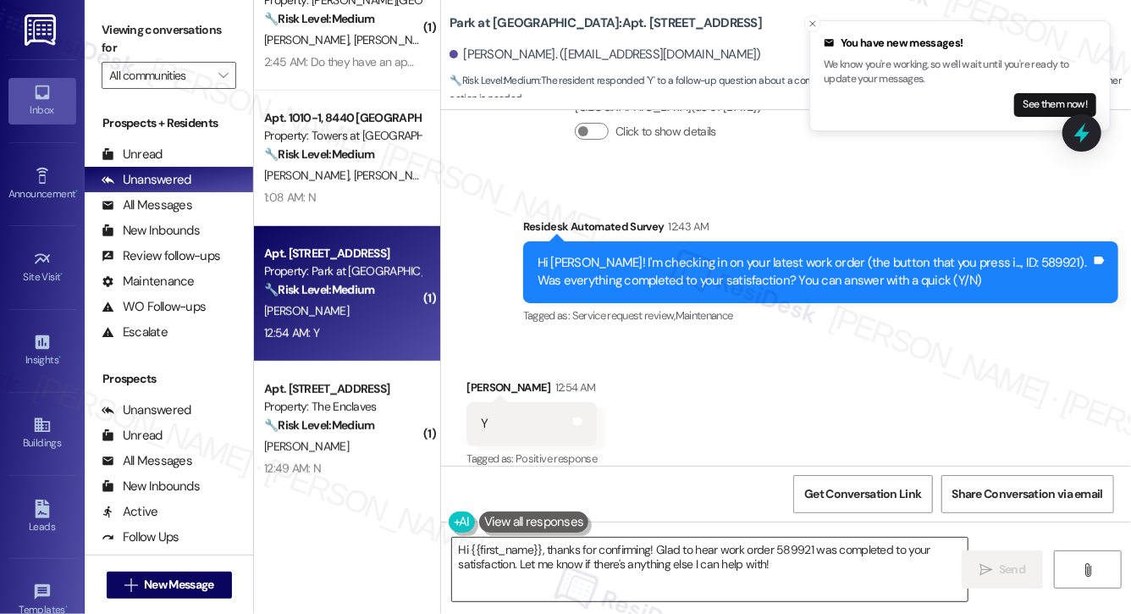
click at [619, 567] on textarea "Hi {{first_name}}, thanks for confirming! Glad to hear work order 589921 was co…" at bounding box center [709, 568] width 515 height 63
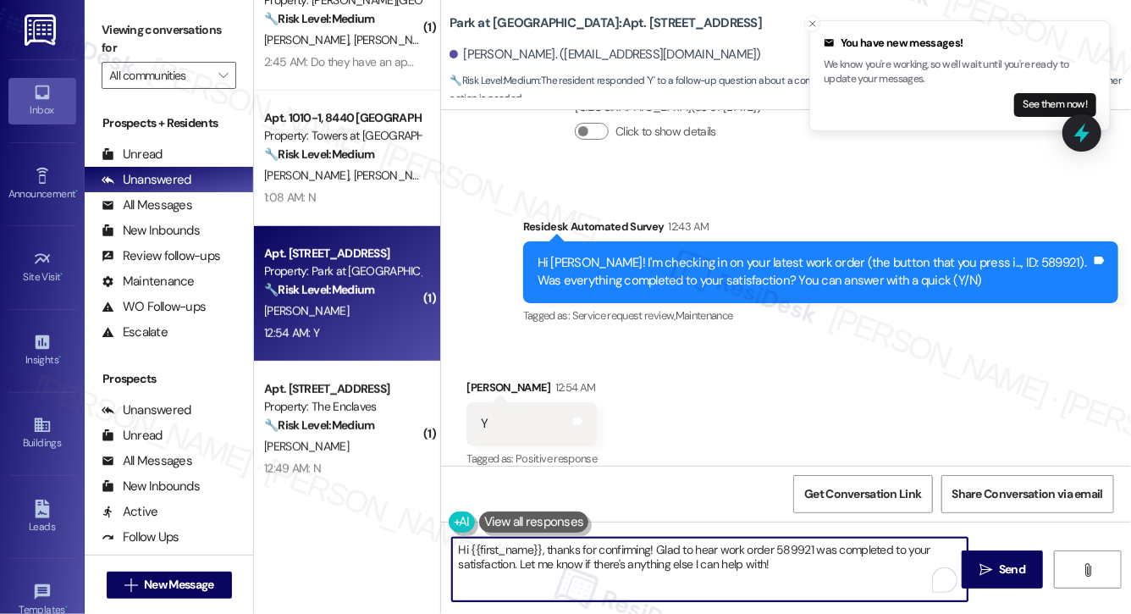
click at [847, 570] on textarea "Hi {{first_name}}, thanks for confirming! Glad to hear work order 589921 was co…" at bounding box center [709, 568] width 515 height 63
click at [977, 574] on span " Send" at bounding box center [1002, 569] width 53 height 18
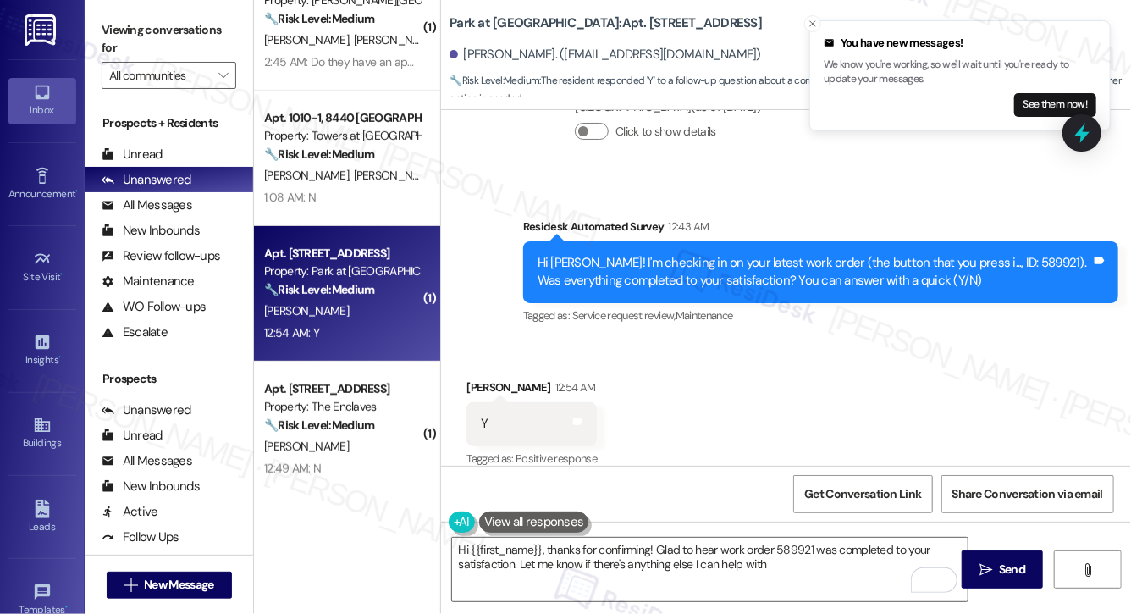
type textarea "Hi {{first_name}}, thanks for confirming! Glad to hear work order 589921 was co…"
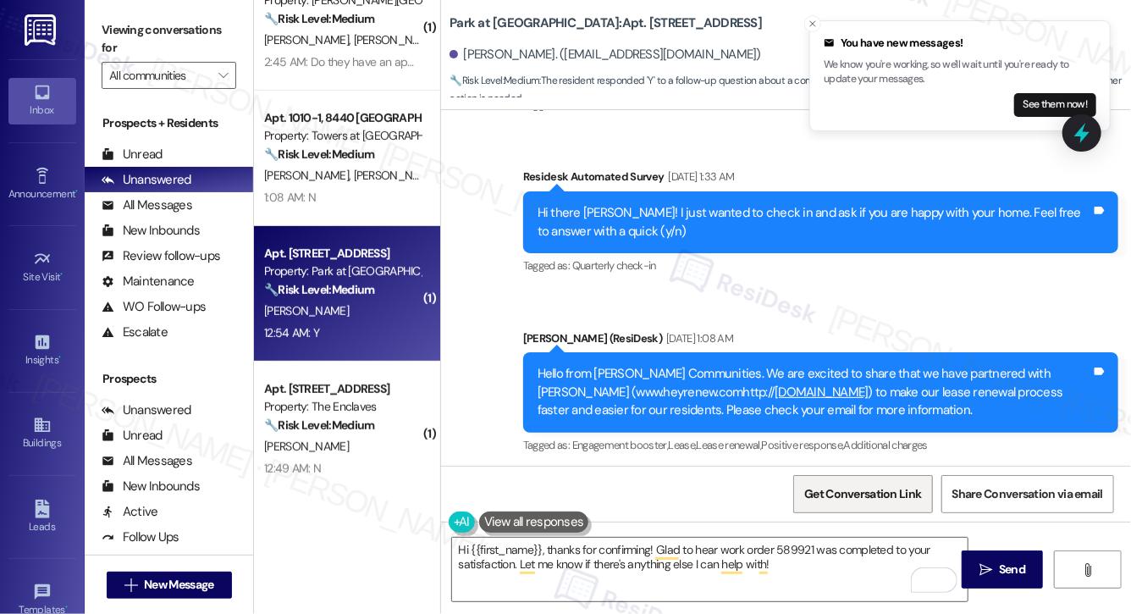
scroll to position [835, 0]
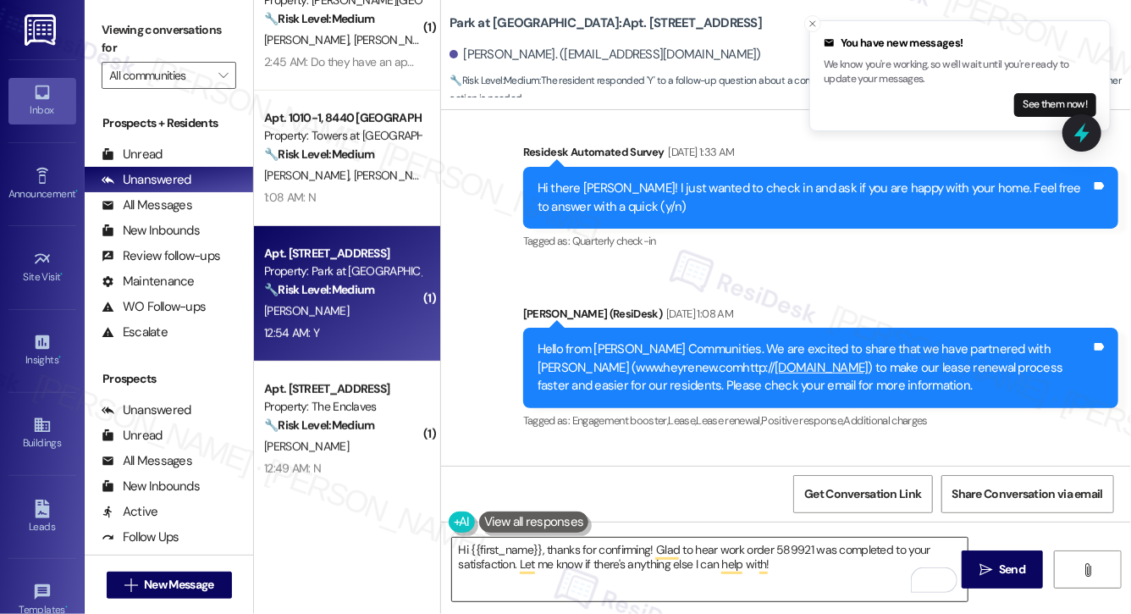
click at [719, 561] on textarea "Hi {{first_name}}, thanks for confirming! Glad to hear work order 589921 was co…" at bounding box center [709, 568] width 515 height 63
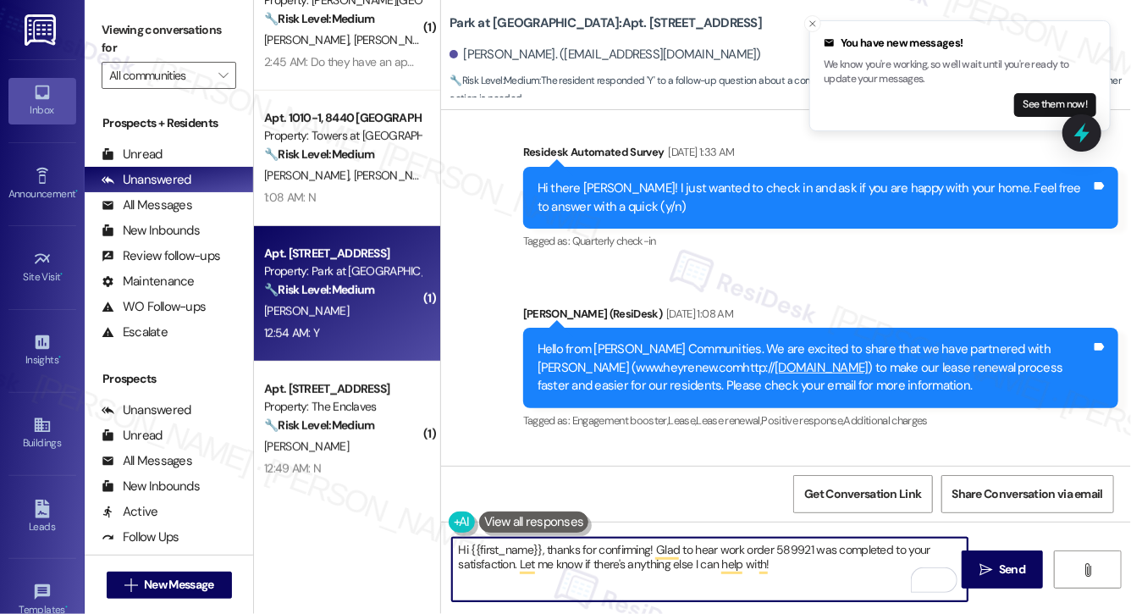
click at [719, 561] on textarea "Hi {{first_name}}, thanks for confirming! Glad to hear work order 589921 was co…" at bounding box center [709, 568] width 515 height 63
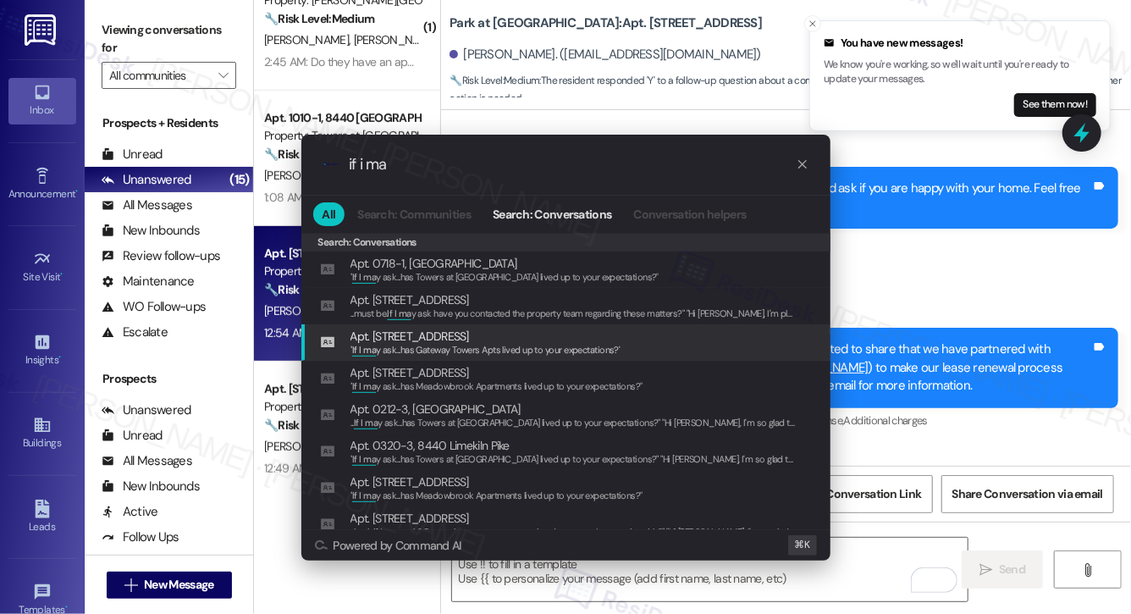
scroll to position [438, 0]
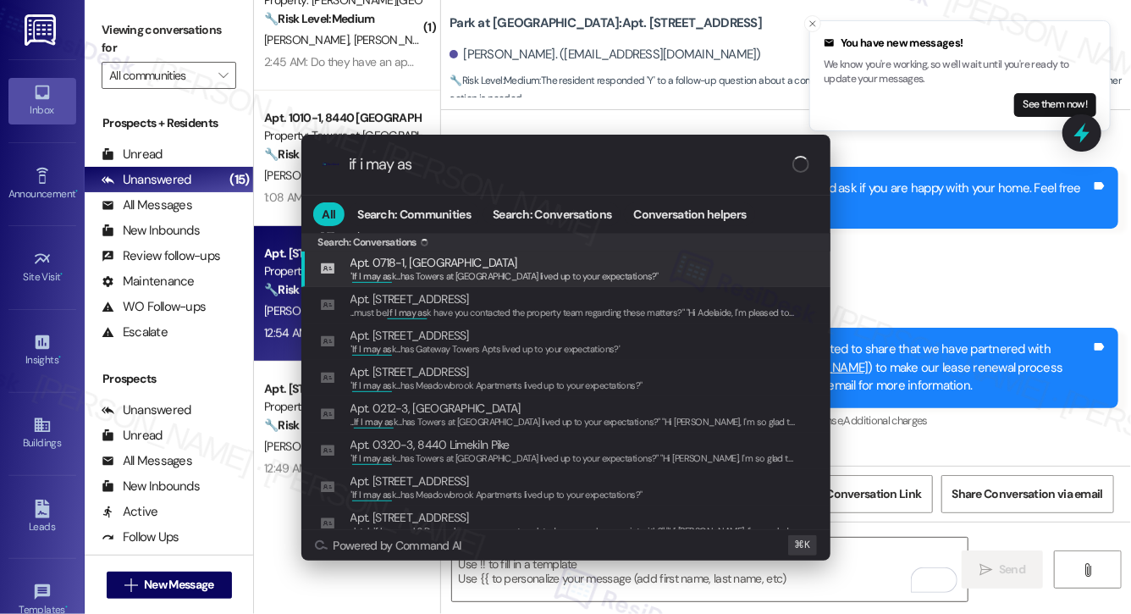
type input "if i may ask"
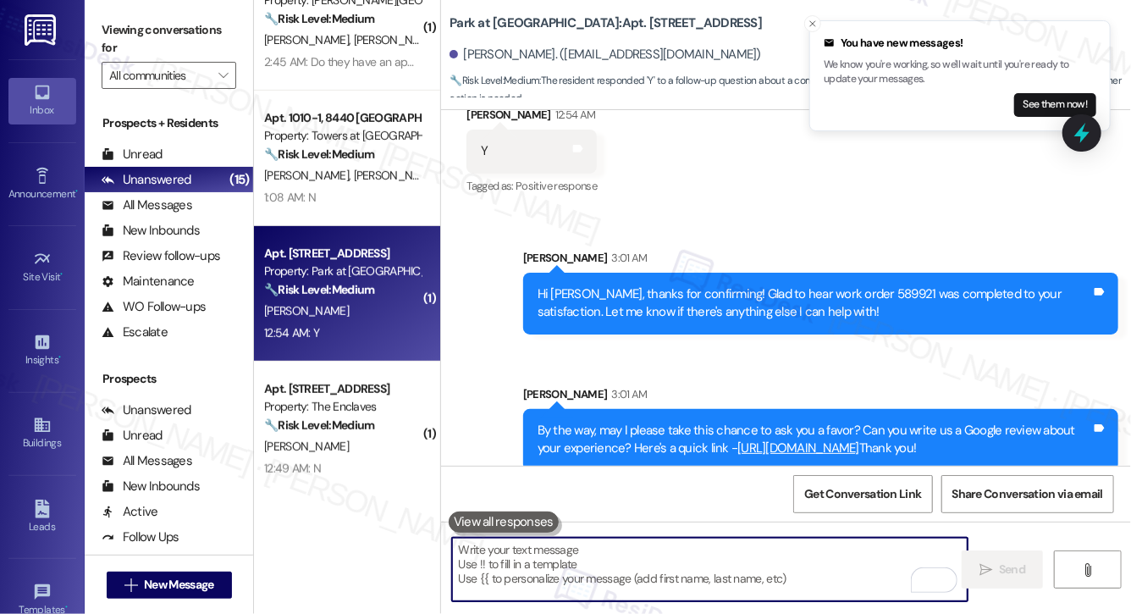
scroll to position [191, 0]
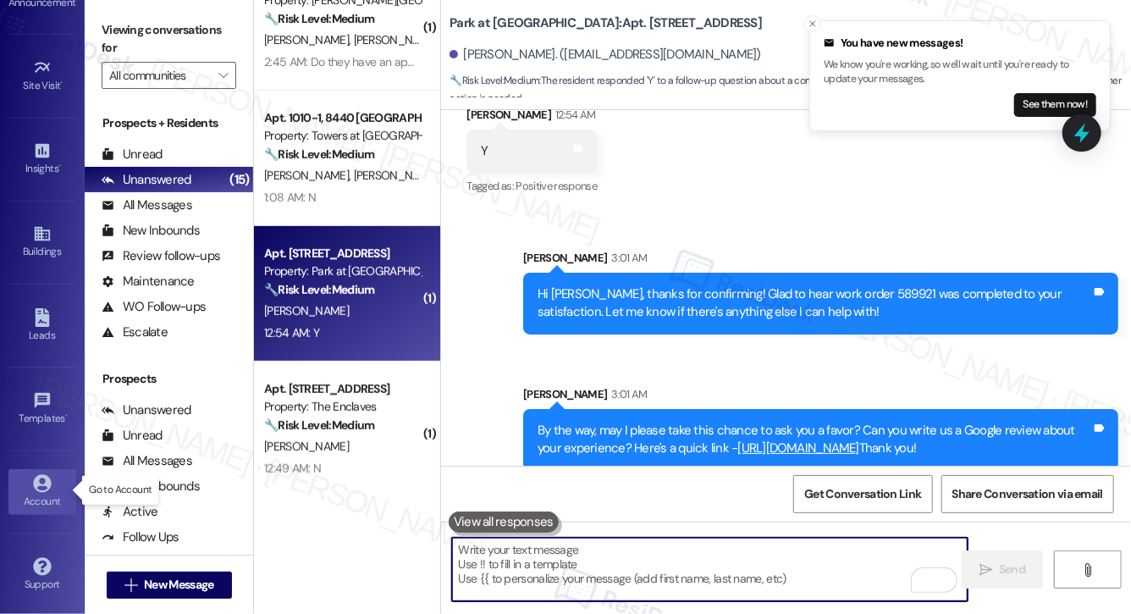
click at [32, 512] on link "Account" at bounding box center [42, 492] width 68 height 46
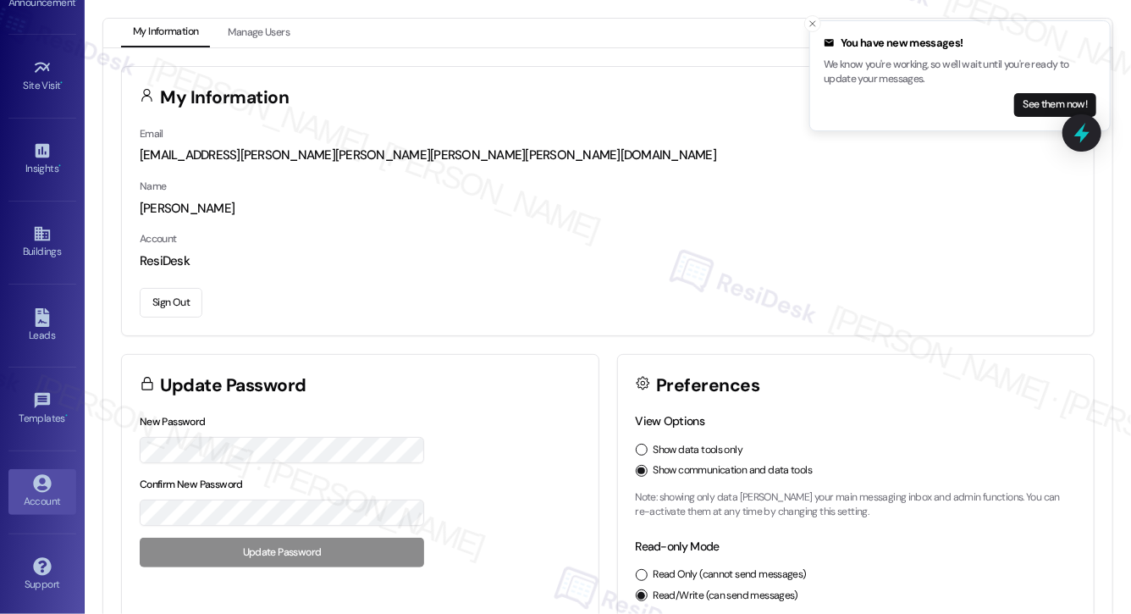
click at [171, 299] on button "Sign Out" at bounding box center [171, 303] width 63 height 30
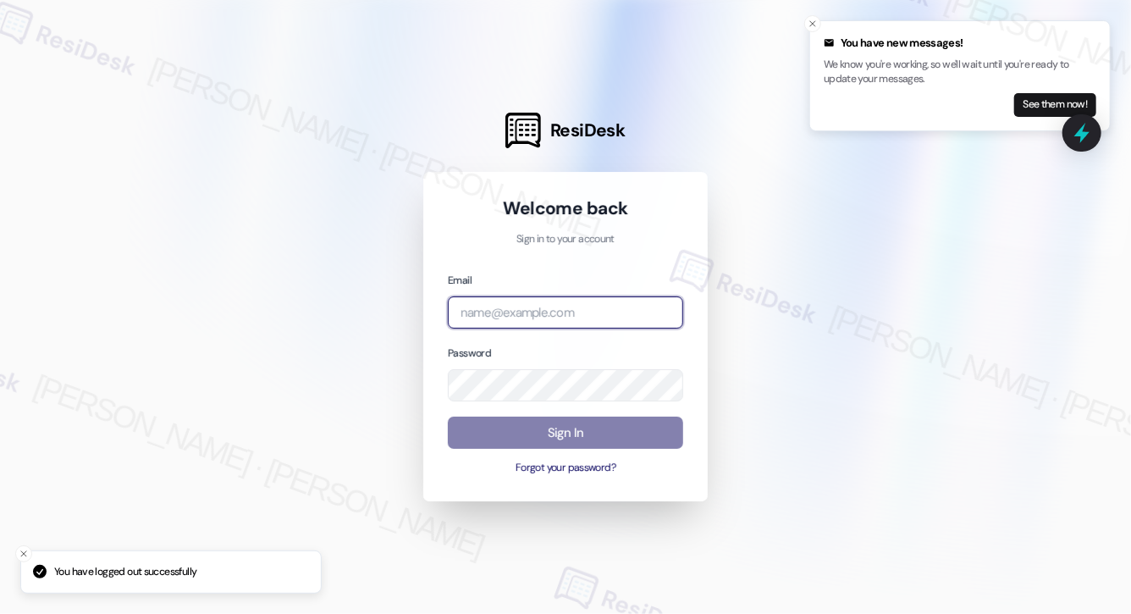
click at [492, 308] on input "email" at bounding box center [565, 312] width 235 height 33
type input "[EMAIL_ADDRESS][PERSON_NAME][PERSON_NAME][PERSON_NAME][DOMAIN_NAME]"
